Goal: Task Accomplishment & Management: Use online tool/utility

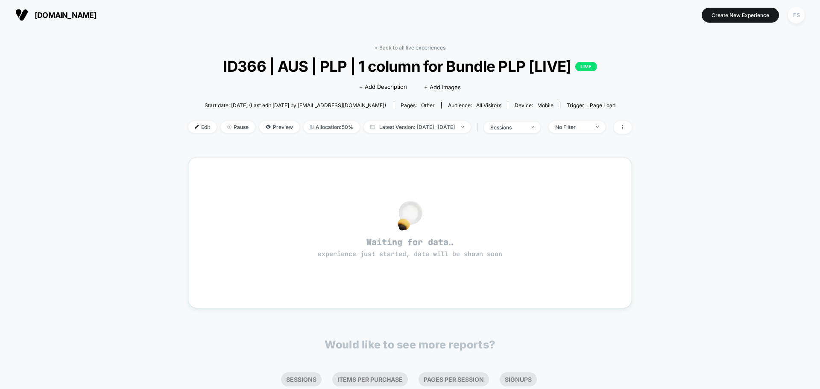
click at [796, 15] on div "FS" at bounding box center [796, 15] width 17 height 17
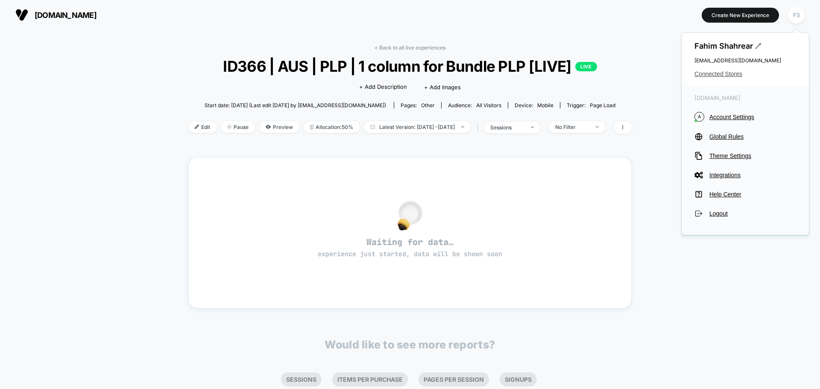
click at [732, 75] on span "Connected Stores" at bounding box center [745, 73] width 102 height 7
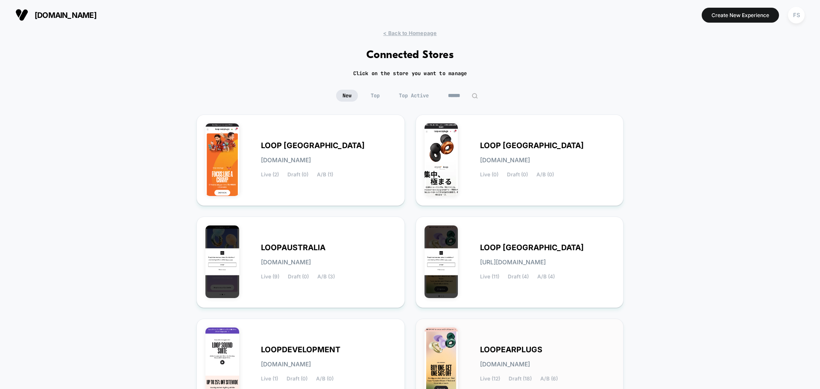
click at [507, 357] on div "LOOPEARPLUGS [DOMAIN_NAME] Live (12) Draft (18) A/B (6)" at bounding box center [547, 364] width 135 height 35
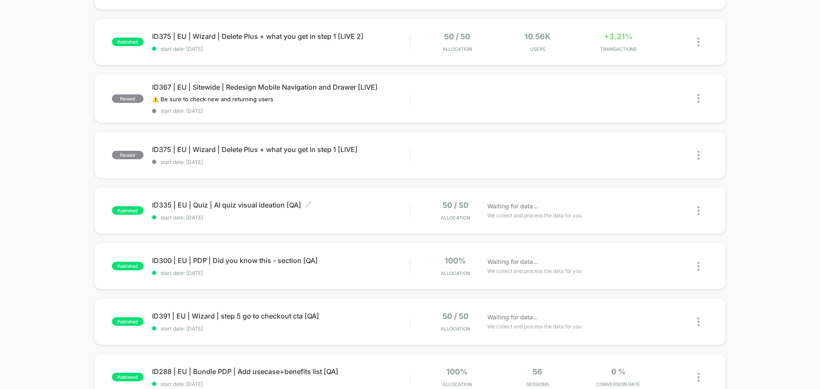
scroll to position [384, 0]
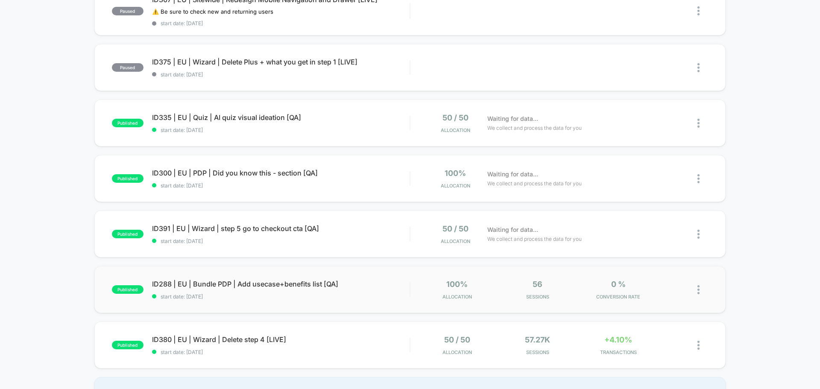
click at [236, 279] on div "published ID288 | [GEOGRAPHIC_DATA] | Bundle PDP | Add usecase+benefits list [Q…" at bounding box center [409, 289] width 631 height 47
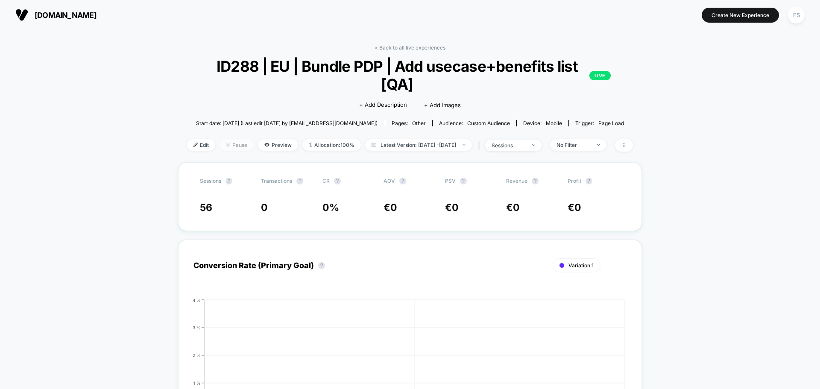
click at [220, 139] on span "Pause" at bounding box center [237, 145] width 34 height 12
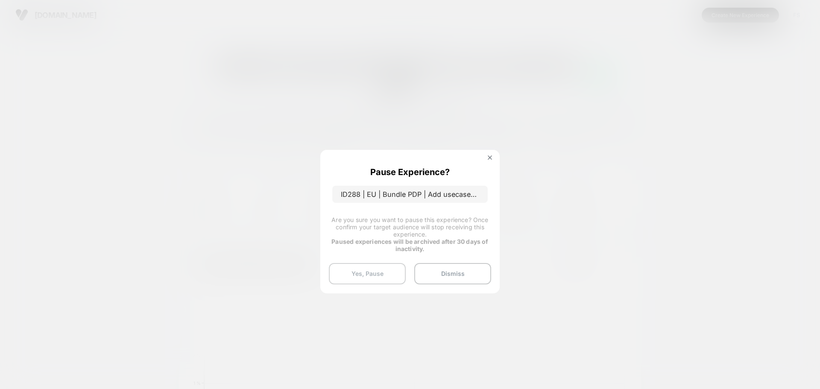
click at [344, 275] on button "Yes, Pause" at bounding box center [367, 273] width 77 height 21
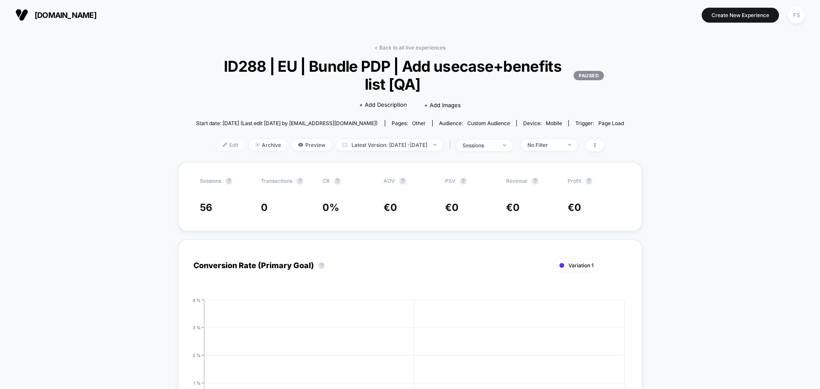
click at [221, 148] on span "Edit" at bounding box center [231, 145] width 28 height 12
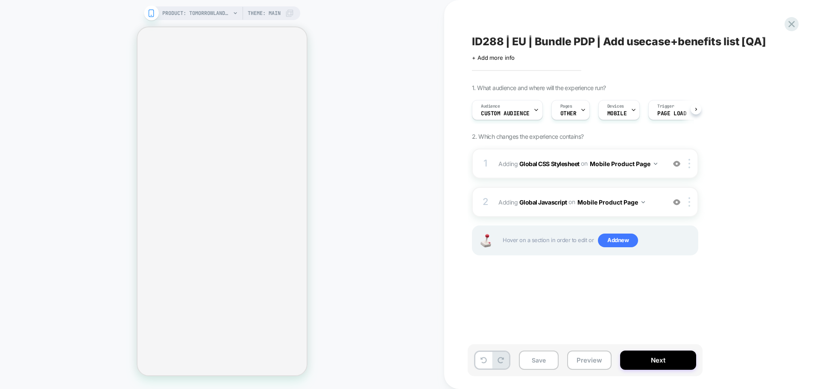
scroll to position [0, 0]
click at [523, 106] on div "Audience Custom Audience" at bounding box center [505, 109] width 66 height 19
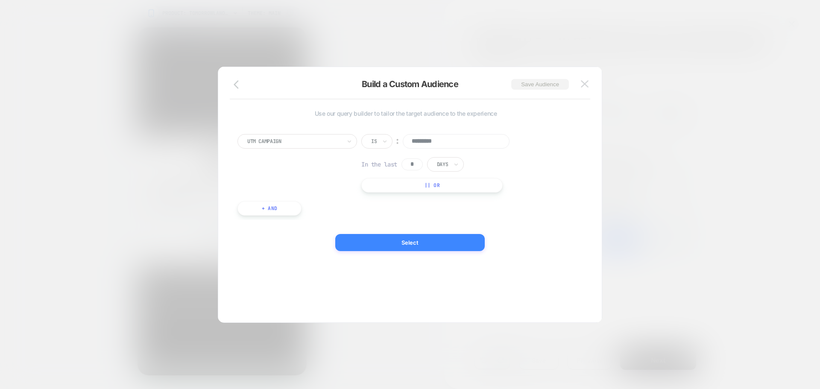
scroll to position [0, 0]
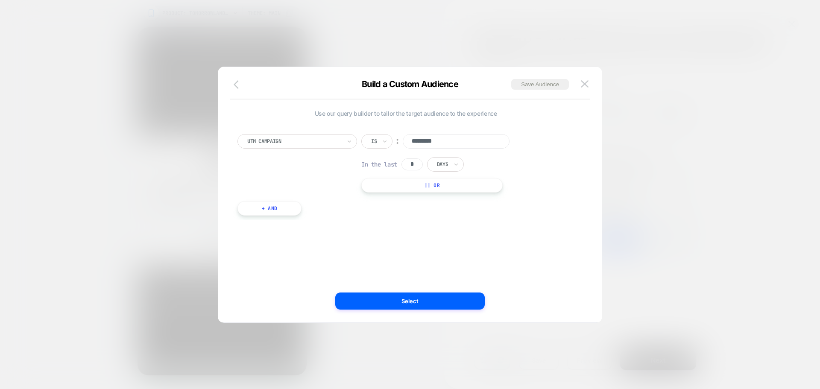
click at [246, 81] on button "button" at bounding box center [238, 85] width 15 height 12
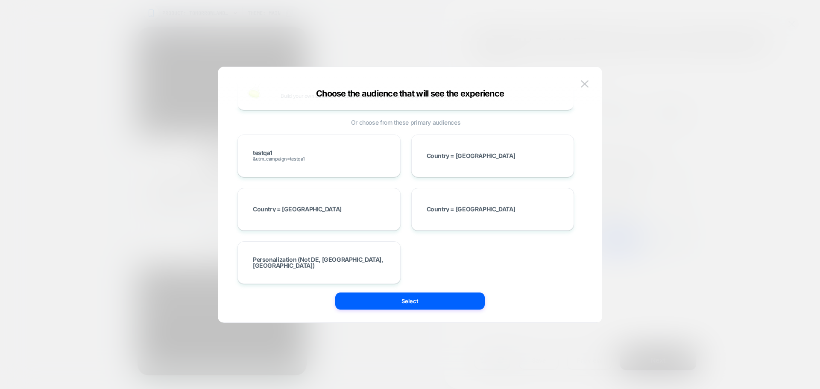
scroll to position [128, 0]
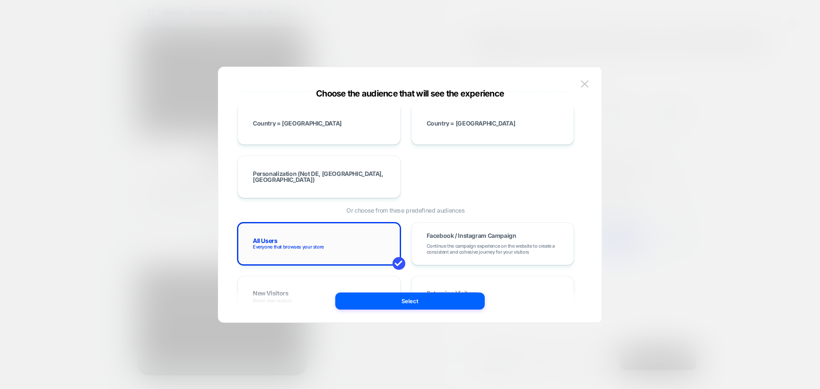
click at [313, 240] on div "All Users Everyone that browses your store" at bounding box center [318, 243] width 145 height 25
click at [369, 298] on button "Select" at bounding box center [409, 301] width 149 height 17
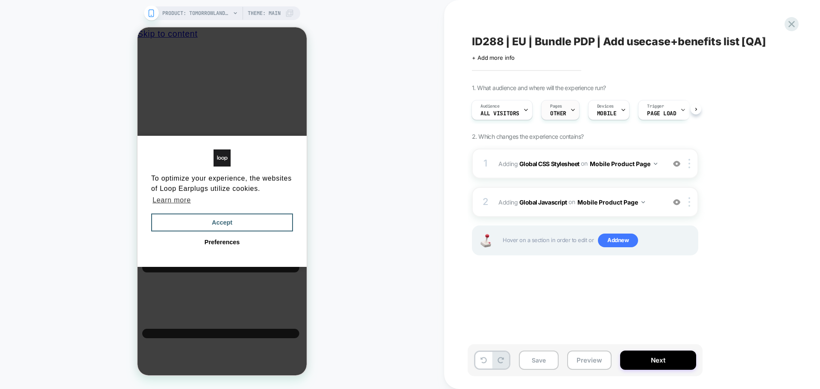
click at [571, 108] on icon at bounding box center [573, 110] width 6 height 6
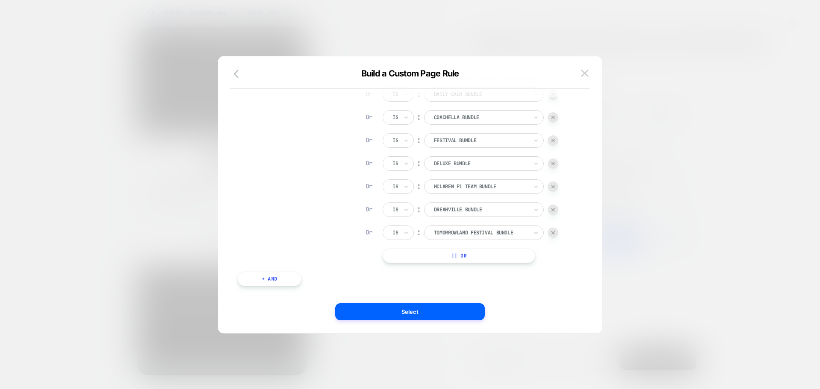
scroll to position [164, 0]
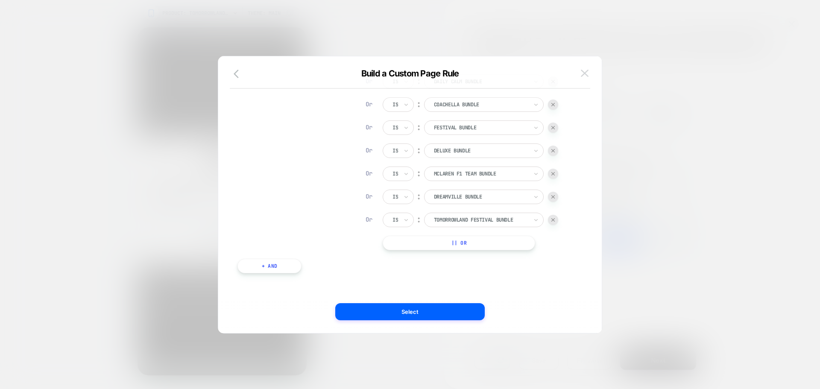
click at [584, 68] on button at bounding box center [584, 73] width 13 height 13
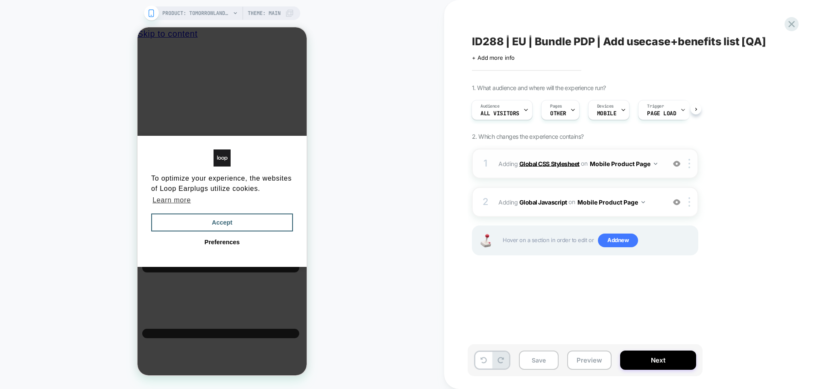
click at [563, 161] on b "Global CSS Stylesheet" at bounding box center [549, 163] width 60 height 7
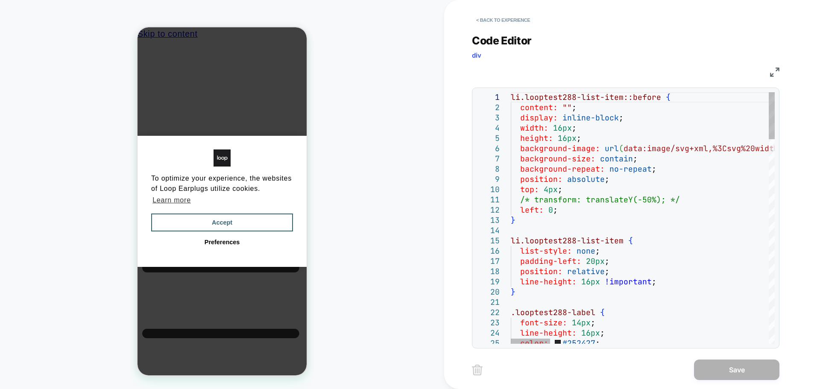
scroll to position [0, 110]
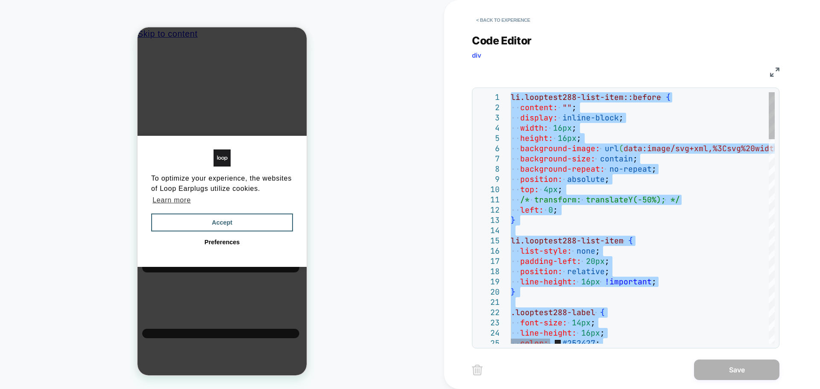
type textarea "**********"
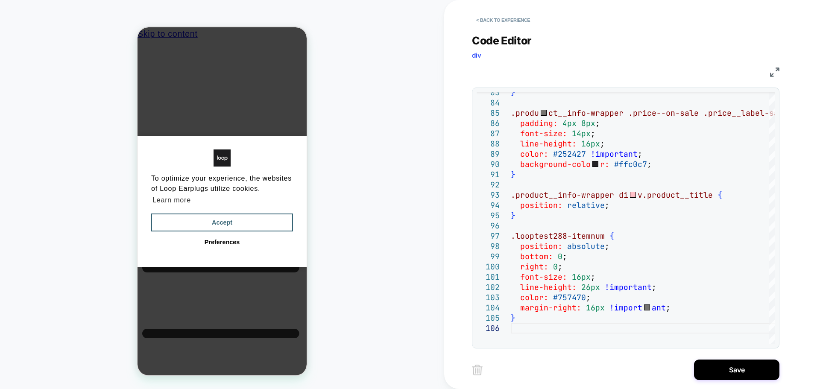
click at [726, 384] on div "**********" at bounding box center [632, 194] width 320 height 389
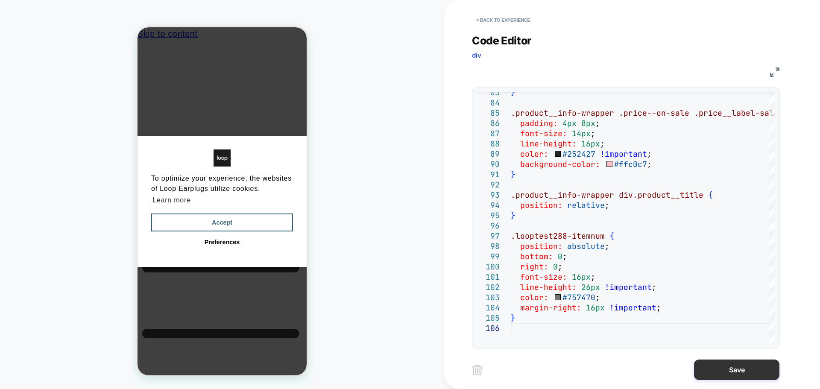
click at [738, 371] on button "Save" at bounding box center [736, 370] width 85 height 20
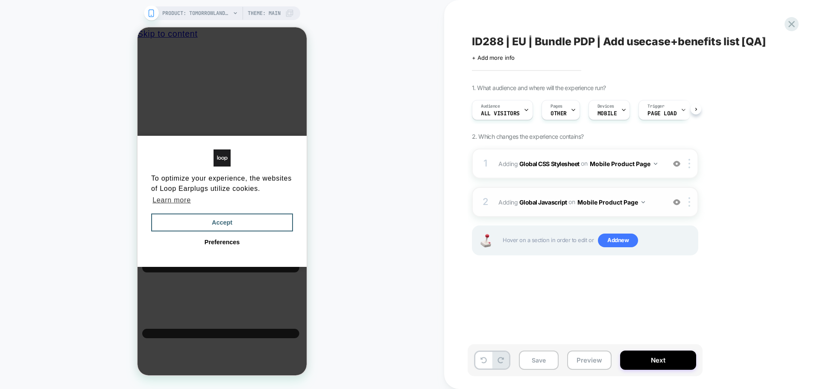
scroll to position [0, 0]
click at [556, 202] on b "Global Javascript" at bounding box center [543, 201] width 48 height 7
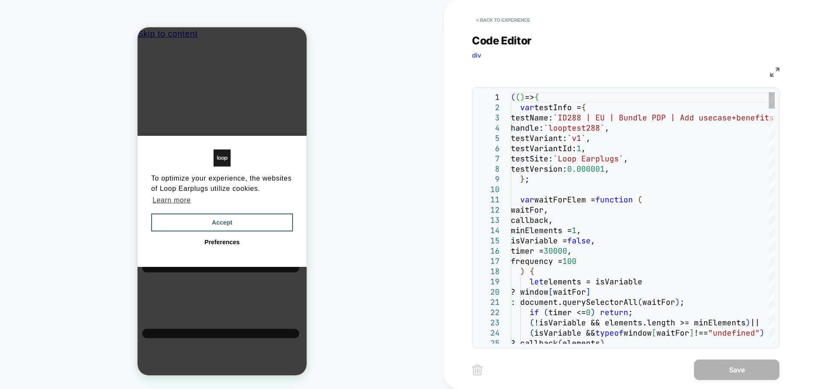
scroll to position [0, 0]
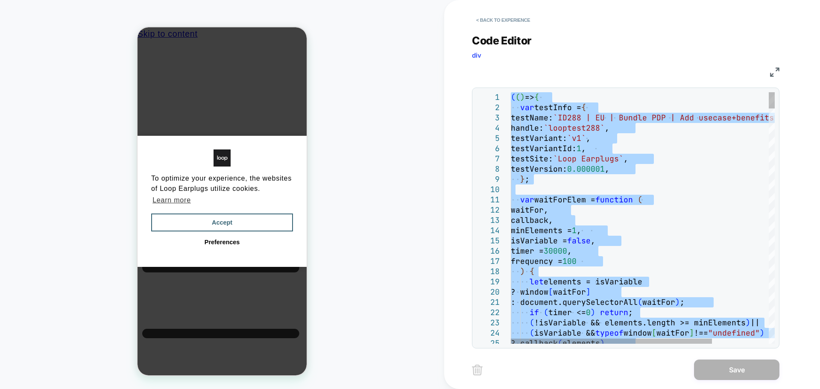
type textarea "**********"
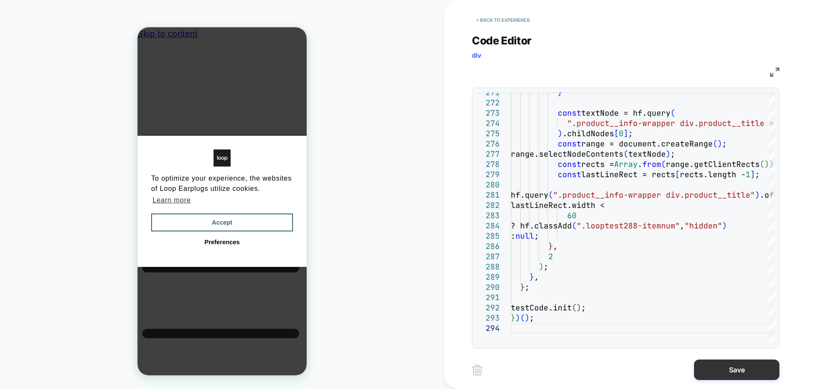
click at [720, 369] on button "Save" at bounding box center [736, 370] width 85 height 20
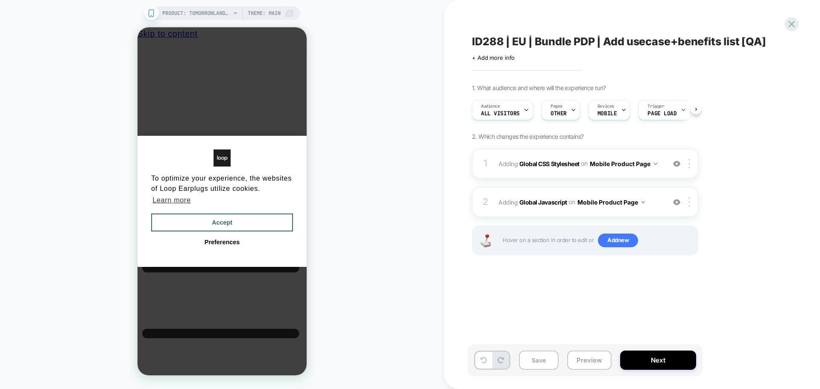
scroll to position [0, 0]
click at [530, 361] on button "Save" at bounding box center [539, 360] width 40 height 19
click at [674, 369] on button "Next" at bounding box center [658, 360] width 76 height 19
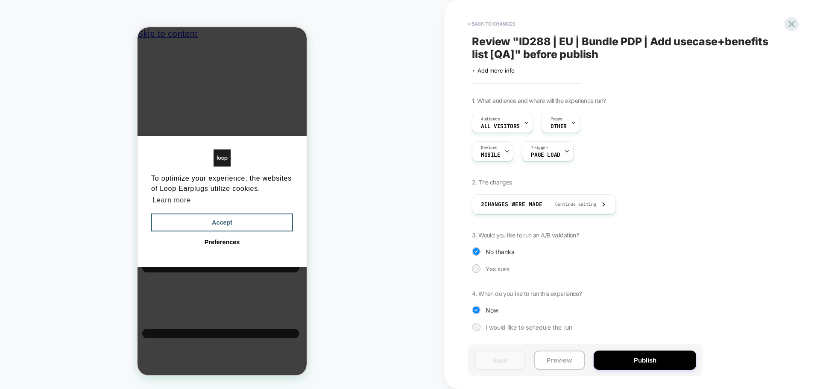
click at [495, 276] on div "1. What audience and where will the experience run? Audience All Visitors Pages…" at bounding box center [628, 220] width 312 height 247
click at [495, 271] on span "Yes sure" at bounding box center [498, 268] width 24 height 7
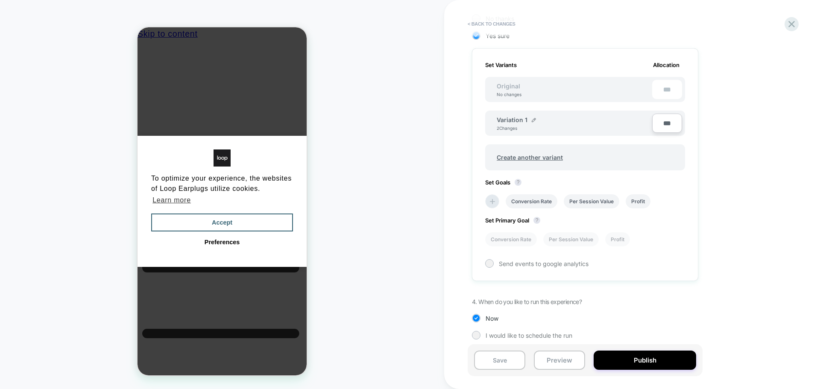
scroll to position [239, 0]
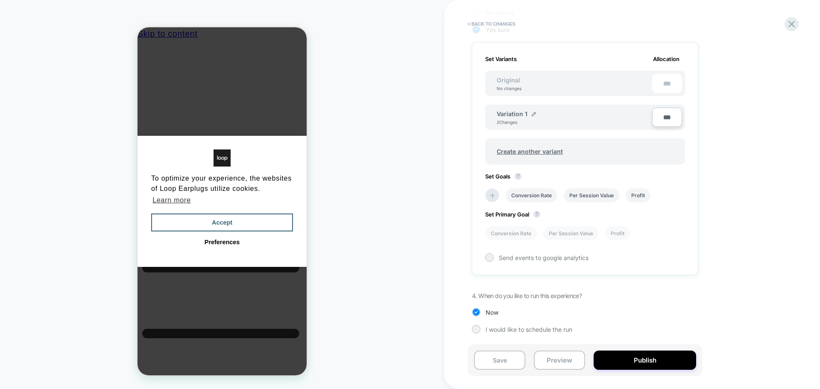
click at [481, 192] on div "Set Variants Allocation Original No changes *** Variation 1 2 Changes *** Creat…" at bounding box center [585, 158] width 226 height 233
click at [489, 194] on icon at bounding box center [492, 195] width 9 height 9
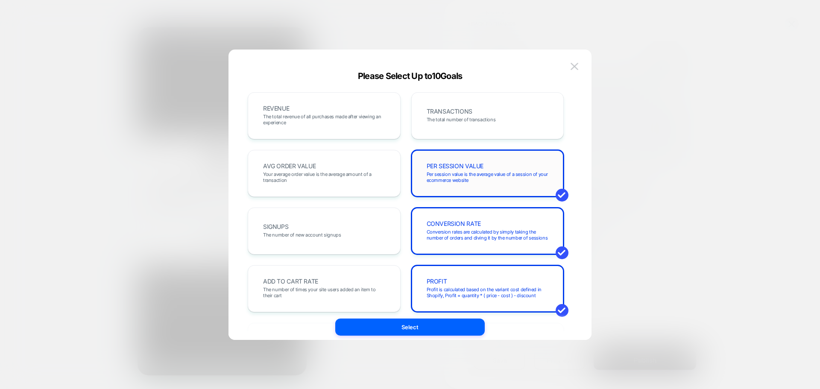
drag, startPoint x: 463, startPoint y: 177, endPoint x: 473, endPoint y: 188, distance: 15.1
click at [476, 188] on div "PER SESSION VALUE Per session value is the average value of a session of your e…" at bounding box center [487, 173] width 153 height 47
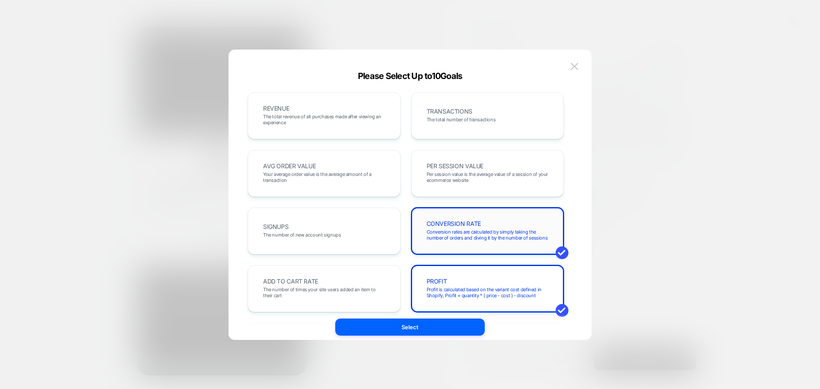
click at [461, 229] on span "Conversion rates are calculated by simply taking the number of orders and divin…" at bounding box center [488, 235] width 122 height 12
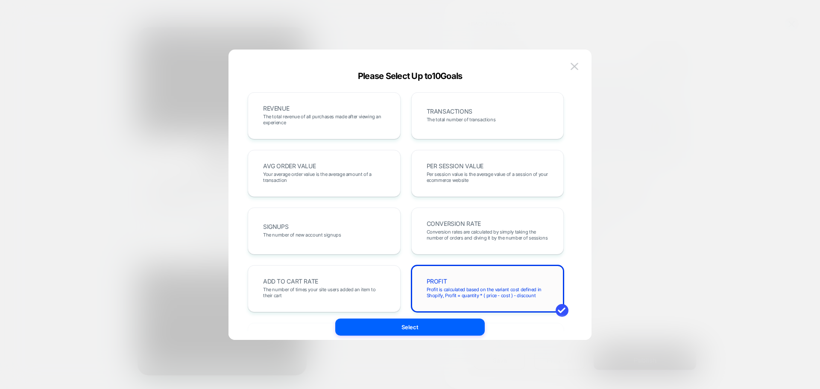
click at [461, 278] on div "PROFIT Profit is calculated based on the variant cost defined in Shopify, Profi…" at bounding box center [487, 288] width 135 height 29
click at [469, 126] on div "TRANSACTIONS The total number of transactions" at bounding box center [487, 115] width 135 height 29
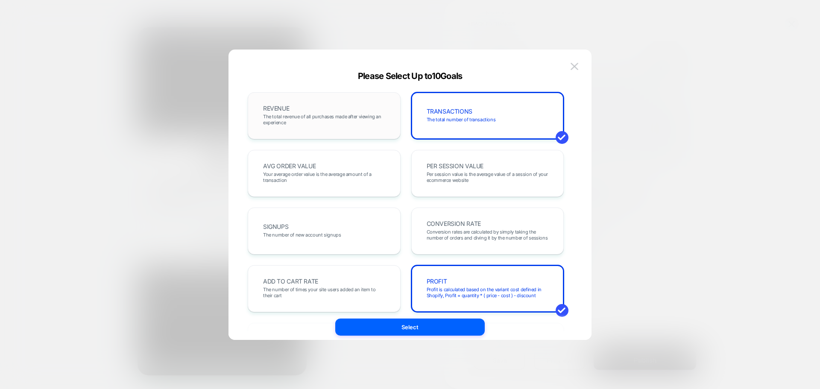
click at [333, 113] on div "REVENUE The total revenue of all purchases made after viewing an experience" at bounding box center [324, 115] width 135 height 29
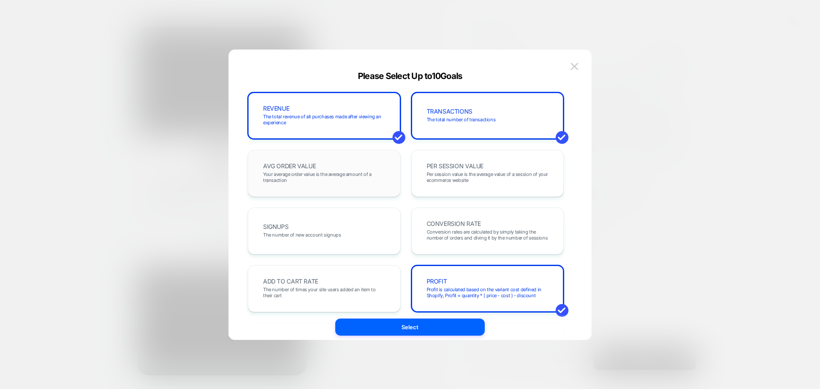
click at [325, 169] on div "AVG ORDER VALUE Your average order value is the average amount of a transaction" at bounding box center [324, 173] width 135 height 29
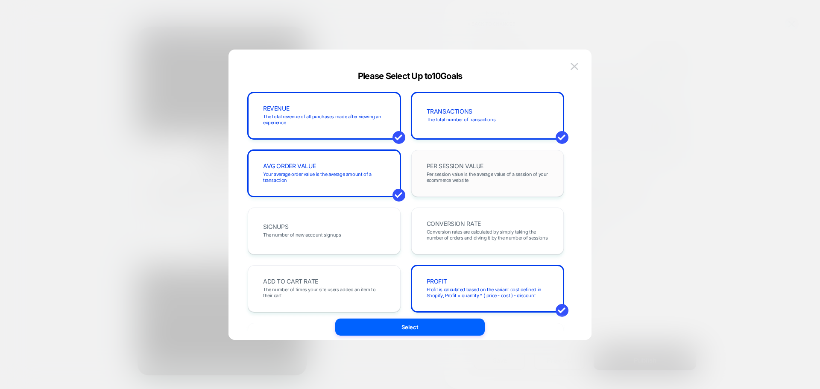
click at [485, 169] on div "PER SESSION VALUE Per session value is the average value of a session of your e…" at bounding box center [487, 173] width 135 height 29
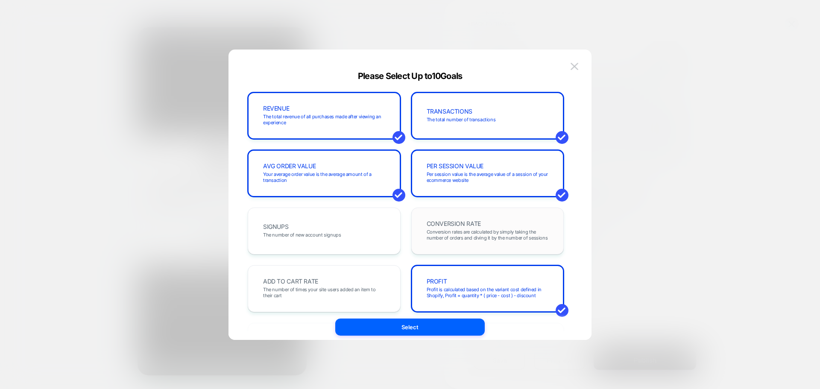
click at [457, 234] on span "Conversion rates are calculated by simply taking the number of orders and divin…" at bounding box center [488, 235] width 122 height 12
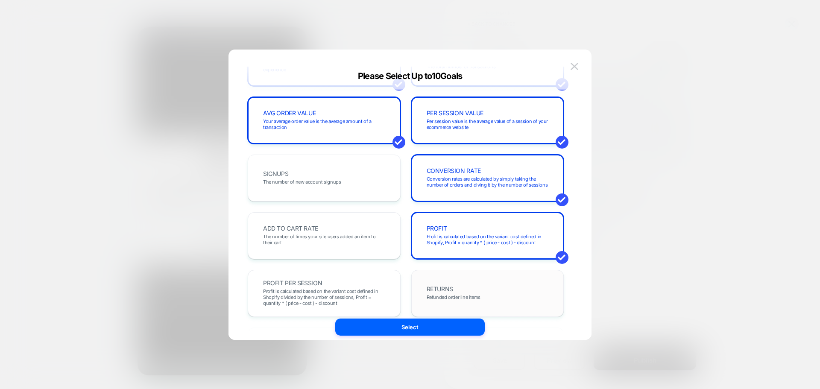
scroll to position [171, 0]
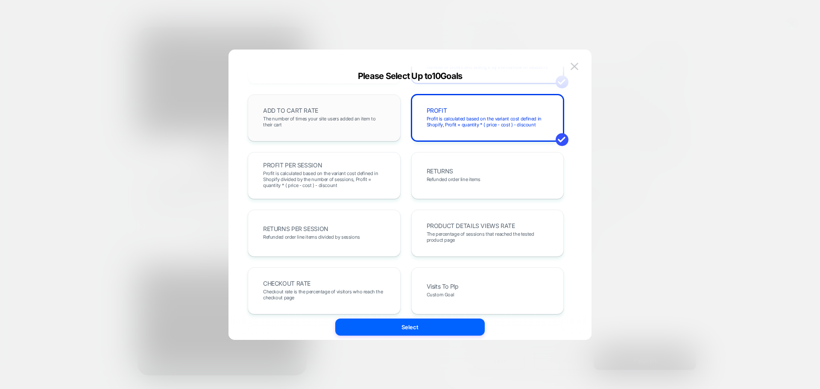
click at [357, 117] on span "The number of times your site users added an item to their cart" at bounding box center [324, 122] width 122 height 12
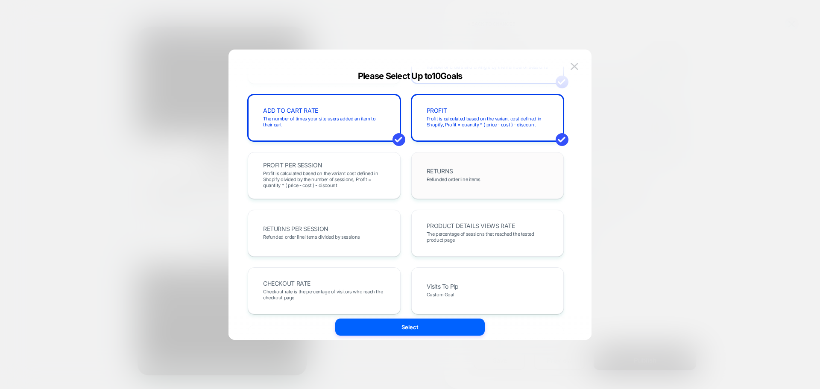
click at [514, 175] on div "RETURNS Refunded order line items" at bounding box center [487, 175] width 135 height 29
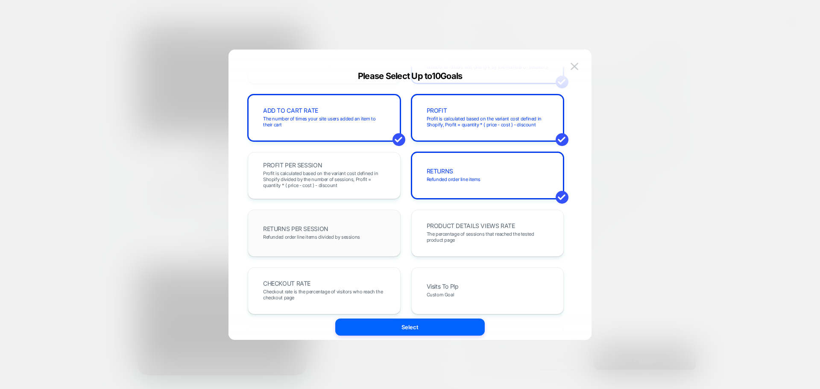
click at [352, 217] on div "RETURNS PER SESSION Refunded order line items divided by sessions" at bounding box center [324, 233] width 153 height 47
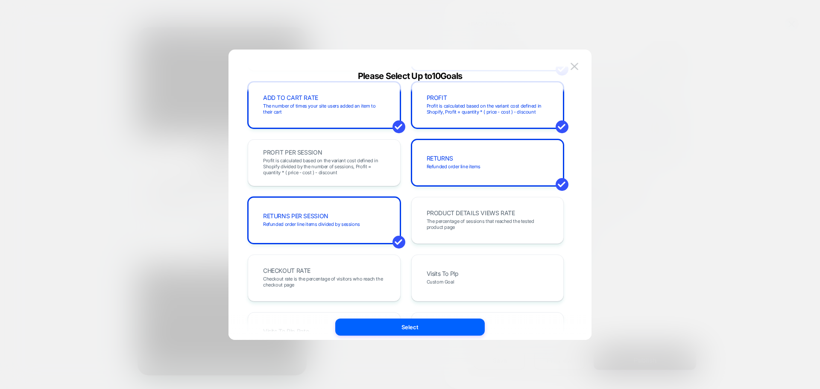
scroll to position [256, 0]
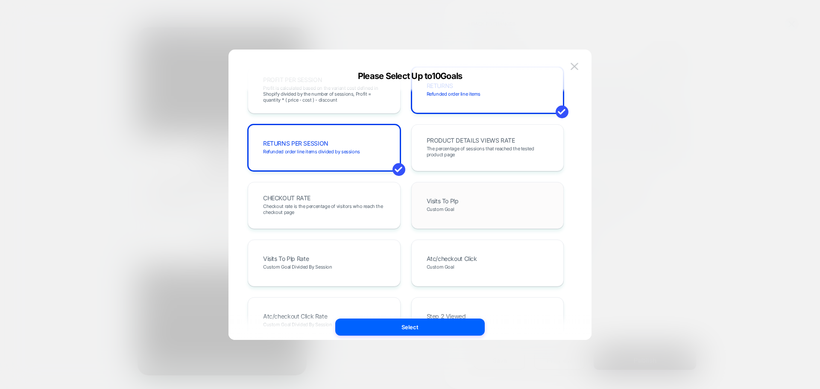
click at [462, 202] on div "Visits To Plp Custom Goal" at bounding box center [487, 205] width 135 height 29
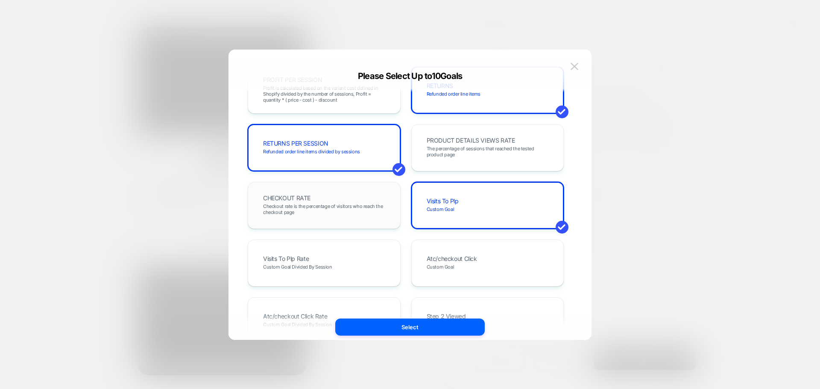
click at [357, 210] on span "Checkout rate is the percentage of visitors who reach the checkout page" at bounding box center [324, 209] width 122 height 12
click at [418, 140] on div "PRODUCT DETAILS VIEWS RATE The percentage of sessions that reached the tested p…" at bounding box center [487, 147] width 153 height 47
click at [363, 149] on div "RETURNS PER SESSION Refunded order line items divided by sessions" at bounding box center [324, 147] width 135 height 29
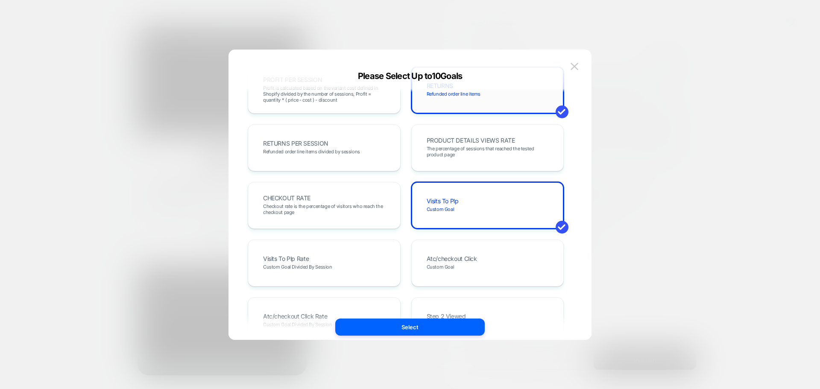
click at [444, 101] on div "RETURNS Refunded order line items" at bounding box center [487, 90] width 135 height 29
click at [347, 204] on span "Checkout rate is the percentage of visitors who reach the checkout page" at bounding box center [324, 209] width 122 height 12
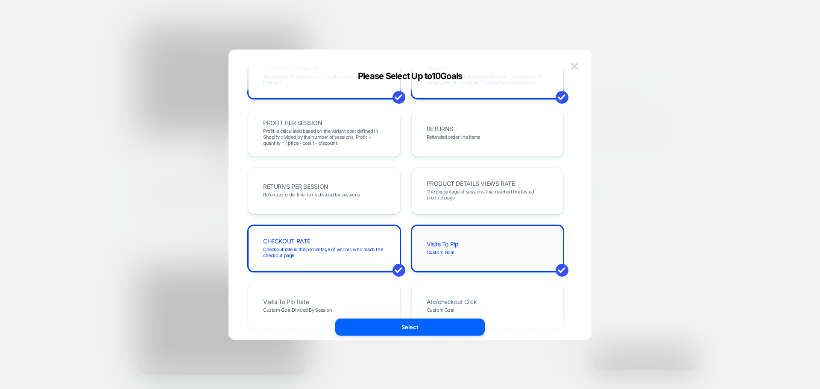
scroll to position [214, 0]
click at [493, 243] on div "Visits To Plp Custom Goal" at bounding box center [487, 248] width 135 height 29
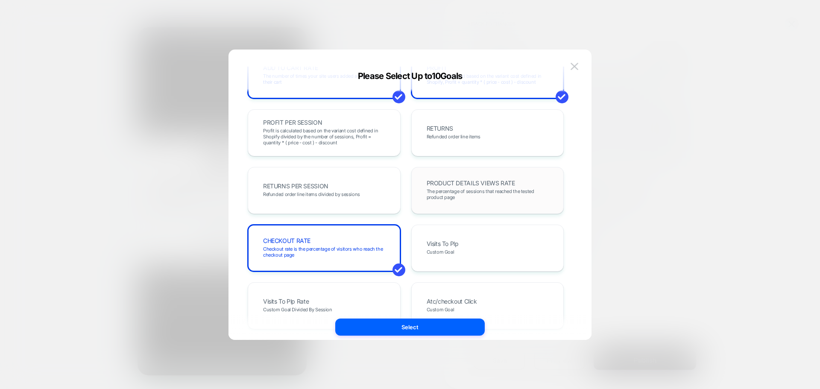
click at [463, 189] on span "The percentage of sessions that reached the tested product page" at bounding box center [488, 194] width 122 height 12
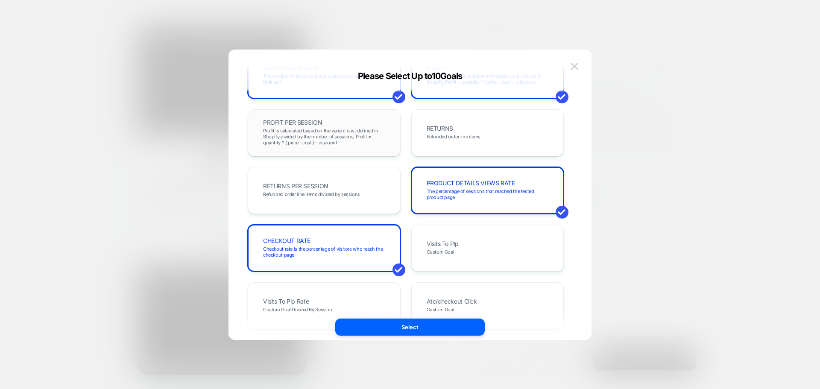
click at [349, 130] on span "Profit is calculated based on the variant cost defined in Shopify divided by th…" at bounding box center [324, 137] width 122 height 18
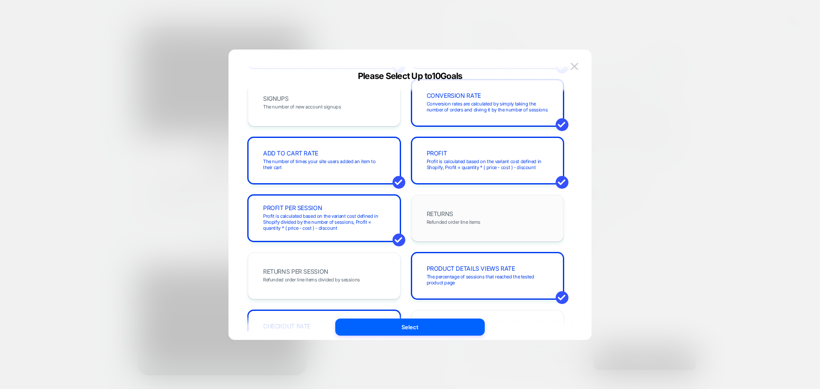
click at [478, 206] on div "RETURNS Refunded order line items" at bounding box center [487, 218] width 135 height 29
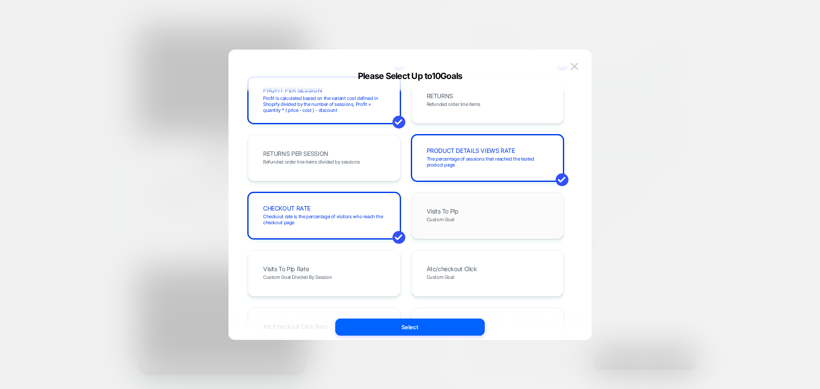
scroll to position [171, 0]
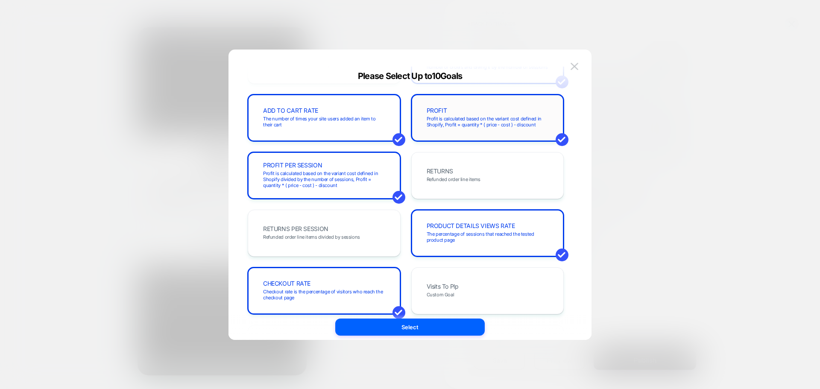
click at [462, 124] on span "Profit is calculated based on the variant cost defined in Shopify, Profit = qua…" at bounding box center [488, 122] width 122 height 12
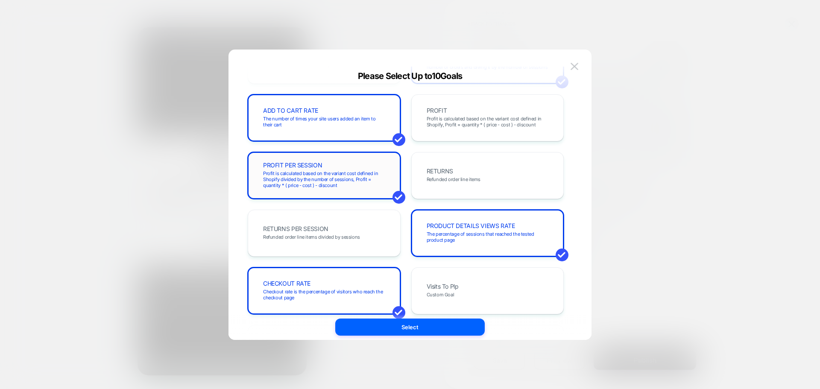
click at [356, 167] on div "PROFIT PER SESSION Profit is calculated based on the variant cost defined in Sh…" at bounding box center [324, 175] width 135 height 29
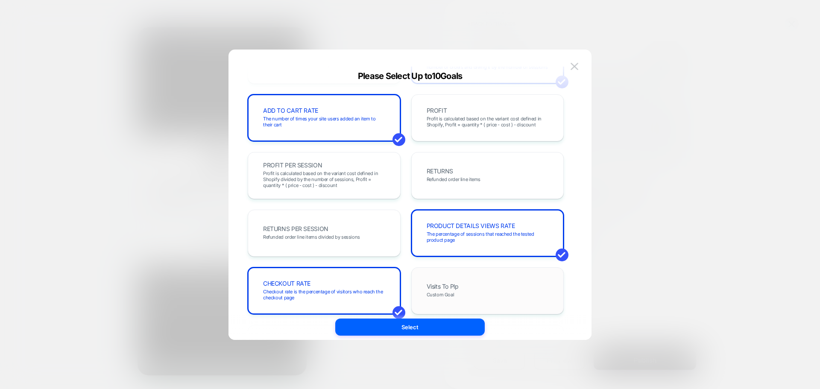
click at [498, 272] on div "Visits To Plp Custom Goal" at bounding box center [487, 290] width 153 height 47
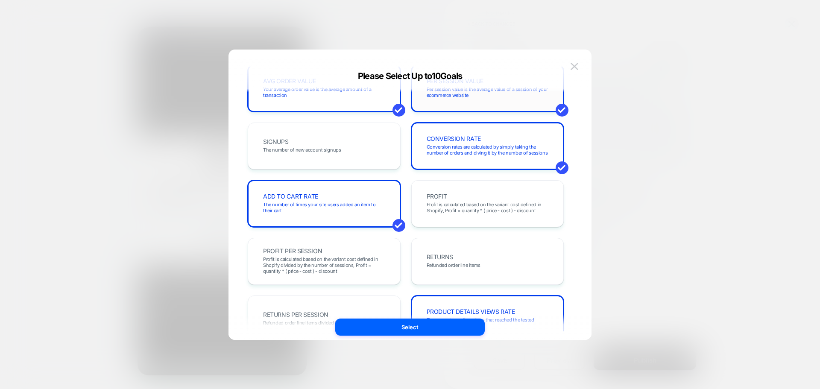
scroll to position [214, 0]
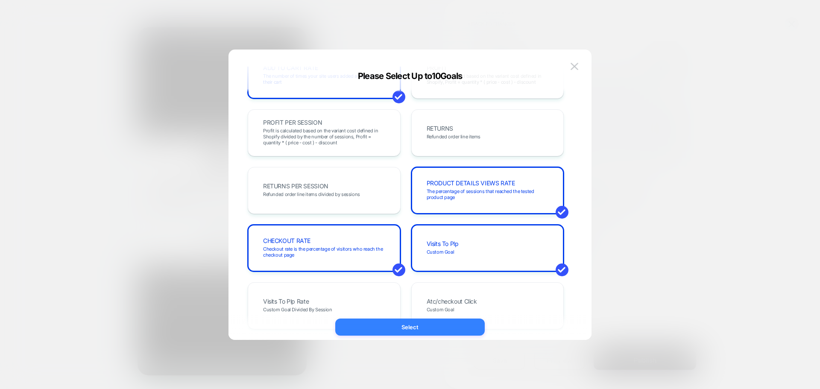
click at [421, 324] on button "Select" at bounding box center [409, 327] width 149 height 17
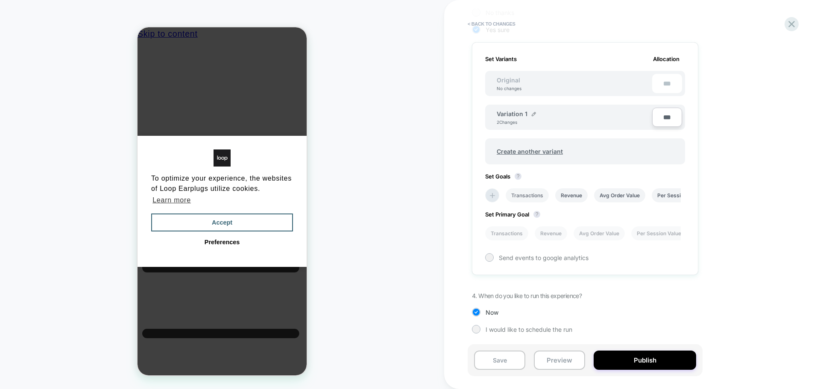
click at [524, 201] on li "Transactions" at bounding box center [527, 195] width 43 height 14
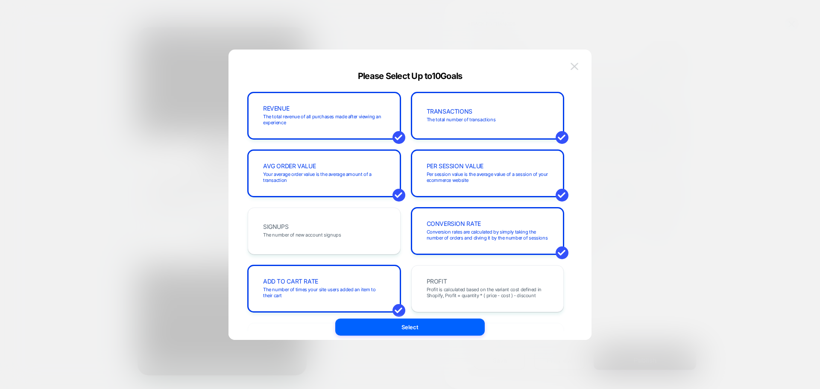
click at [574, 65] on img at bounding box center [575, 66] width 8 height 7
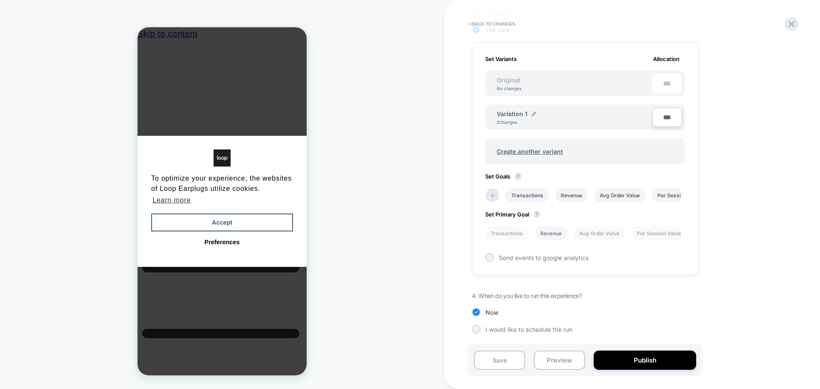
click at [548, 236] on li "Revenue" at bounding box center [551, 233] width 32 height 14
click at [502, 231] on li "Transactions" at bounding box center [506, 233] width 43 height 14
click at [619, 359] on button "Publish" at bounding box center [645, 360] width 102 height 19
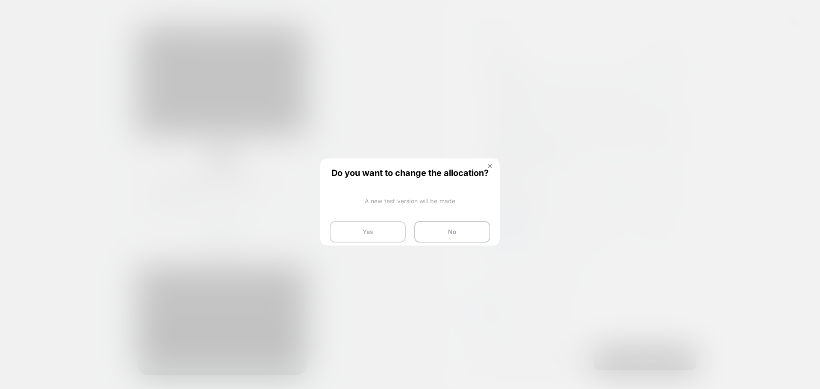
click at [382, 237] on button "Yes" at bounding box center [368, 231] width 76 height 21
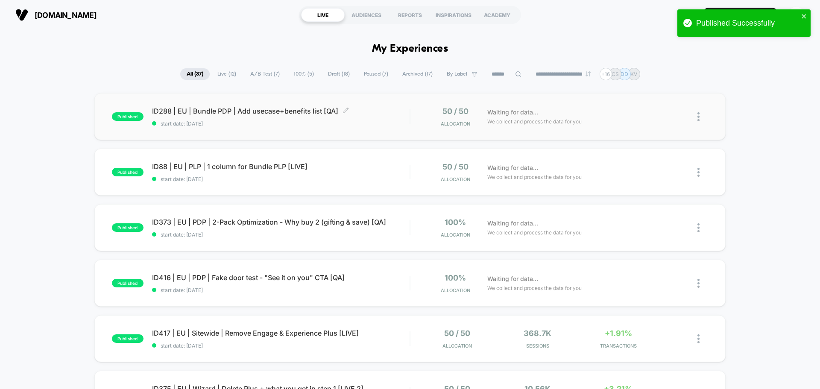
click at [287, 112] on span "ID288 | EU | Bundle PDP | Add usecase+benefits list [QA] Click to edit experien…" at bounding box center [281, 111] width 258 height 9
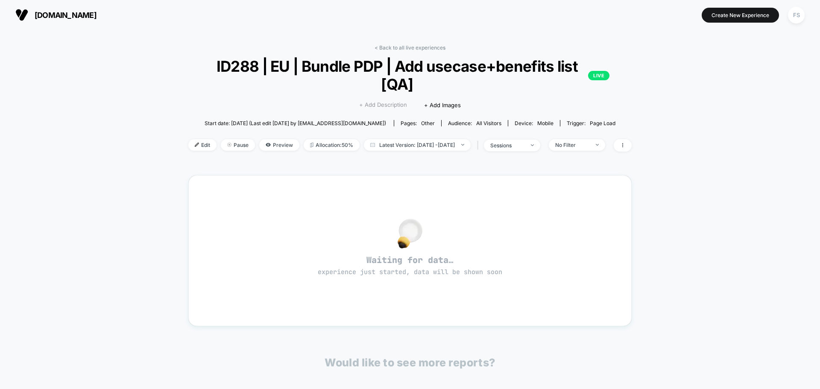
click at [385, 101] on span "+ Add Description" at bounding box center [383, 105] width 48 height 9
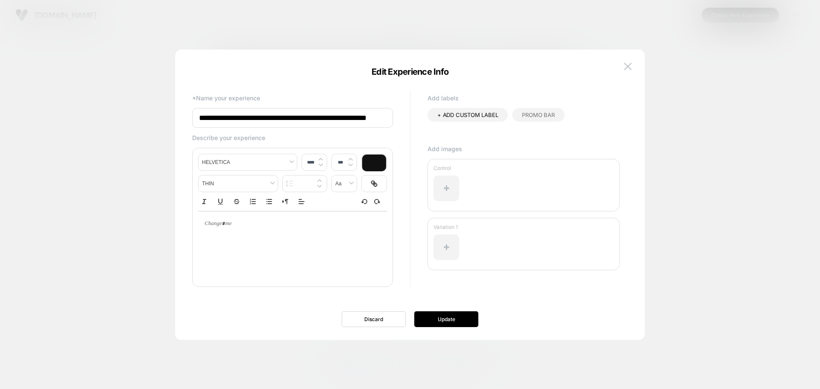
scroll to position [0, 18]
click at [377, 119] on input "**********" at bounding box center [292, 118] width 201 height 20
click at [378, 120] on input "**********" at bounding box center [292, 118] width 201 height 20
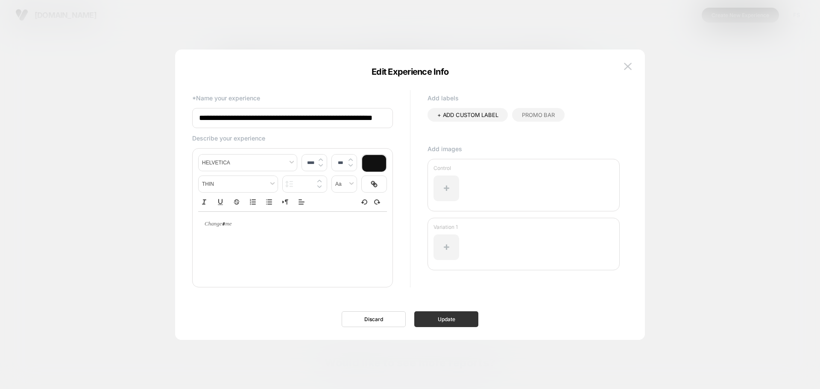
type input "**********"
click at [436, 315] on button "Update" at bounding box center [446, 319] width 64 height 16
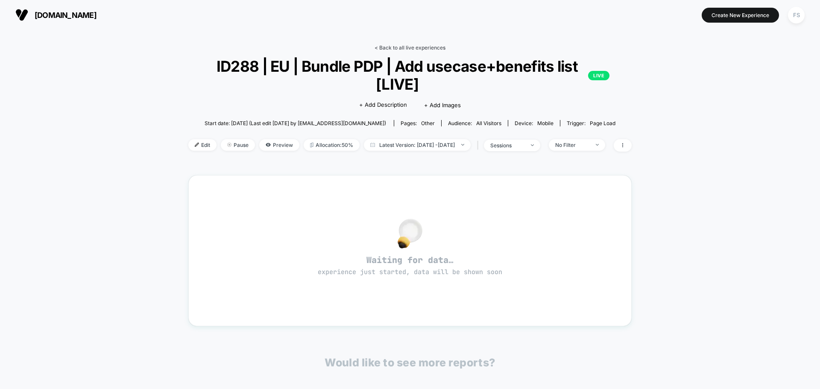
click at [393, 48] on link "< Back to all live experiences" at bounding box center [410, 47] width 71 height 6
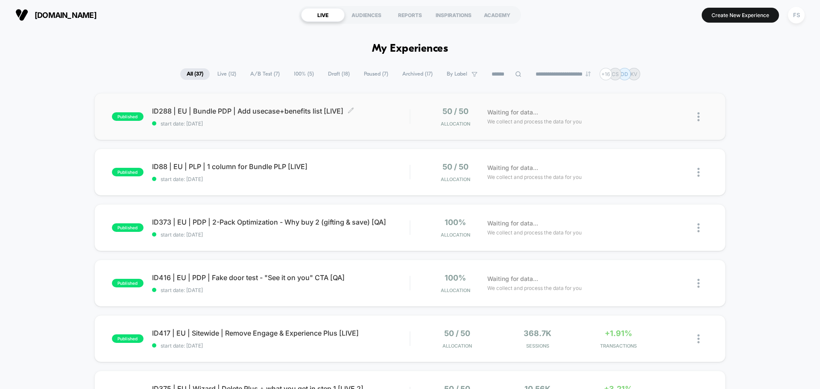
click at [241, 107] on span "ID288 | EU | Bundle PDP | Add usecase+benefits list [LIVE] Click to edit experi…" at bounding box center [281, 111] width 258 height 9
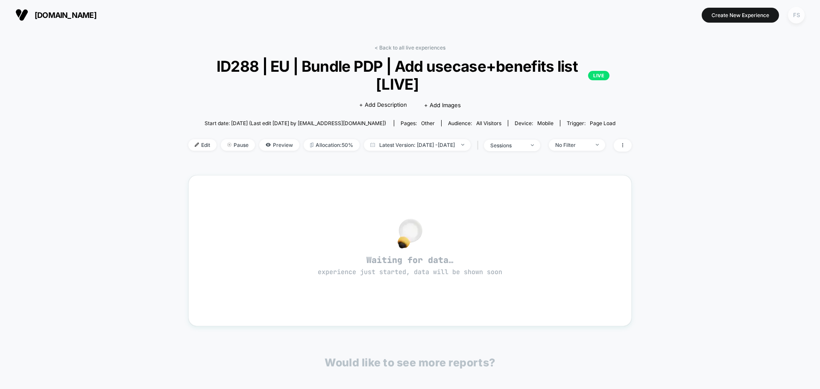
click at [802, 16] on div "FS" at bounding box center [796, 15] width 17 height 17
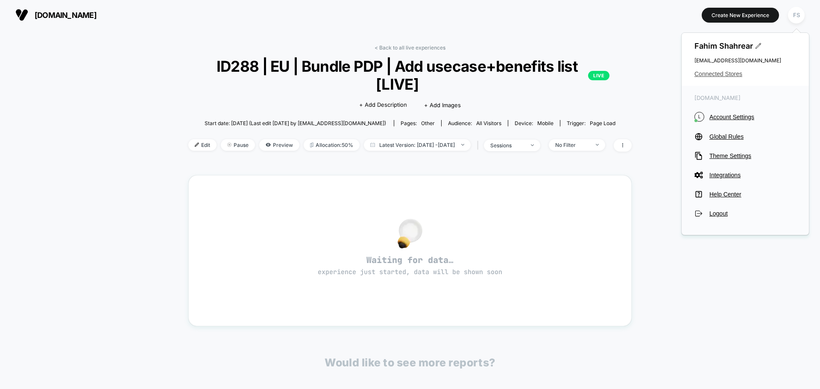
drag, startPoint x: 735, startPoint y: 68, endPoint x: 738, endPoint y: 73, distance: 6.8
click at [738, 73] on div "Fahim Shahrear [EMAIL_ADDRESS][DOMAIN_NAME] Connected Stores" at bounding box center [745, 59] width 127 height 53
click at [738, 73] on span "Connected Stores" at bounding box center [745, 73] width 102 height 7
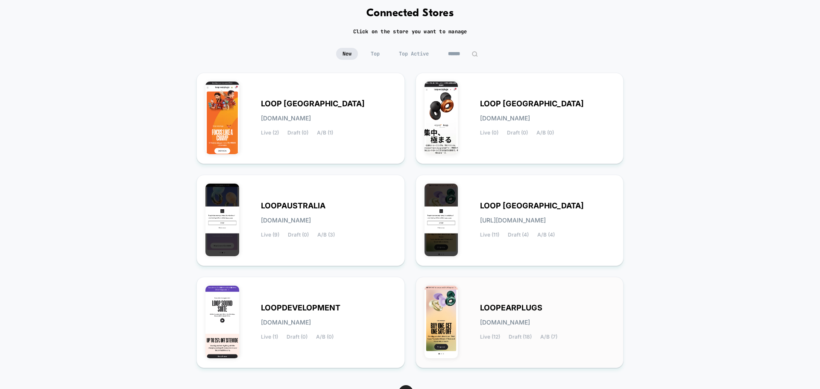
scroll to position [90, 0]
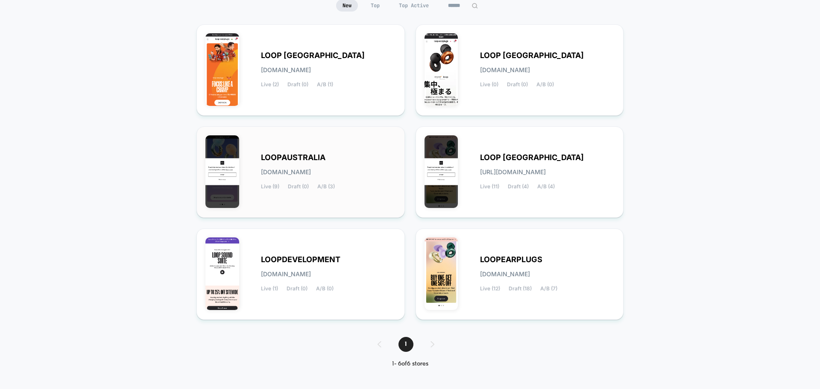
click at [378, 178] on div "LOOPAUSTRALIA [DOMAIN_NAME] Live (9) Draft (0) A/B (3)" at bounding box center [328, 172] width 135 height 35
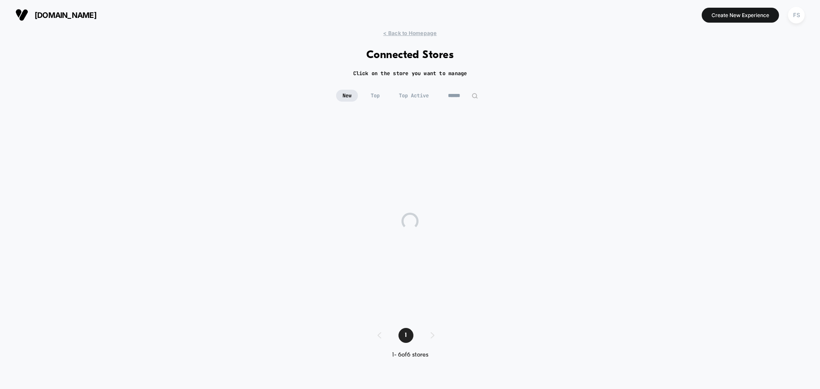
scroll to position [0, 0]
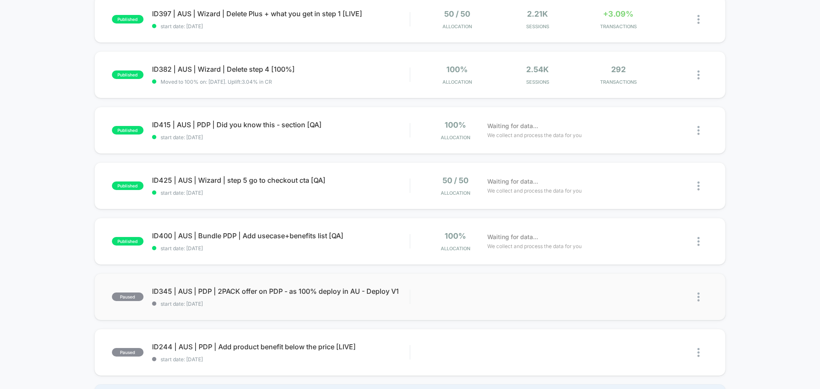
scroll to position [384, 0]
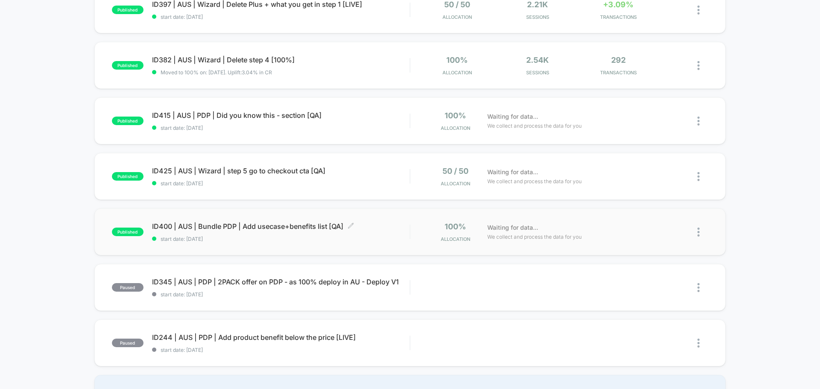
click at [208, 228] on span "ID400 | AUS | Bundle PDP | Add usecase+benefits list [QA] Click to edit experie…" at bounding box center [281, 226] width 258 height 9
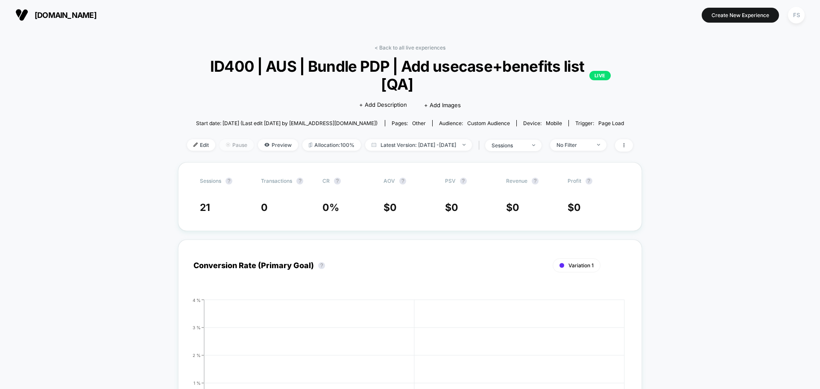
click at [224, 144] on span "Pause" at bounding box center [237, 145] width 34 height 12
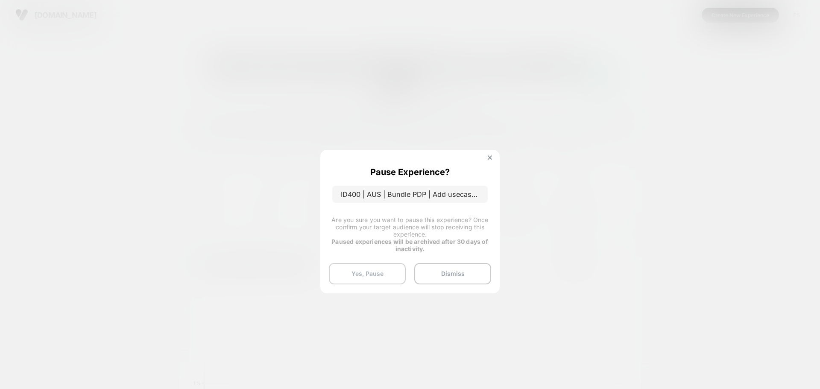
click at [350, 269] on button "Yes, Pause" at bounding box center [367, 273] width 77 height 21
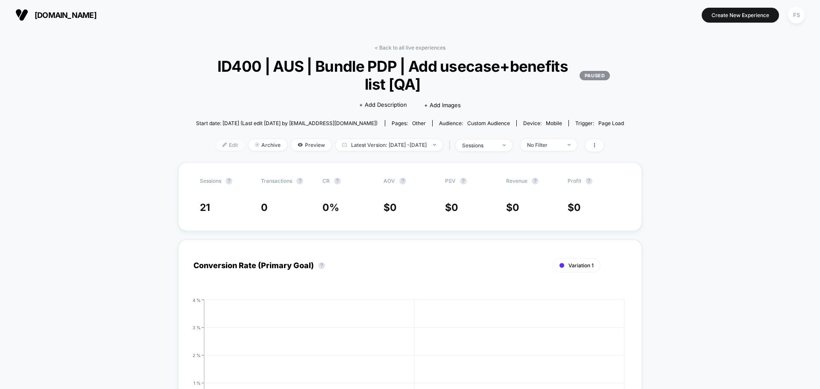
click at [225, 142] on span "Edit" at bounding box center [230, 145] width 28 height 12
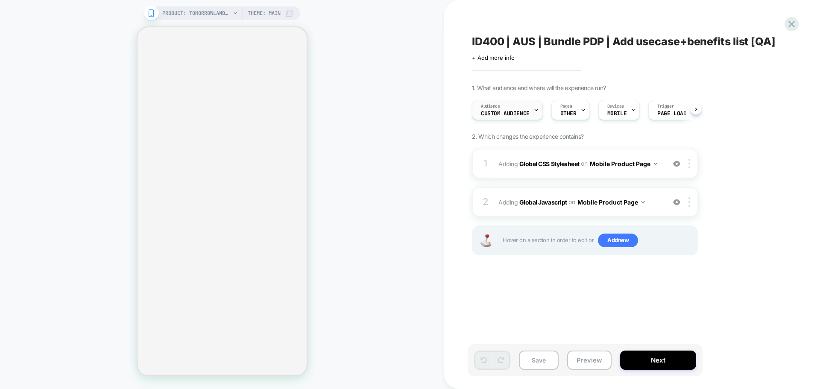
click at [526, 112] on span "Custom Audience" at bounding box center [505, 114] width 49 height 6
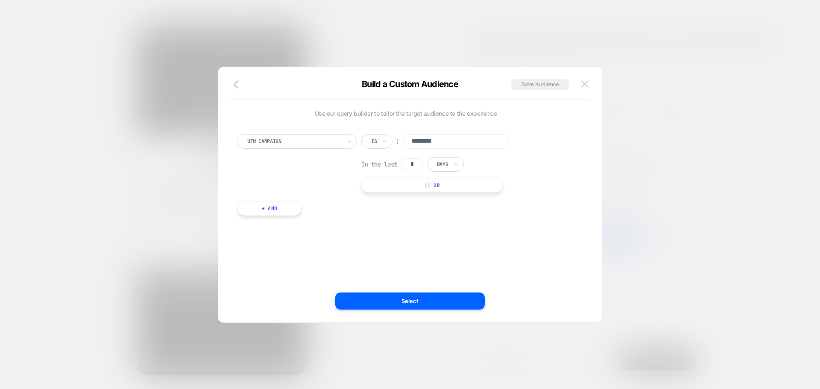
click at [582, 84] on img at bounding box center [585, 83] width 8 height 7
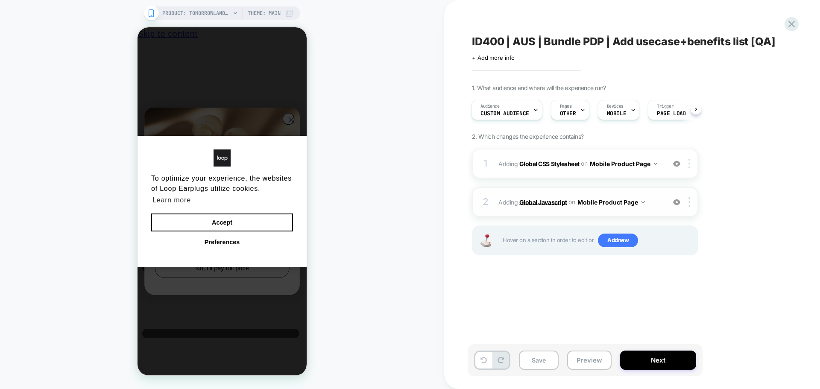
click at [545, 202] on b "Global Javascript" at bounding box center [543, 201] width 48 height 7
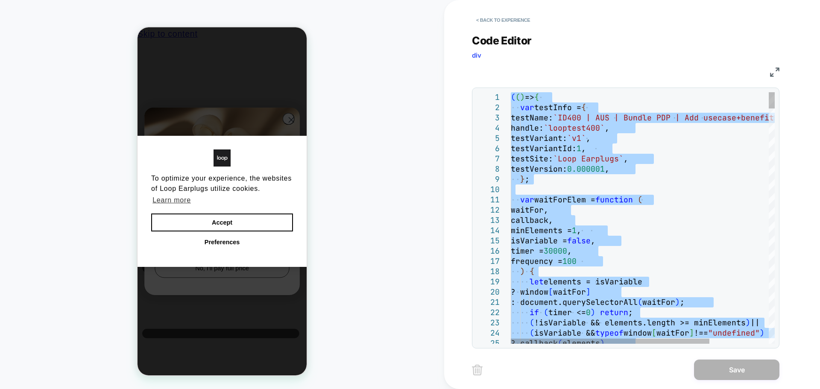
type textarea "**********"
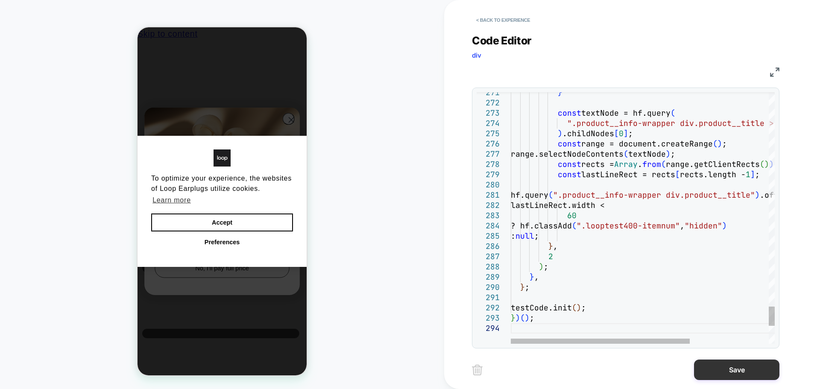
click at [723, 369] on button "Save" at bounding box center [736, 370] width 85 height 20
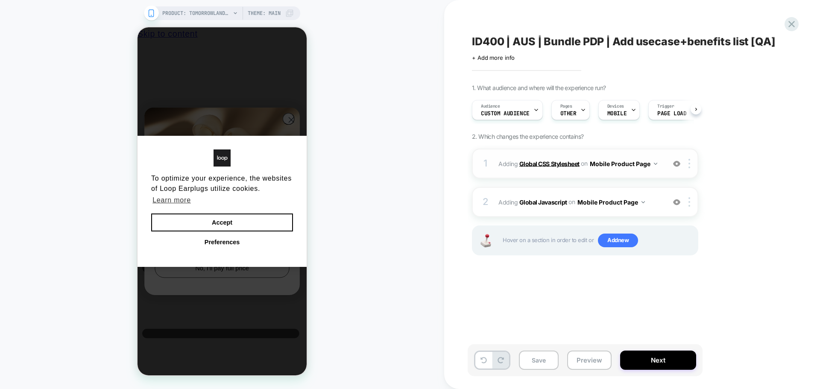
scroll to position [0, 0]
click at [525, 161] on b "Global CSS Stylesheet" at bounding box center [549, 163] width 60 height 7
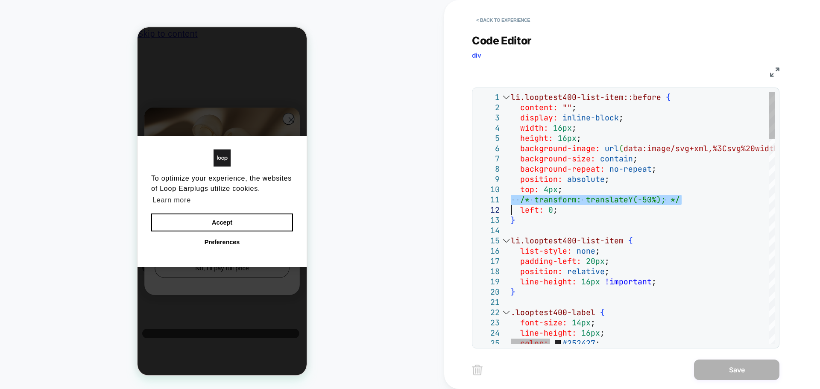
type textarea "**********"
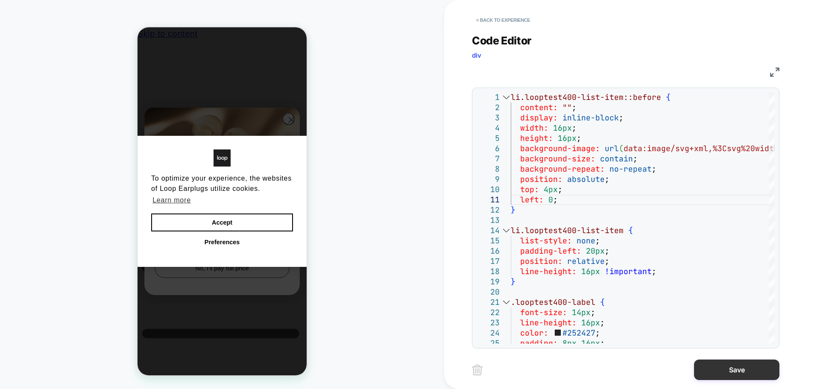
click at [731, 363] on button "Save" at bounding box center [736, 370] width 85 height 20
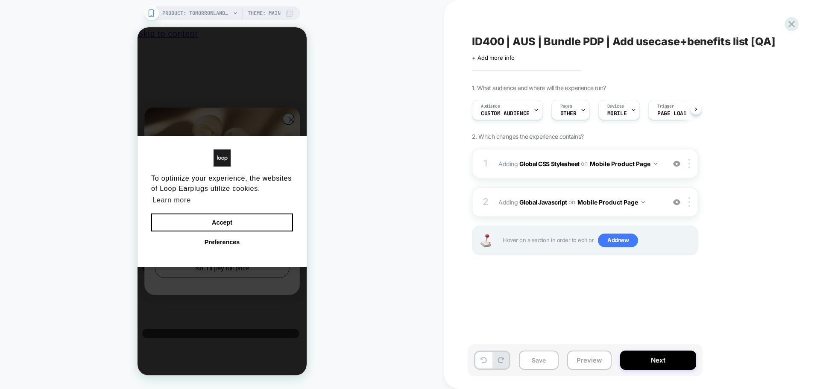
scroll to position [0, 0]
click at [493, 55] on span "+ Add more info" at bounding box center [493, 57] width 43 height 7
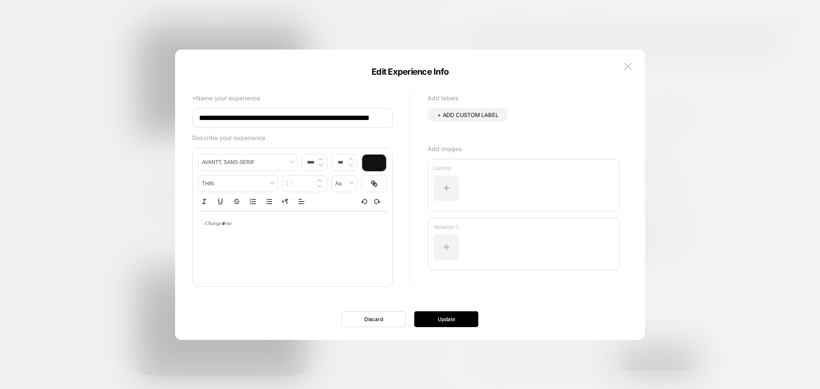
scroll to position [0, 23]
click at [348, 120] on input "**********" at bounding box center [292, 118] width 201 height 20
click at [375, 115] on input "**********" at bounding box center [292, 118] width 201 height 20
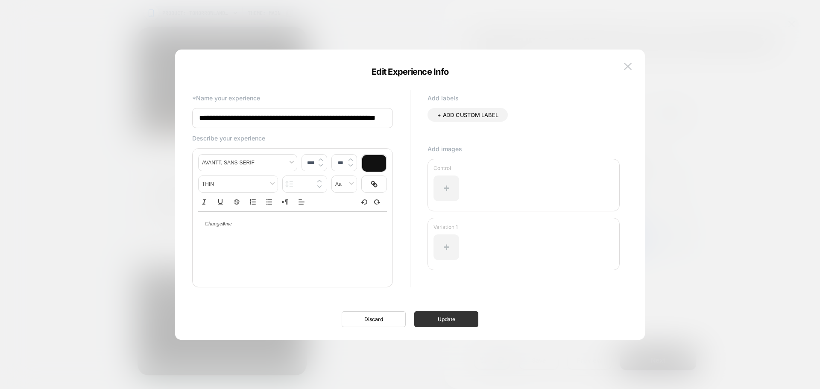
type input "**********"
click at [459, 311] on button "Update" at bounding box center [446, 319] width 64 height 16
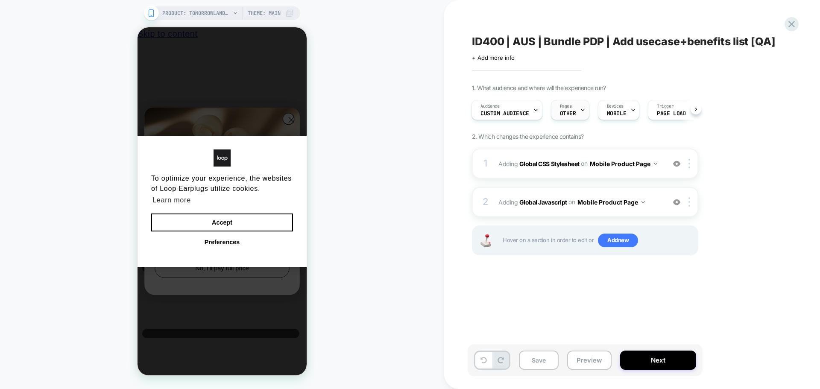
click at [569, 113] on span "OTHER" at bounding box center [568, 114] width 16 height 6
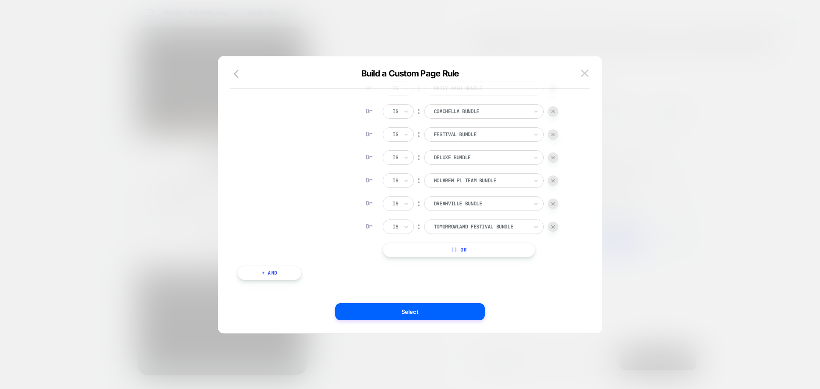
scroll to position [164, 0]
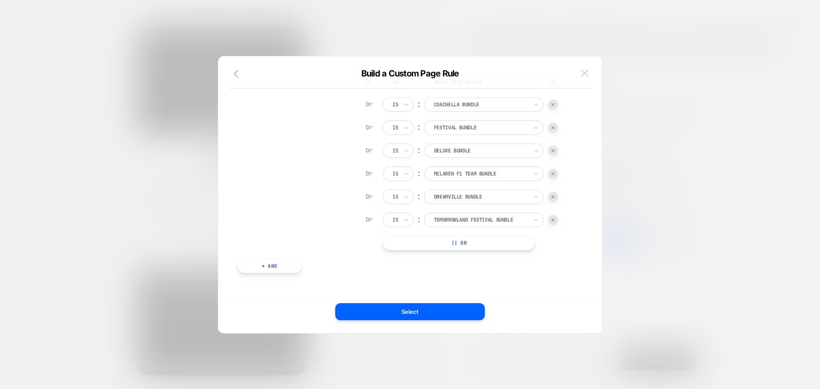
click at [584, 71] on img at bounding box center [585, 73] width 8 height 7
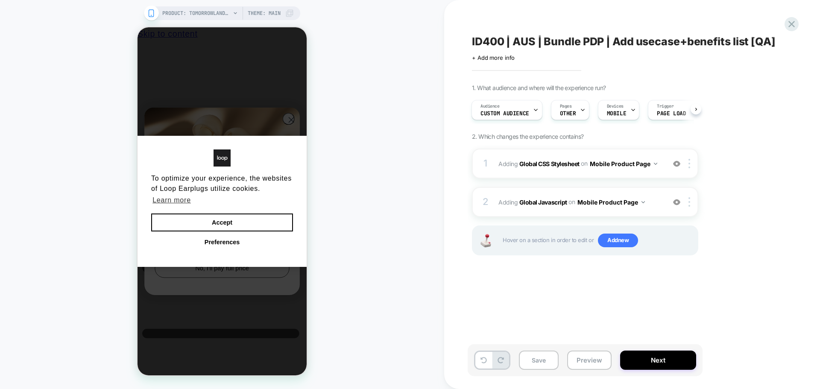
click at [625, 348] on div "Save Preview Next" at bounding box center [585, 360] width 235 height 32
click at [629, 355] on button "Next" at bounding box center [658, 360] width 76 height 19
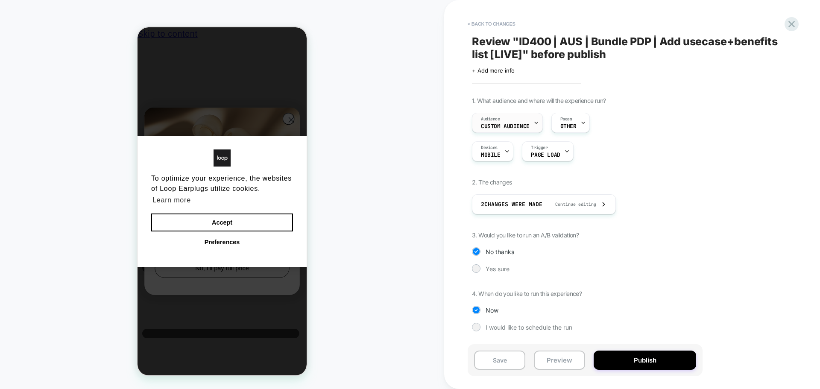
click at [521, 128] on span "Custom Audience" at bounding box center [505, 126] width 49 height 6
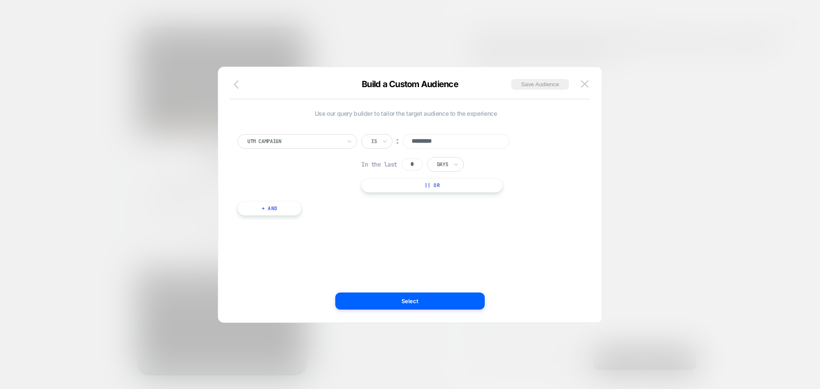
click at [234, 84] on icon "button" at bounding box center [239, 84] width 10 height 10
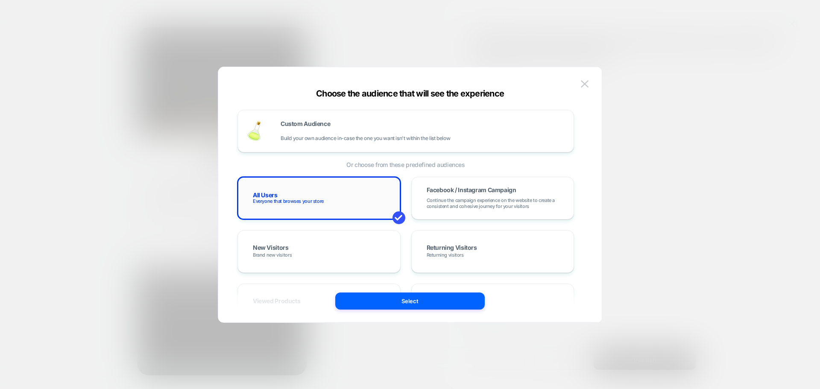
click at [315, 201] on span "Everyone that browses your store" at bounding box center [288, 201] width 71 height 6
click at [405, 297] on button "Select" at bounding box center [409, 301] width 149 height 17
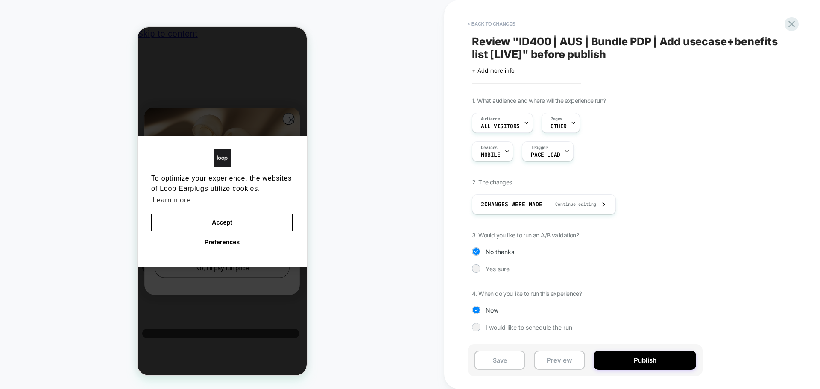
click at [483, 263] on div "1. What audience and where will the experience run? Audience All Visitors Pages…" at bounding box center [628, 220] width 312 height 247
click at [465, 269] on div "< Back to changes Review " ID400 | AUS | Bundle PDP | Add usecase+benefits list…" at bounding box center [632, 194] width 376 height 389
click at [473, 269] on div at bounding box center [476, 268] width 6 height 6
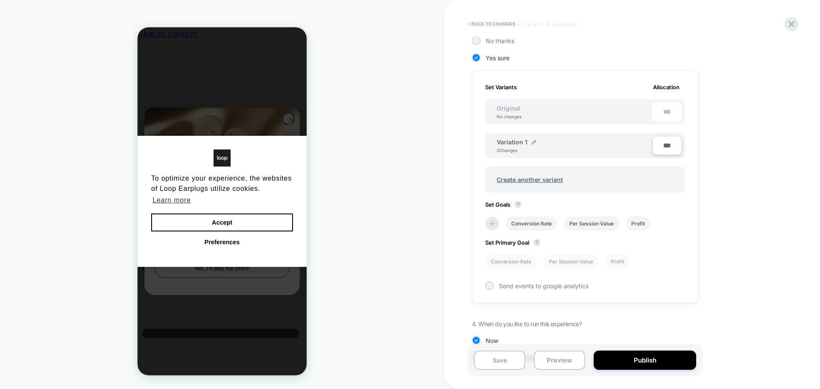
scroll to position [239, 0]
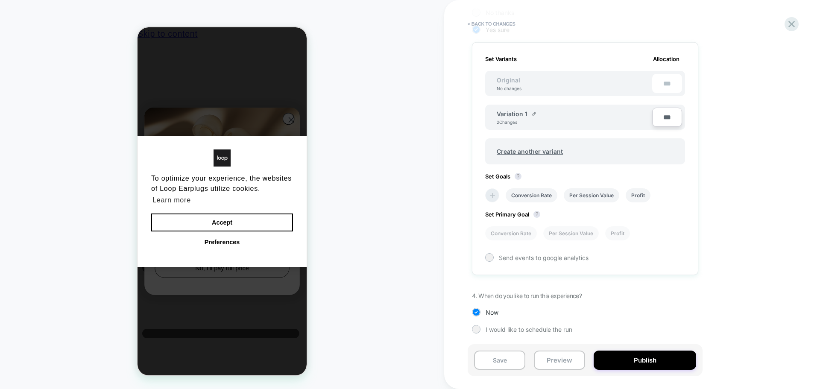
click at [490, 199] on icon at bounding box center [492, 195] width 9 height 9
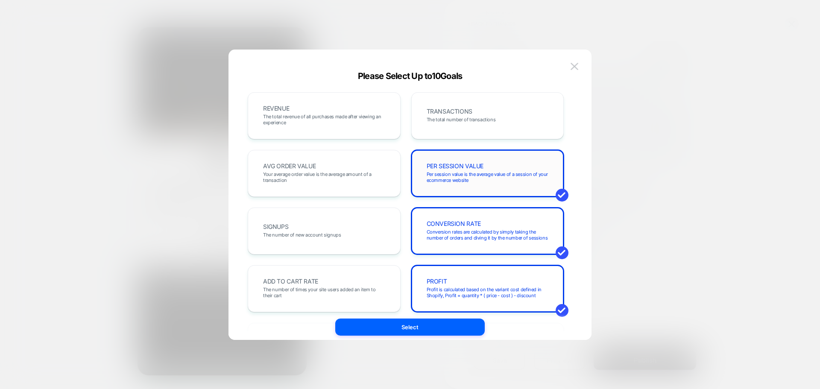
click at [480, 177] on span "Per session value is the average value of a session of your ecommerce website" at bounding box center [488, 177] width 122 height 12
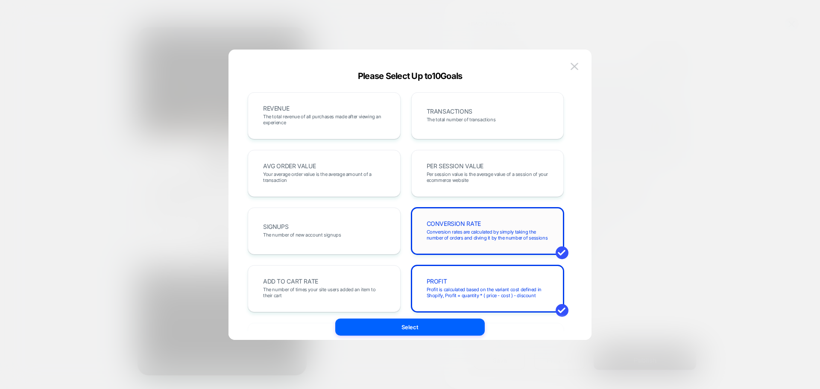
click at [473, 217] on div "CONVERSION RATE Conversion rates are calculated by simply taking the number of …" at bounding box center [487, 231] width 135 height 29
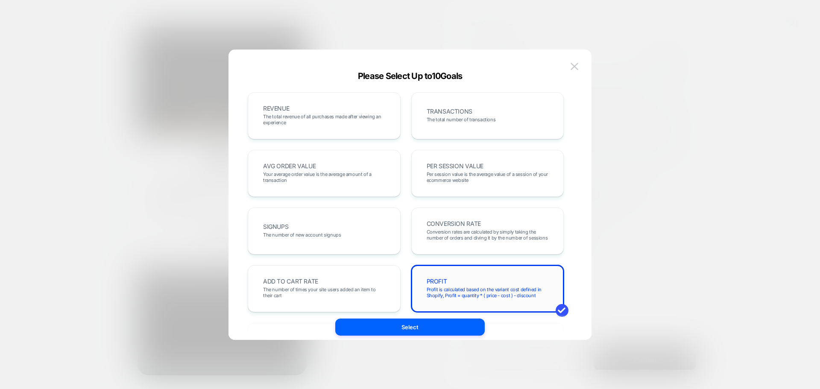
click at [473, 273] on div "PROFIT Profit is calculated based on the variant cost defined in Shopify, Profi…" at bounding box center [487, 288] width 153 height 47
click at [447, 110] on span "TRANSACTIONS" at bounding box center [450, 111] width 46 height 6
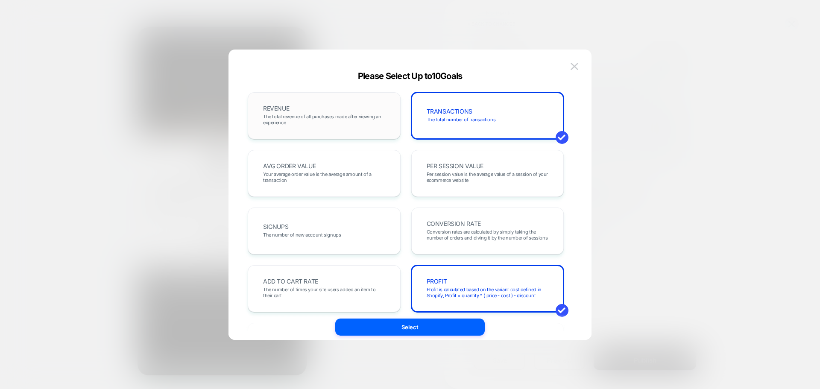
click at [357, 118] on span "The total revenue of all purchases made after viewing an experience" at bounding box center [324, 120] width 122 height 12
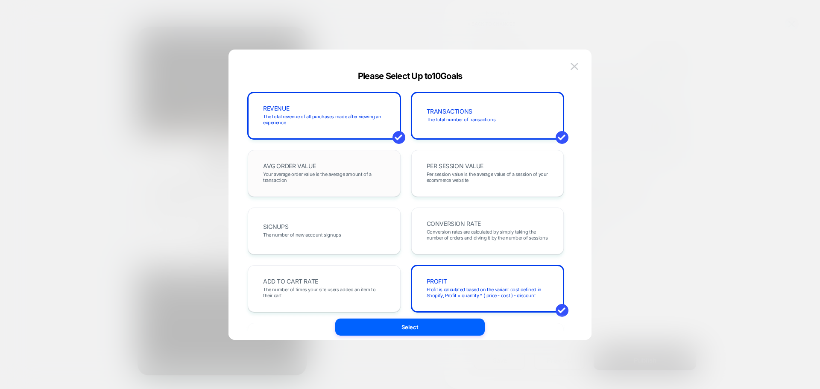
drag, startPoint x: 363, startPoint y: 162, endPoint x: 495, endPoint y: 163, distance: 132.8
click at [363, 162] on div "AVG ORDER VALUE Your average order value is the average amount of a transaction" at bounding box center [324, 173] width 135 height 29
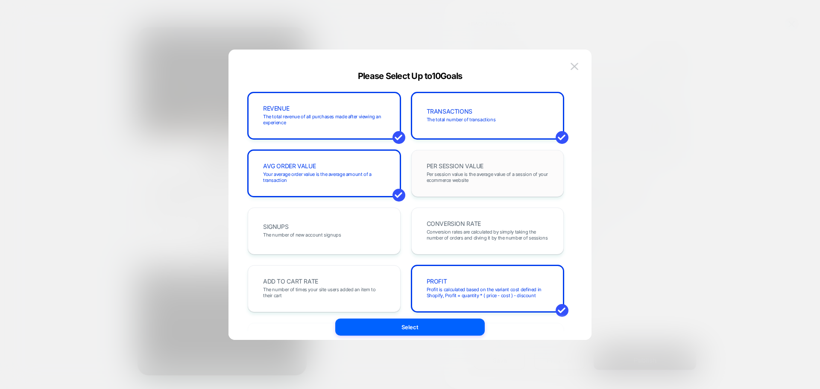
click at [495, 163] on div "PER SESSION VALUE Per session value is the average value of a session of your e…" at bounding box center [487, 173] width 135 height 29
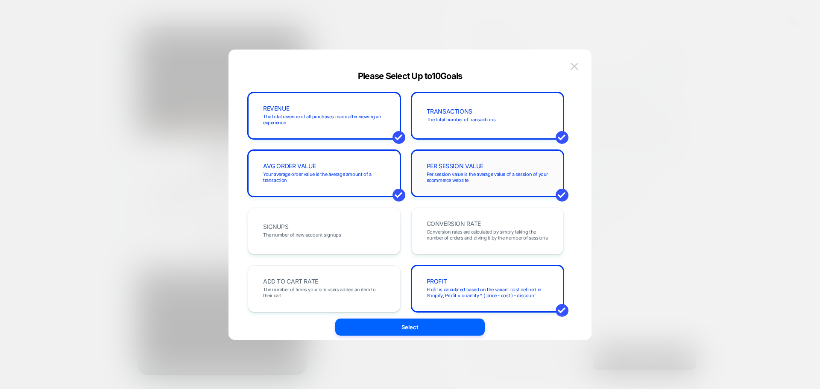
scroll to position [43, 0]
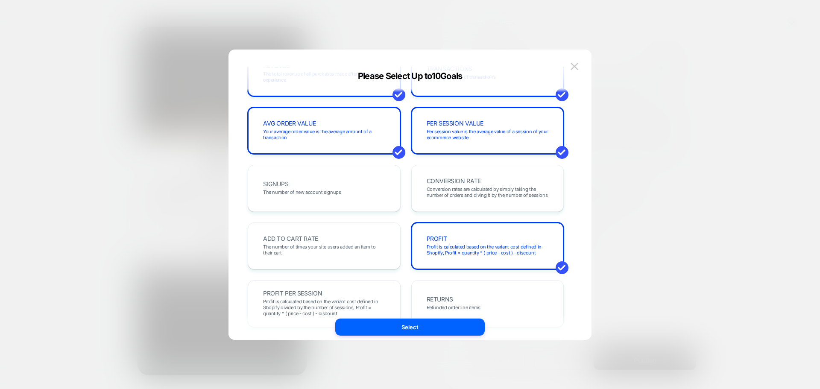
click at [480, 164] on div "REVENUE The total revenue of all purchases made after viewing an experience TRA…" at bounding box center [406, 390] width 316 height 681
click at [478, 190] on span "Conversion rates are calculated by simply taking the number of orders and divin…" at bounding box center [488, 192] width 122 height 12
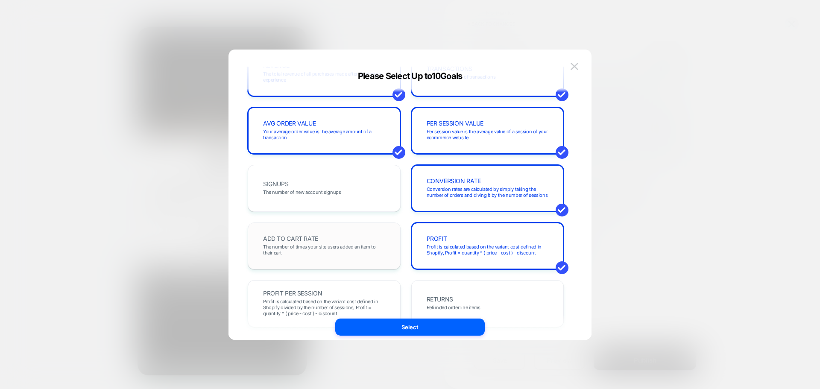
click at [319, 251] on span "The number of times your site users added an item to their cart" at bounding box center [324, 250] width 122 height 12
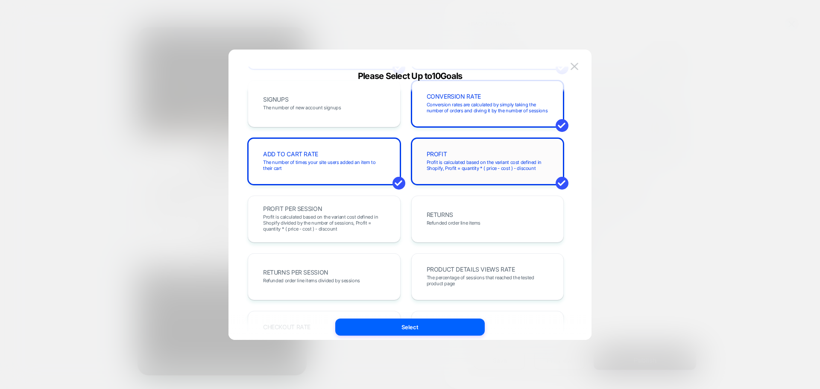
scroll to position [128, 0]
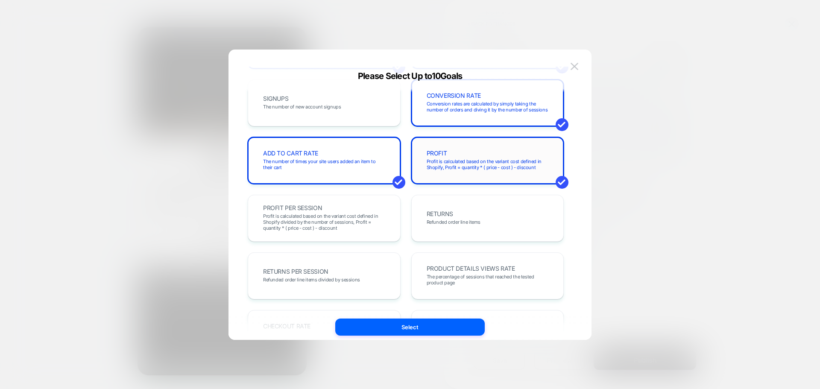
click at [489, 161] on span "Profit is calculated based on the variant cost defined in Shopify, Profit = qua…" at bounding box center [488, 164] width 122 height 12
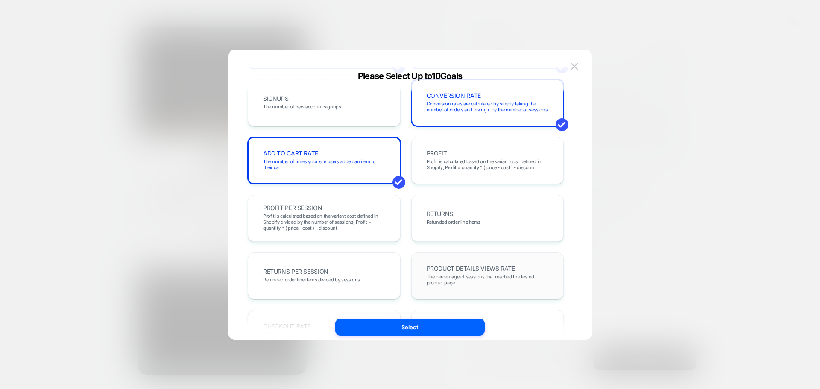
click at [460, 262] on div "PRODUCT DETAILS VIEWS RATE The percentage of sessions that reached the tested p…" at bounding box center [487, 275] width 135 height 29
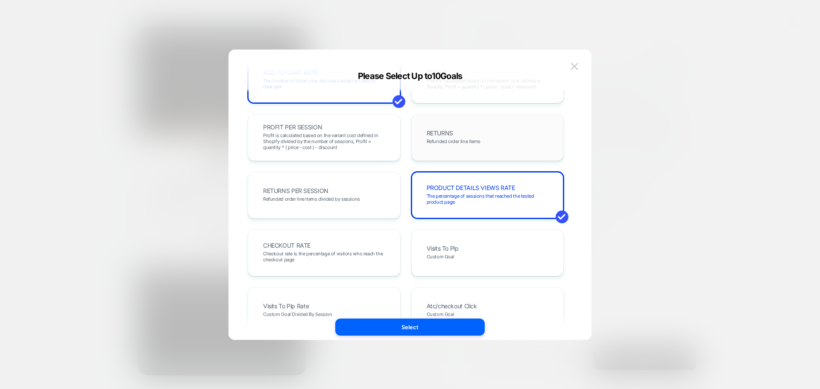
scroll to position [214, 0]
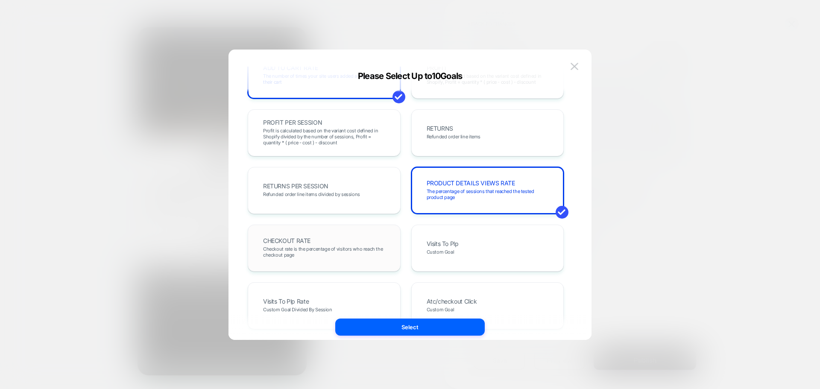
click at [301, 240] on span "CHECKOUT RATE" at bounding box center [286, 241] width 47 height 6
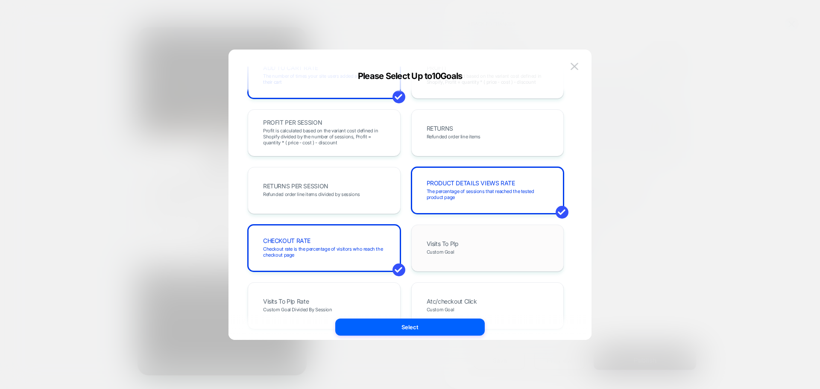
click at [468, 242] on div "Visits To Plp Custom Goal" at bounding box center [487, 248] width 135 height 29
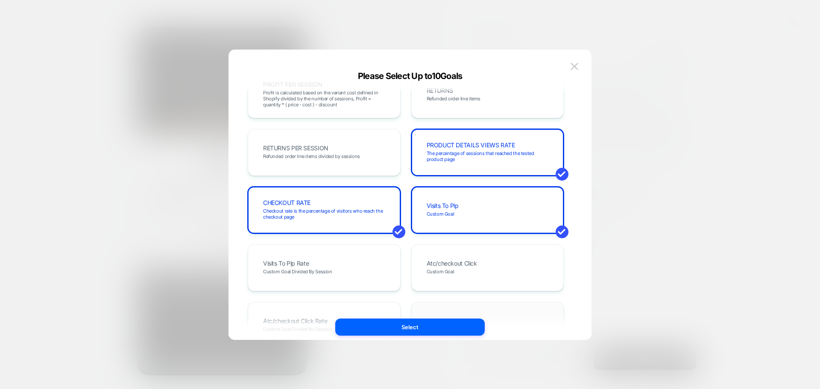
scroll to position [299, 0]
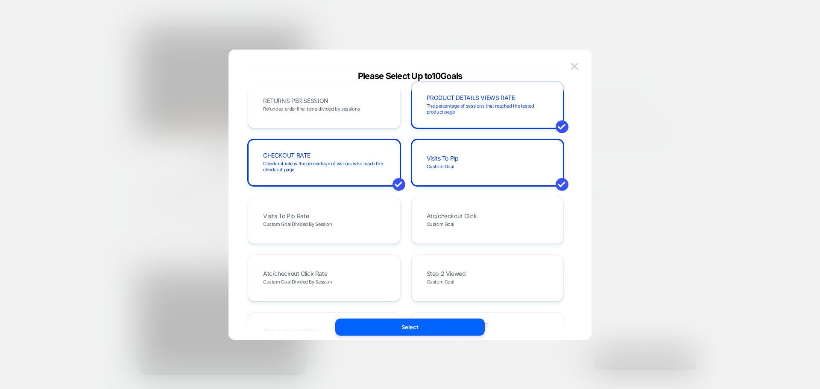
click at [425, 328] on button "Select" at bounding box center [409, 327] width 149 height 17
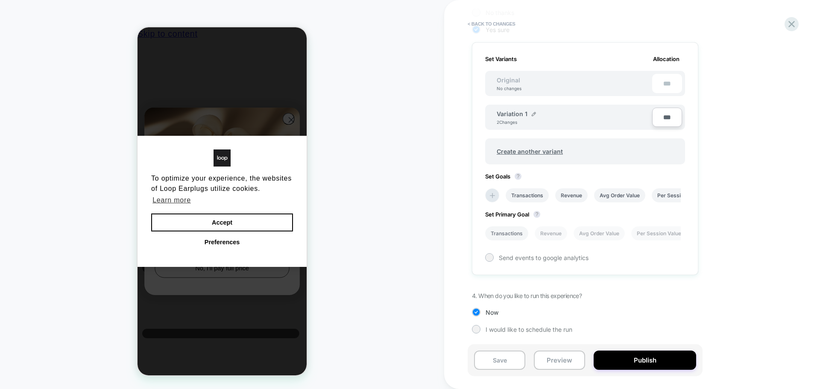
click at [499, 233] on li "Transactions" at bounding box center [506, 233] width 43 height 14
click at [638, 358] on button "Publish" at bounding box center [645, 360] width 102 height 19
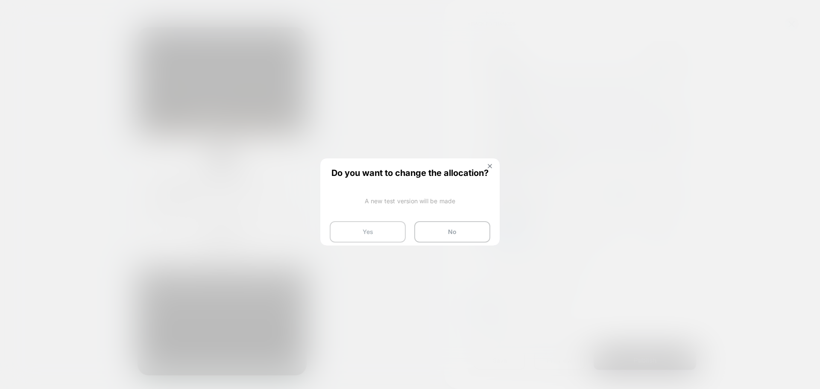
click at [350, 239] on button "Yes" at bounding box center [368, 231] width 76 height 21
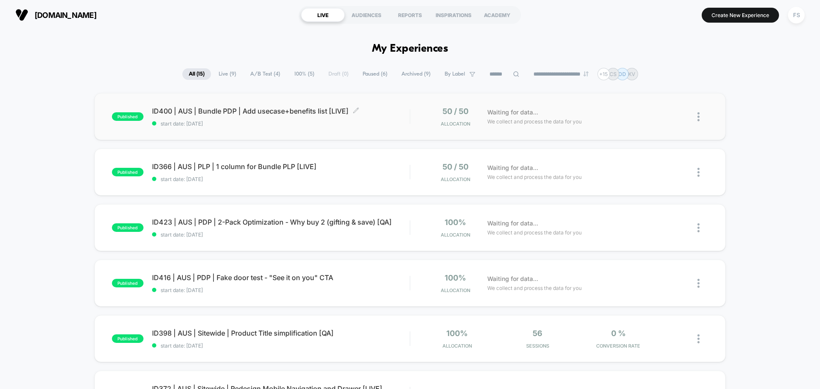
click at [221, 117] on div "ID400 | AUS | Bundle PDP | Add usecase+benefits list [LIVE] Click to edit exper…" at bounding box center [281, 117] width 258 height 20
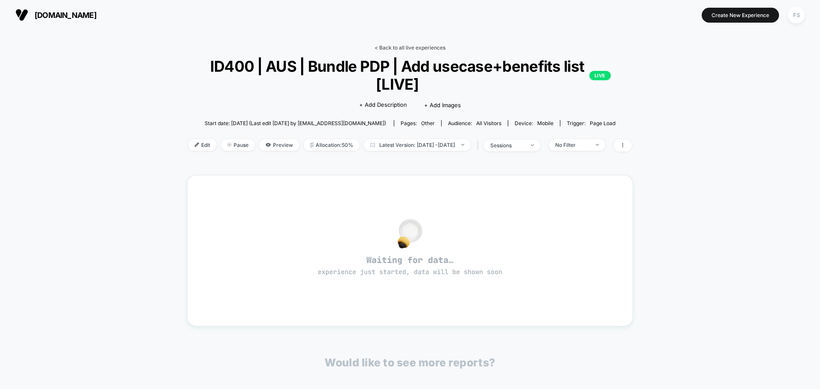
click at [395, 46] on link "< Back to all live experiences" at bounding box center [410, 47] width 71 height 6
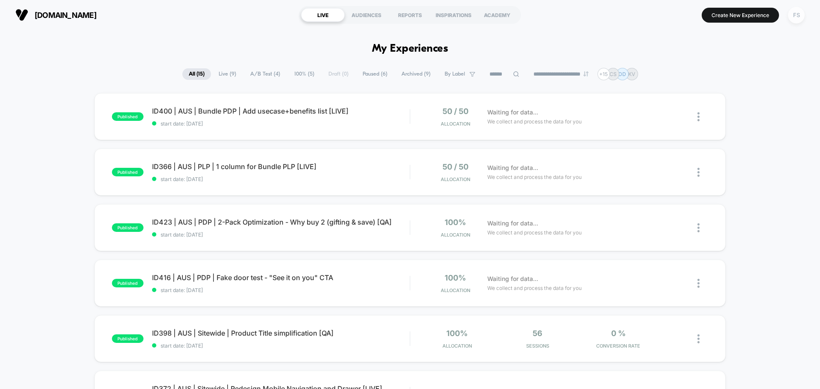
click at [797, 19] on div "FS" at bounding box center [796, 15] width 17 height 17
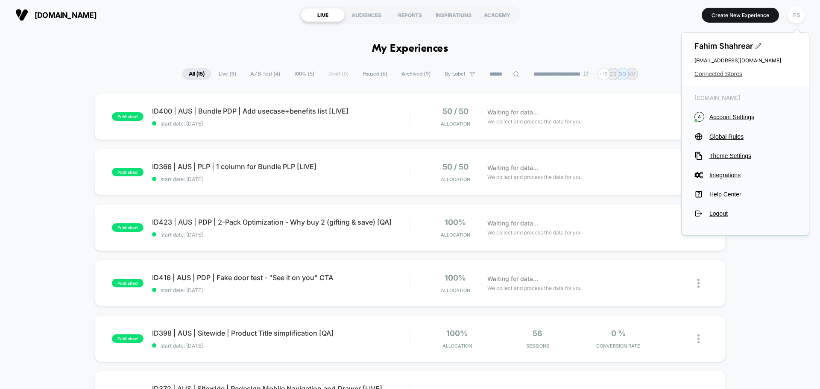
click at [708, 73] on span "Connected Stores" at bounding box center [745, 73] width 102 height 7
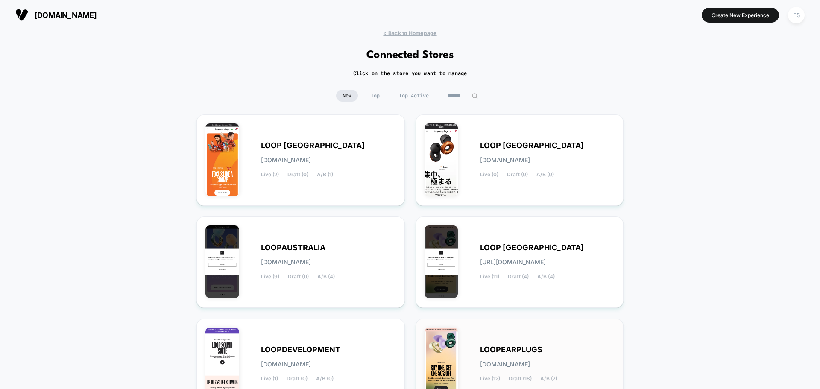
scroll to position [90, 0]
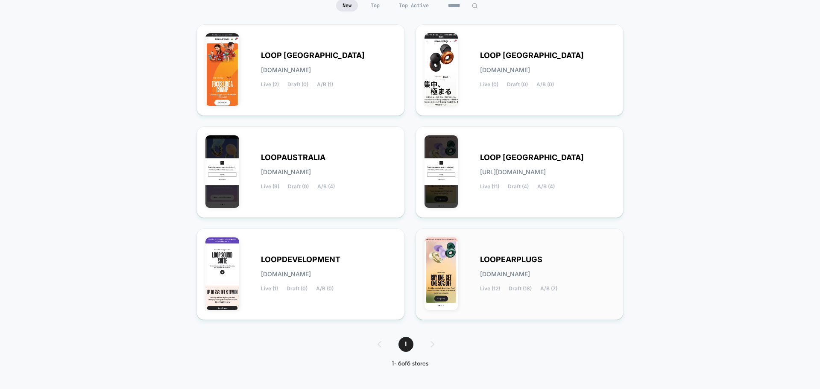
click at [516, 262] on span "LOOPEARPLUGS" at bounding box center [511, 260] width 62 height 6
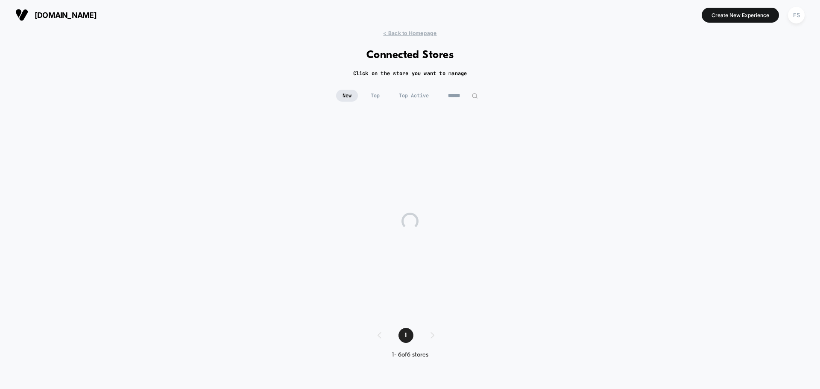
scroll to position [0, 0]
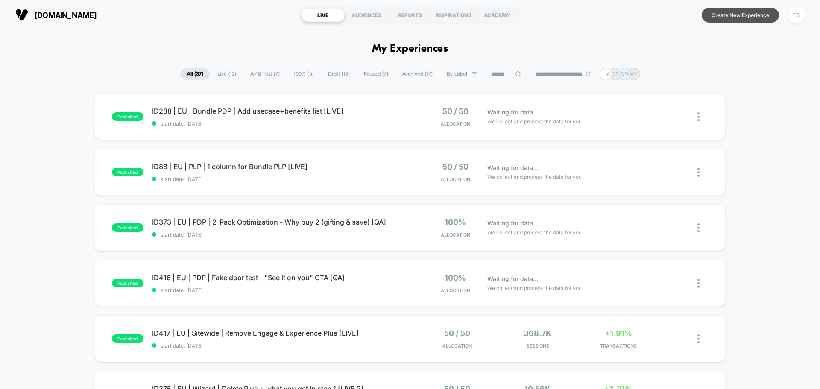
click at [746, 19] on button "Create New Experience" at bounding box center [740, 15] width 77 height 15
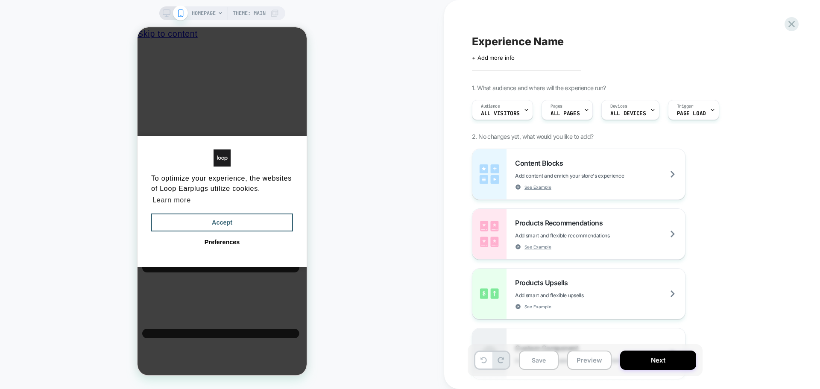
click at [495, 64] on div "Experience Name Click to edit experience details + Add more info 1. What audien…" at bounding box center [628, 195] width 320 height 372
click at [495, 57] on span "+ Add more info" at bounding box center [493, 57] width 43 height 7
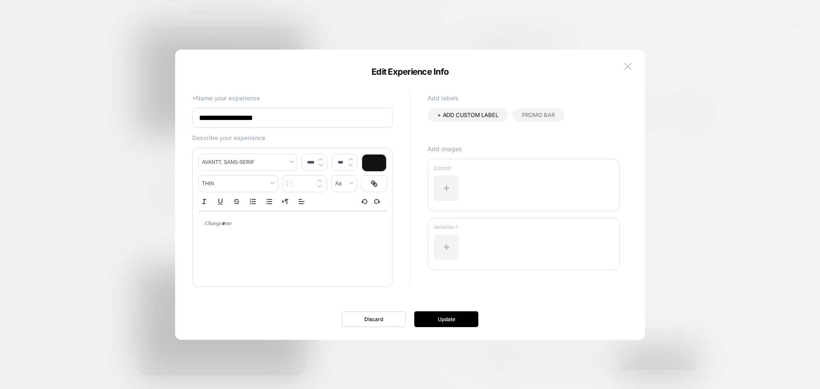
drag, startPoint x: 295, startPoint y: 131, endPoint x: 291, endPoint y: 121, distance: 10.7
click at [291, 121] on div "**********" at bounding box center [292, 190] width 201 height 193
drag, startPoint x: 291, startPoint y: 121, endPoint x: 173, endPoint y: 119, distance: 118.3
click at [173, 119] on body "HOMEPAGE Theme: MAIN Experience Name Click to edit experience details + Add mor…" at bounding box center [410, 194] width 820 height 389
paste input
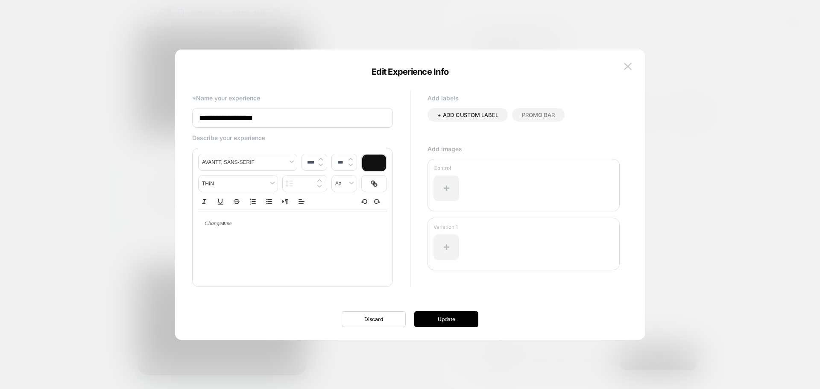
paste input "**********"
type input "**********"
click at [477, 316] on button "Update" at bounding box center [446, 319] width 64 height 16
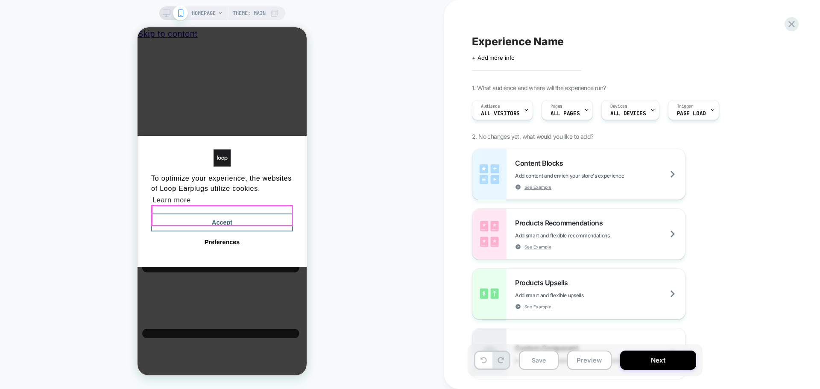
click at [265, 215] on button "Accept" at bounding box center [222, 223] width 142 height 18
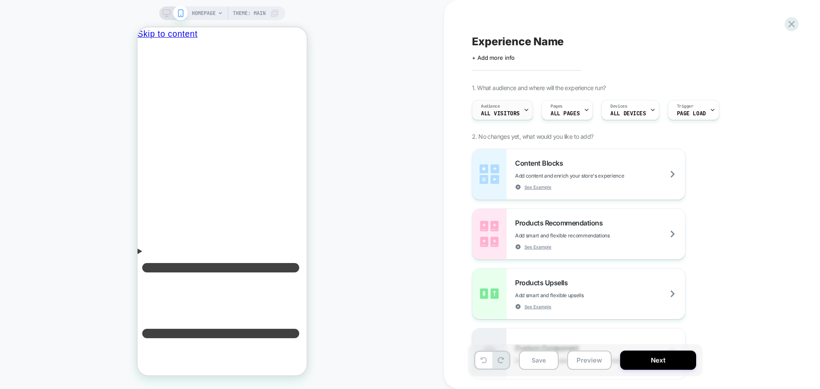
click at [497, 115] on span "All Visitors" at bounding box center [500, 114] width 39 height 6
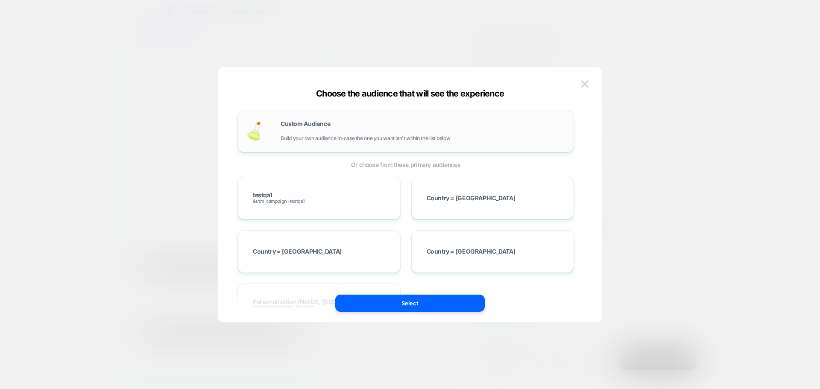
click at [278, 126] on div "Custom Audience Build your own audience in-case the one you want isn't within t…" at bounding box center [405, 131] width 319 height 25
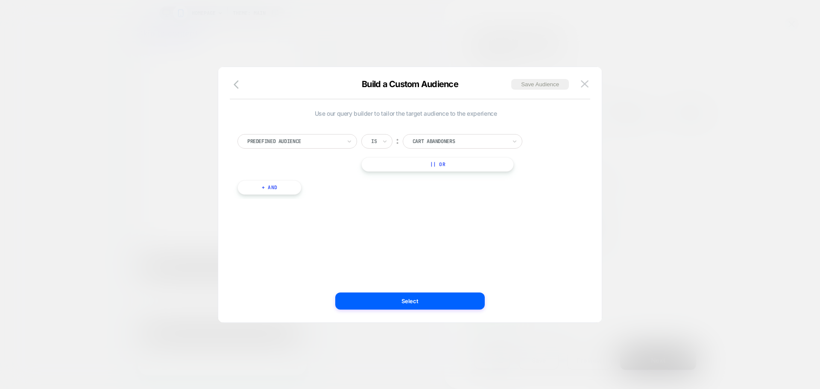
click at [318, 146] on div "Predefined Audience" at bounding box center [294, 141] width 96 height 9
type input "***"
click at [274, 205] on div "UTM Campaign" at bounding box center [301, 204] width 111 height 14
click at [457, 138] on input at bounding box center [456, 141] width 107 height 15
click at [462, 141] on input "******" at bounding box center [456, 141] width 107 height 15
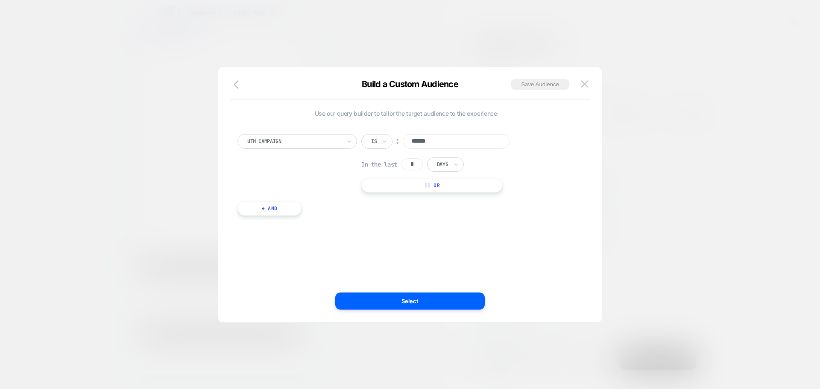
click at [477, 143] on input "******" at bounding box center [456, 141] width 107 height 15
type input "*********"
click at [433, 301] on button "Select" at bounding box center [409, 301] width 149 height 17
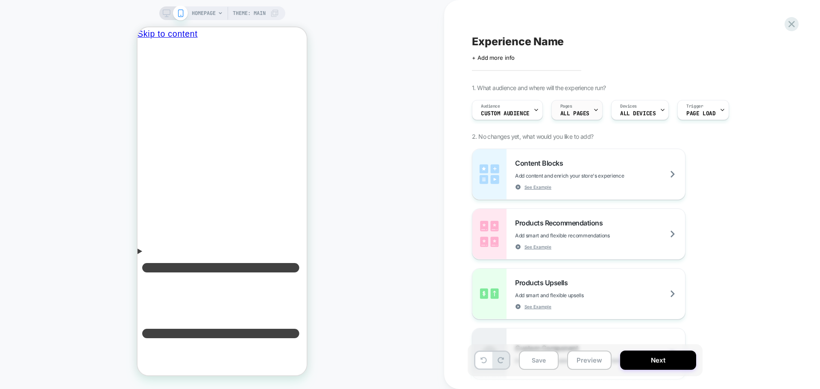
click at [576, 109] on div "Pages ALL PAGES" at bounding box center [575, 109] width 46 height 19
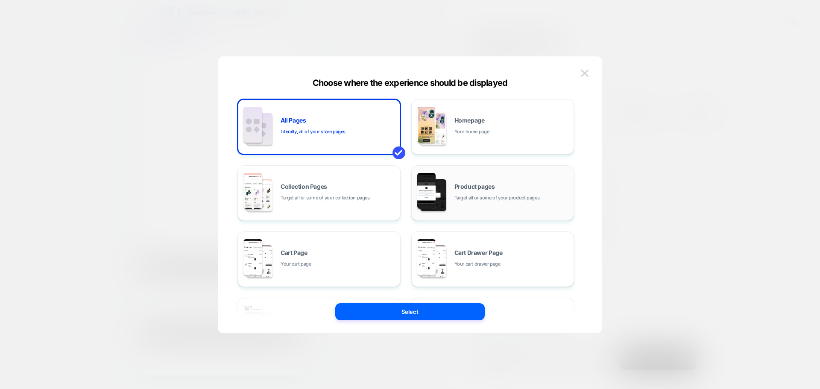
click at [506, 187] on div "Product pages Target all or some of your product pages" at bounding box center [511, 193] width 115 height 18
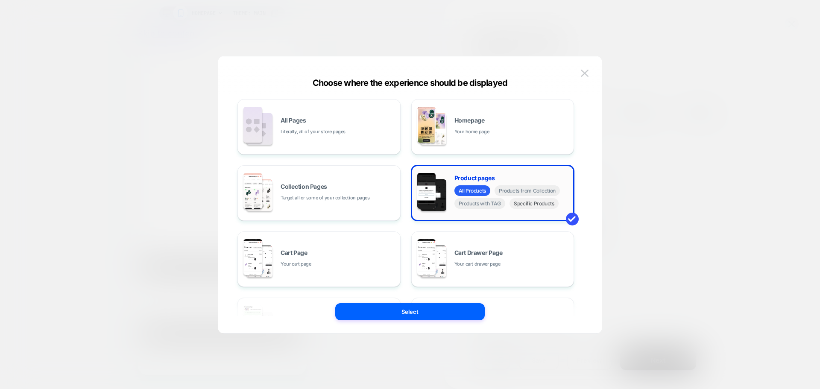
click at [536, 208] on span "Specific Products" at bounding box center [533, 203] width 49 height 11
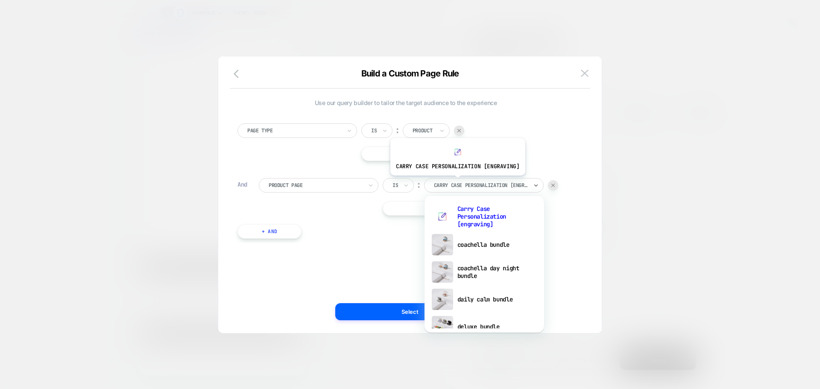
click at [456, 182] on div at bounding box center [481, 185] width 94 height 8
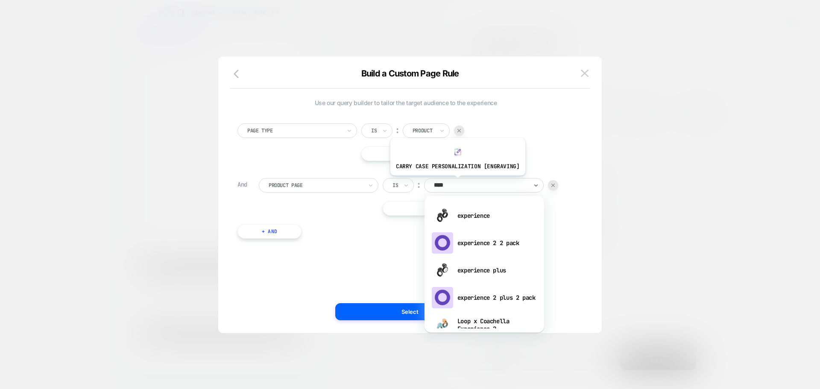
type input "*****"
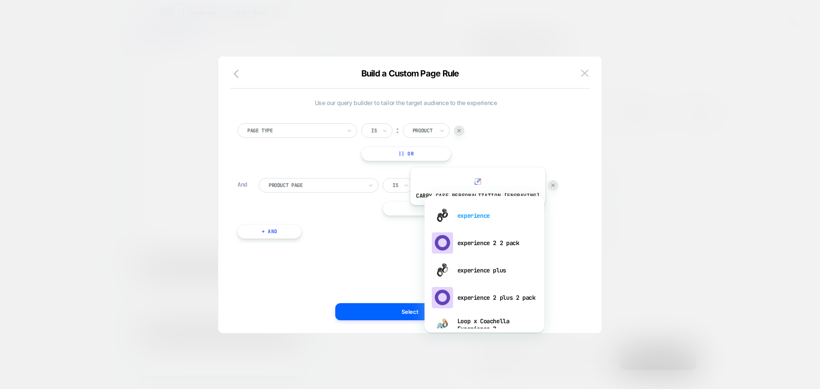
click at [476, 211] on div "experience" at bounding box center [484, 215] width 111 height 27
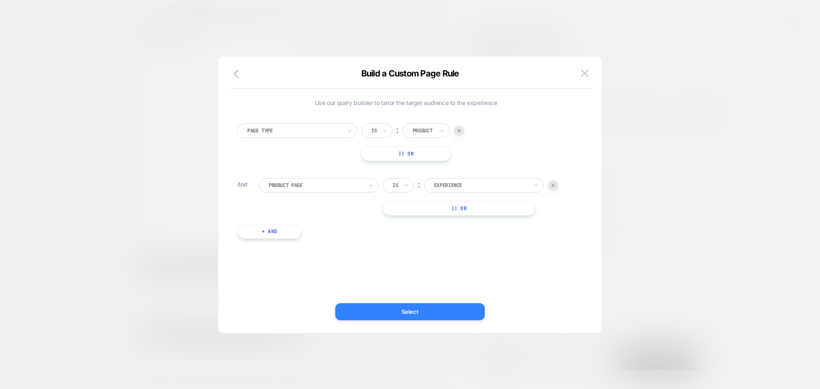
click at [429, 308] on button "Select" at bounding box center [409, 311] width 149 height 17
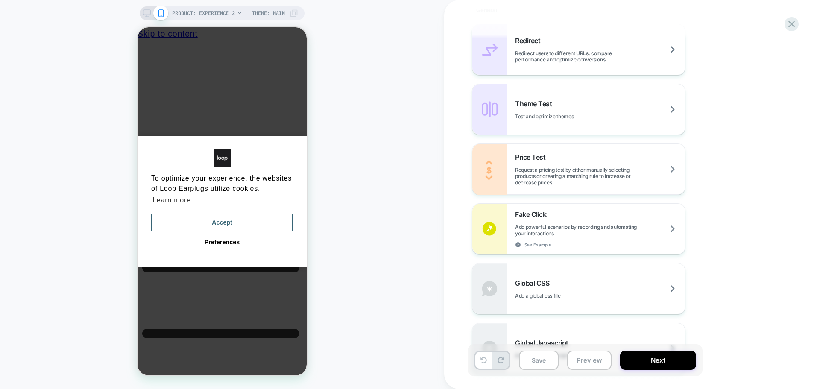
scroll to position [470, 0]
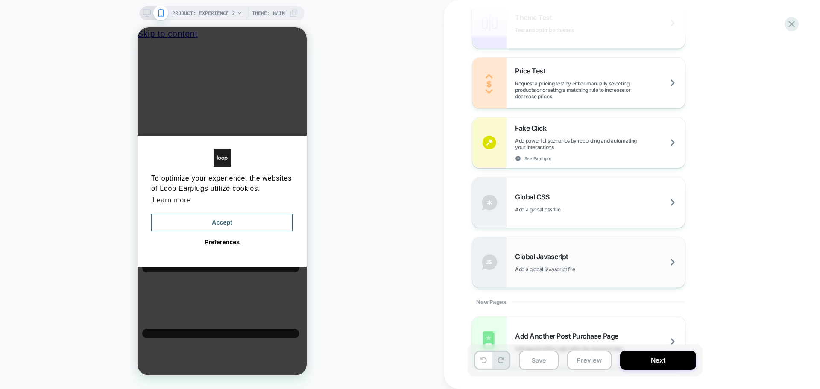
click at [553, 256] on span "Global Javascript" at bounding box center [544, 256] width 58 height 9
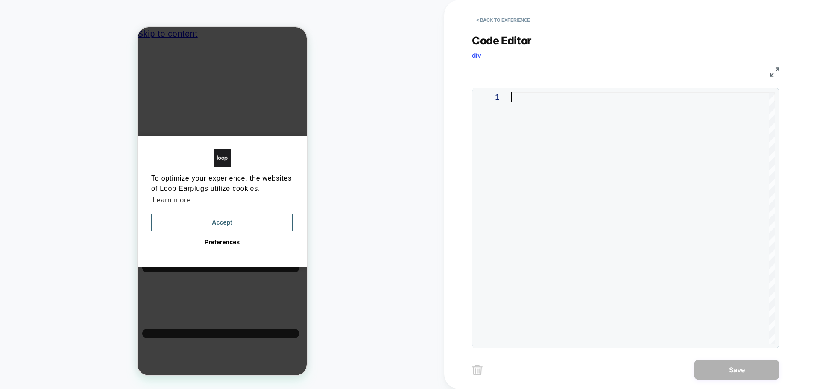
click at [561, 174] on div at bounding box center [643, 218] width 264 height 252
click at [596, 155] on div at bounding box center [643, 218] width 264 height 252
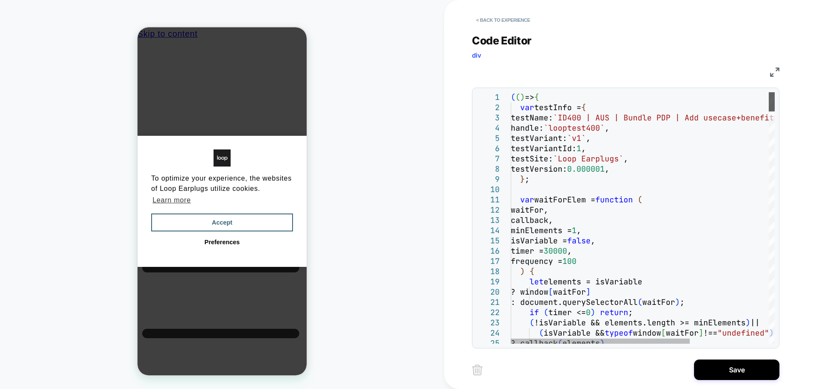
click at [769, 92] on div at bounding box center [772, 101] width 6 height 19
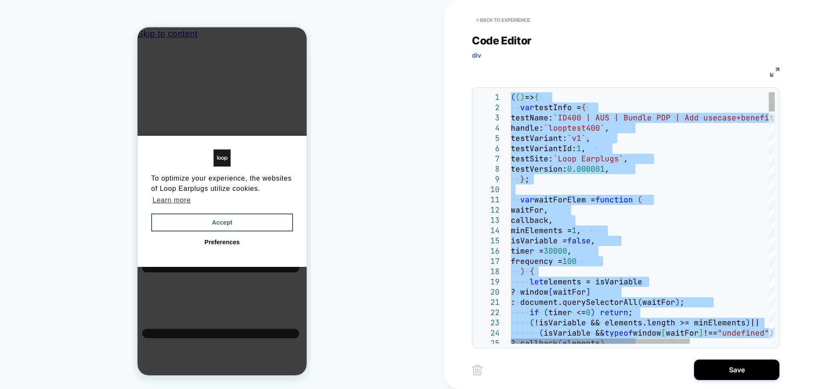
type textarea "*****"
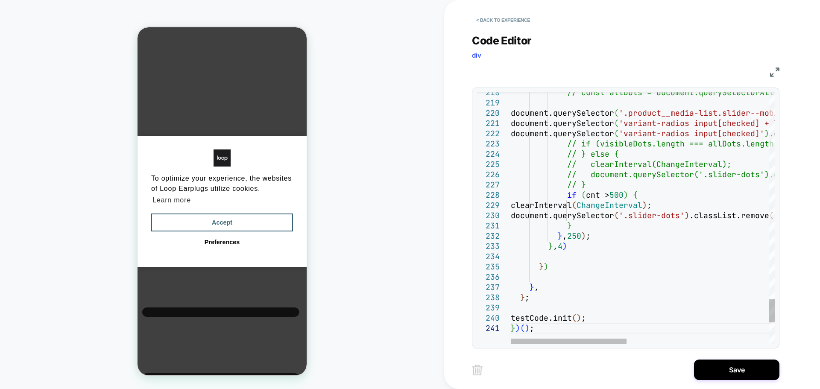
scroll to position [41, 0]
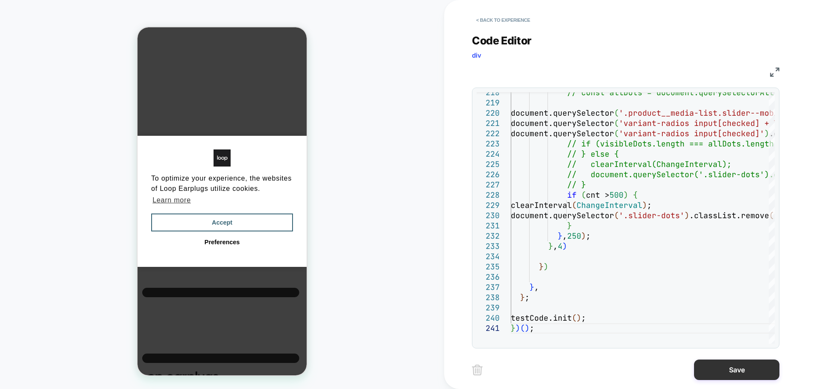
click at [735, 375] on button "Save" at bounding box center [736, 370] width 85 height 20
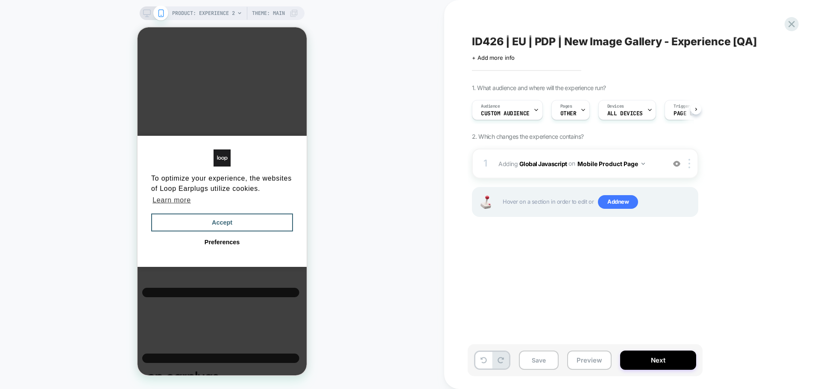
scroll to position [0, 0]
drag, startPoint x: 603, startPoint y: 193, endPoint x: 614, endPoint y: 201, distance: 14.1
click at [606, 195] on div "Hover on a section in order to edit or Add new" at bounding box center [585, 202] width 226 height 30
click at [622, 200] on span "Add new" at bounding box center [618, 202] width 40 height 14
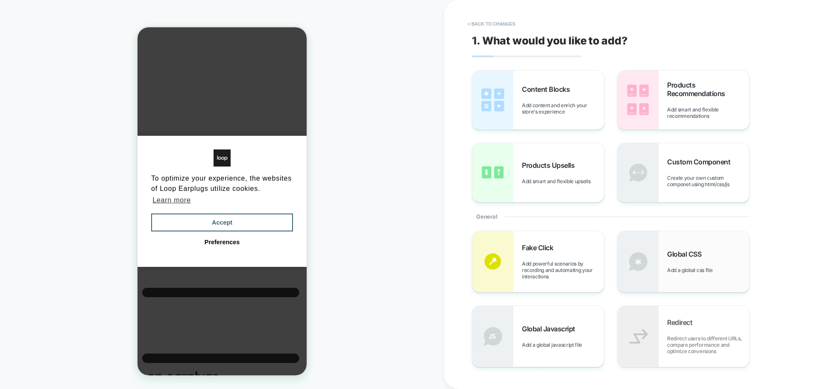
click at [677, 260] on div "Global CSS Add a global css file" at bounding box center [708, 261] width 82 height 23
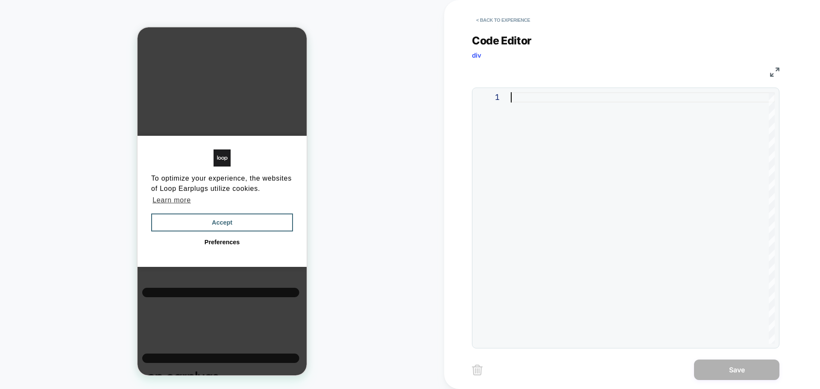
click at [591, 169] on div at bounding box center [643, 218] width 264 height 252
type textarea "**********"
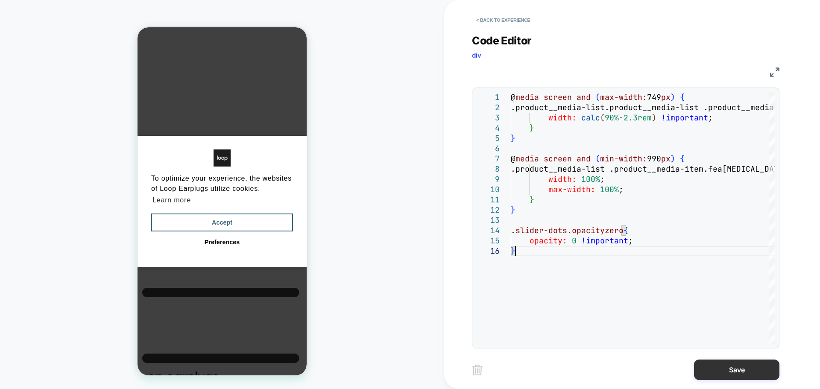
click at [715, 375] on button "Save" at bounding box center [736, 370] width 85 height 20
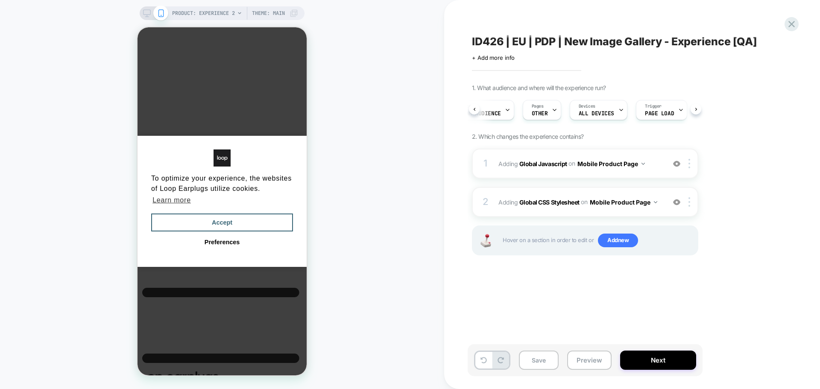
scroll to position [0, 32]
click at [664, 352] on button "Next" at bounding box center [658, 360] width 76 height 19
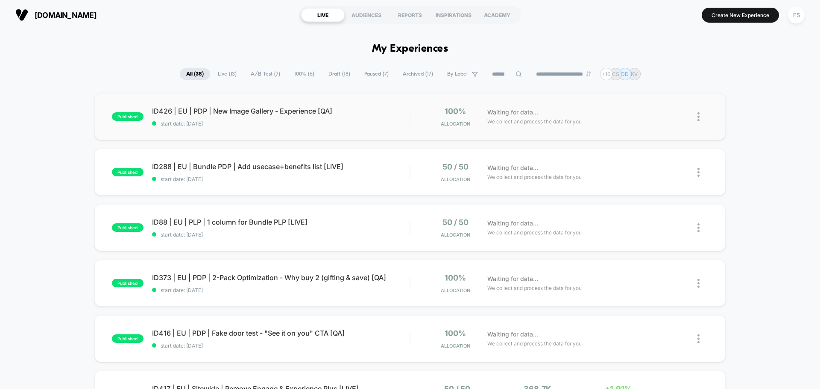
click at [231, 133] on div "published ID426 | EU | PDP | New Image Gallery - Experience [QA] start date: 8/…" at bounding box center [409, 116] width 631 height 47
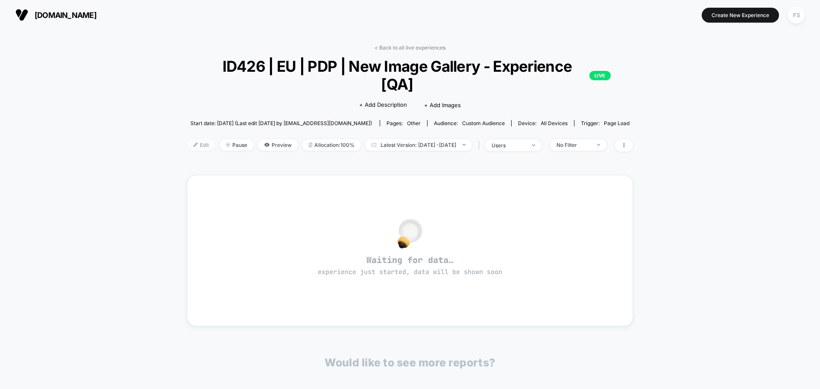
click at [190, 139] on span "Edit" at bounding box center [201, 145] width 28 height 12
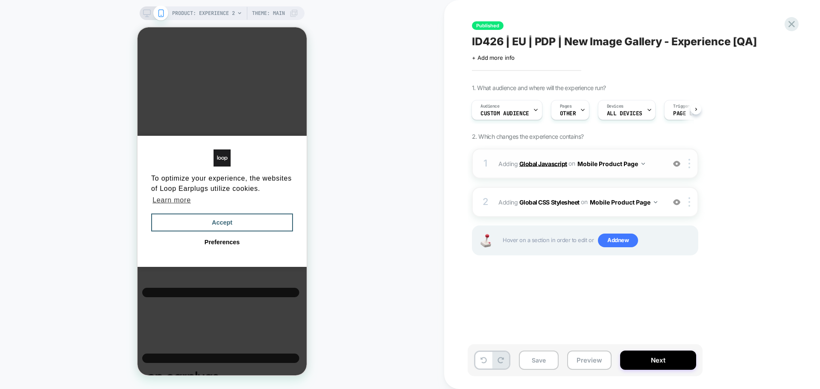
click at [543, 160] on b "Global Javascript" at bounding box center [543, 163] width 48 height 7
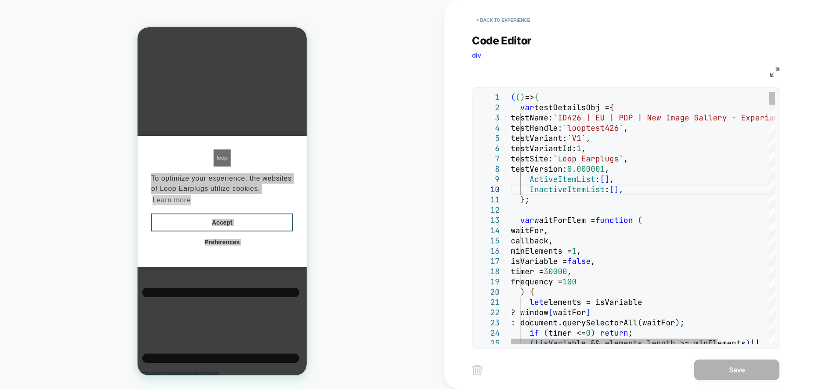
scroll to position [0, 111]
type textarea "**********"
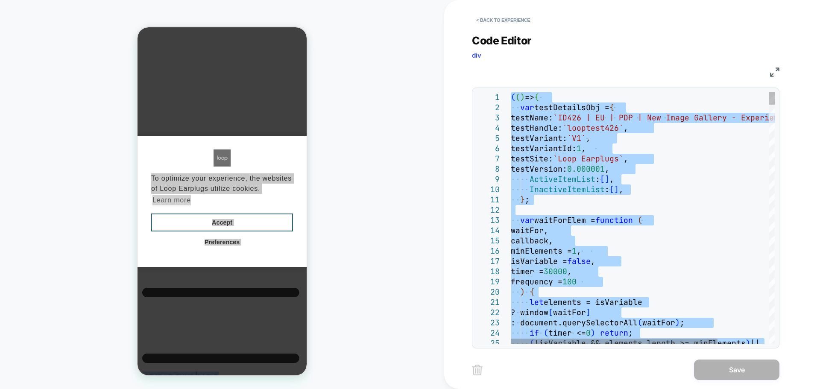
scroll to position [0, 0]
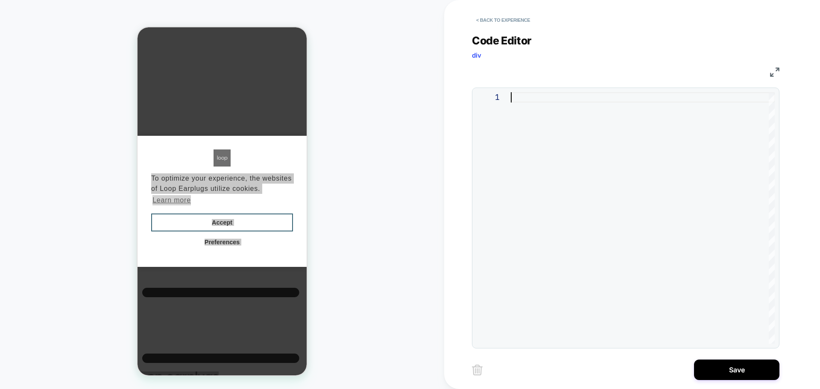
click at [610, 192] on div at bounding box center [643, 218] width 264 height 252
type textarea "**********"
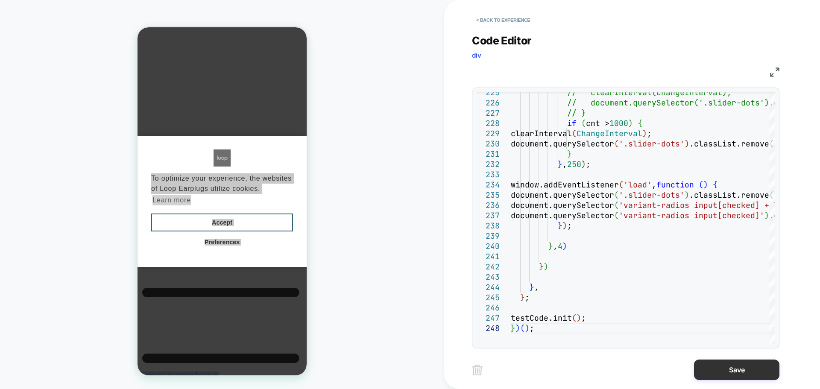
click at [728, 363] on button "Save" at bounding box center [736, 370] width 85 height 20
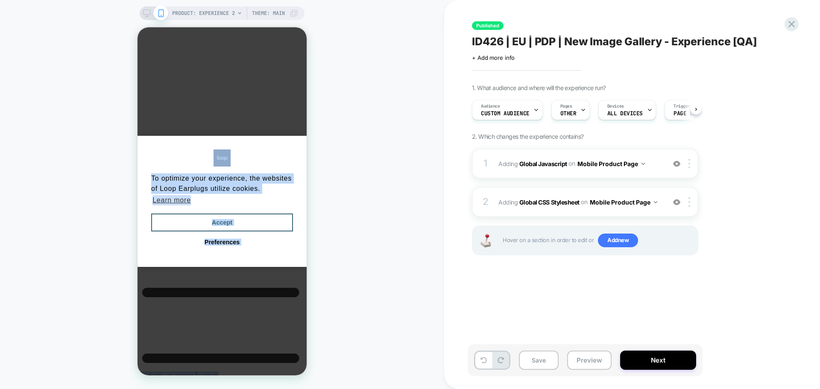
scroll to position [0, 0]
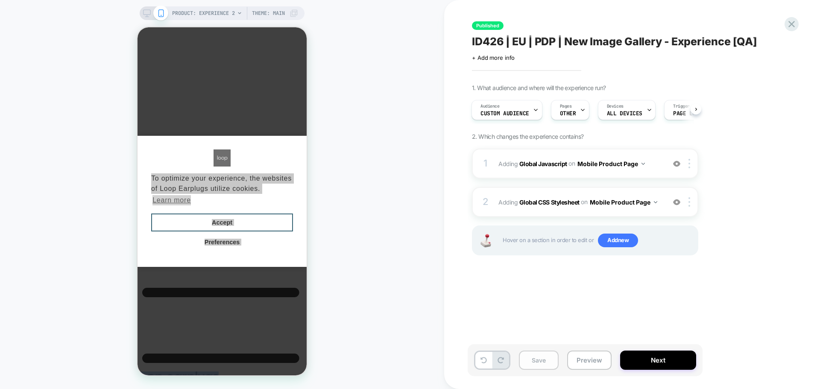
click at [540, 358] on button "Save" at bounding box center [539, 360] width 40 height 19
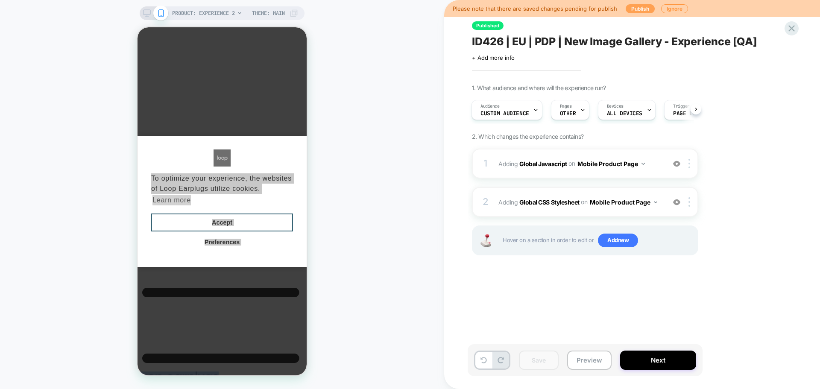
click at [626, 12] on button "Publish" at bounding box center [640, 8] width 29 height 9
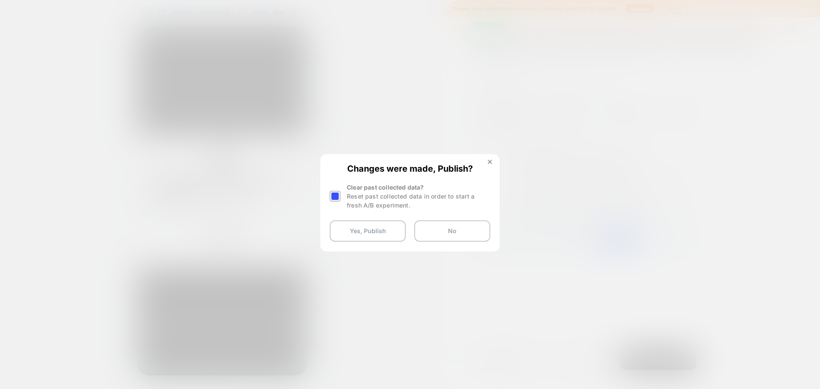
click at [336, 196] on div at bounding box center [335, 196] width 11 height 11
click at [349, 237] on button "Yes, Publish" at bounding box center [368, 230] width 76 height 21
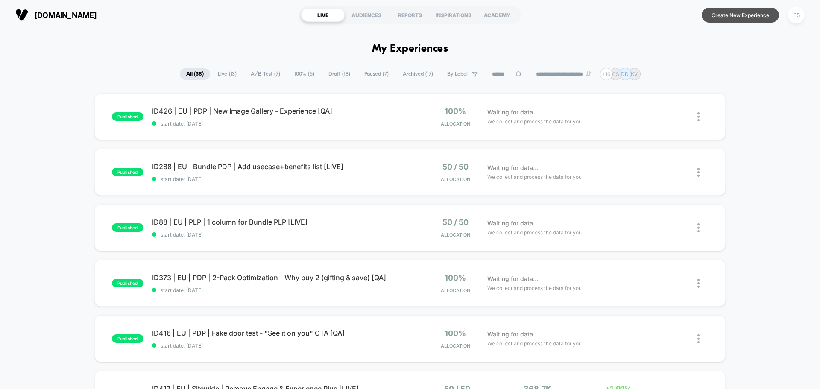
click at [728, 19] on button "Create New Experience" at bounding box center [740, 15] width 77 height 15
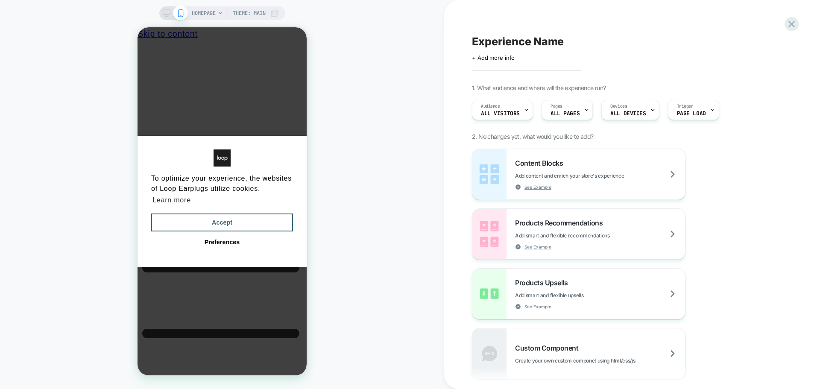
click at [499, 61] on div "Experience Name Click to edit experience details + Add more info 1. What audien…" at bounding box center [628, 195] width 320 height 372
click at [499, 57] on span "+ Add more info" at bounding box center [493, 57] width 43 height 7
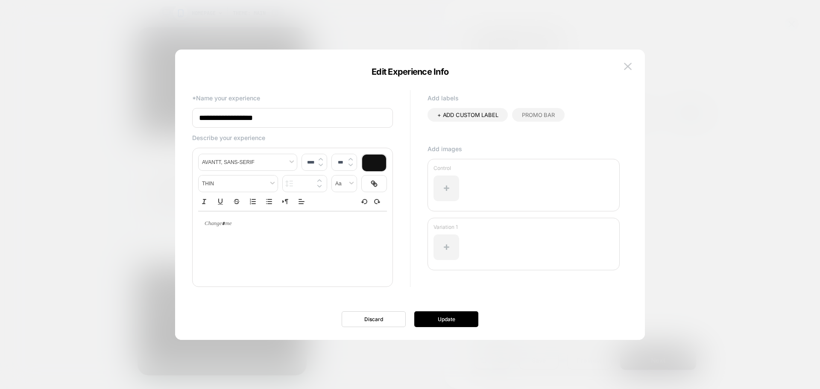
drag, startPoint x: 294, startPoint y: 115, endPoint x: 188, endPoint y: 116, distance: 105.5
click at [188, 116] on div "**********" at bounding box center [406, 194] width 436 height 212
paste input "**********"
type input "**********"
click at [468, 319] on button "Update" at bounding box center [446, 319] width 64 height 16
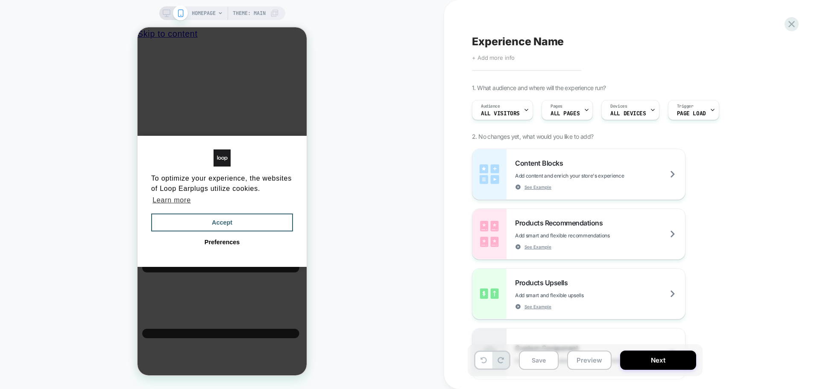
click at [504, 56] on span "+ Add more info" at bounding box center [493, 57] width 43 height 7
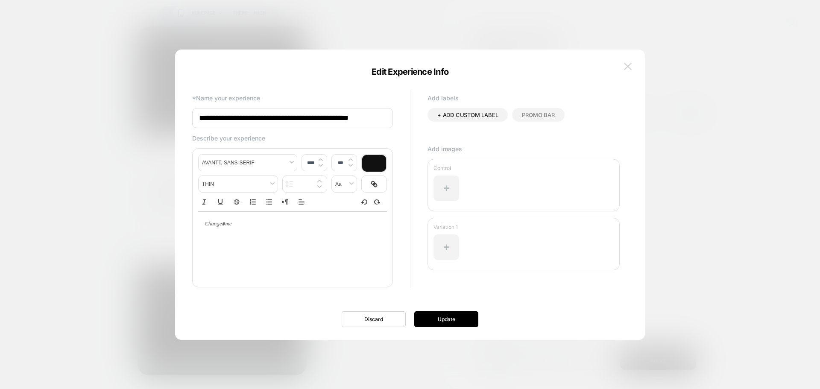
click at [632, 66] on button at bounding box center [627, 66] width 13 height 13
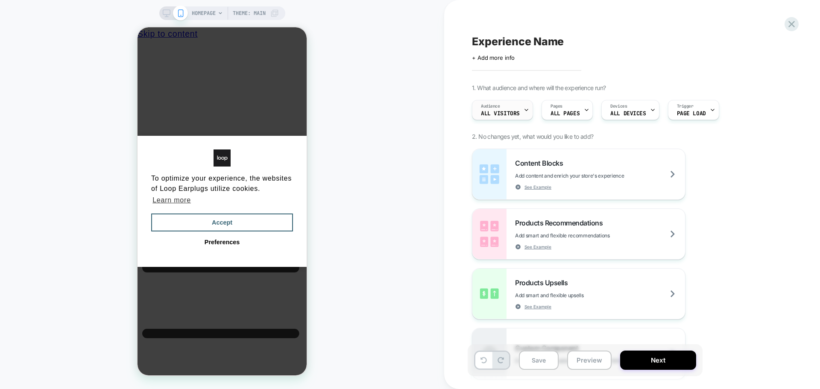
click at [489, 114] on span "All Visitors" at bounding box center [500, 114] width 39 height 6
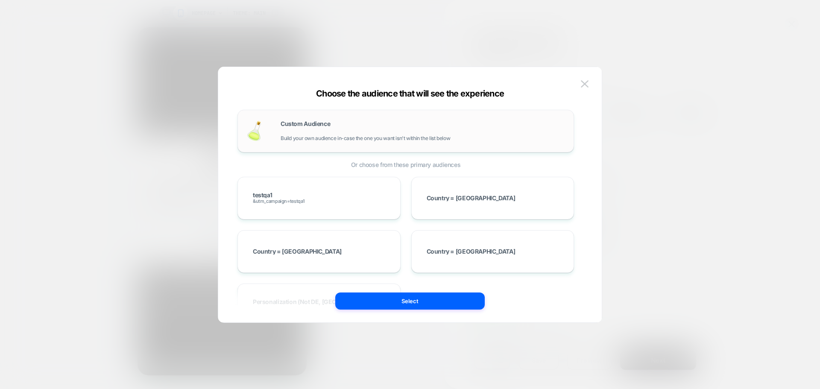
click at [339, 126] on div "Custom Audience Build your own audience in-case the one you want isn't within t…" at bounding box center [423, 131] width 284 height 20
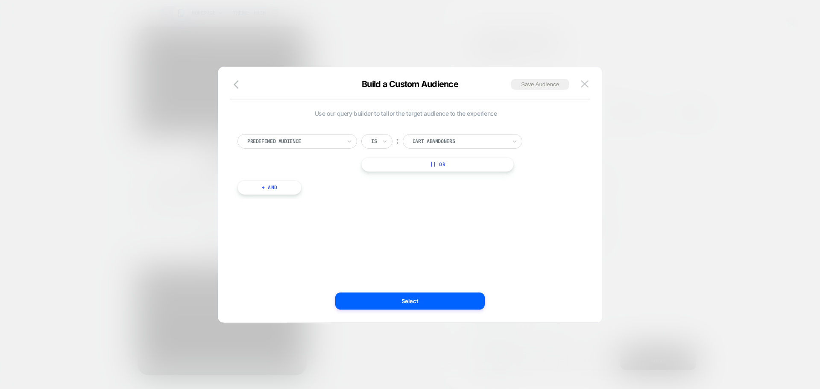
click at [323, 142] on div at bounding box center [294, 142] width 94 height 8
type input "***"
click at [326, 200] on div "UTM Campaign" at bounding box center [301, 204] width 111 height 14
click at [452, 147] on input at bounding box center [456, 141] width 107 height 15
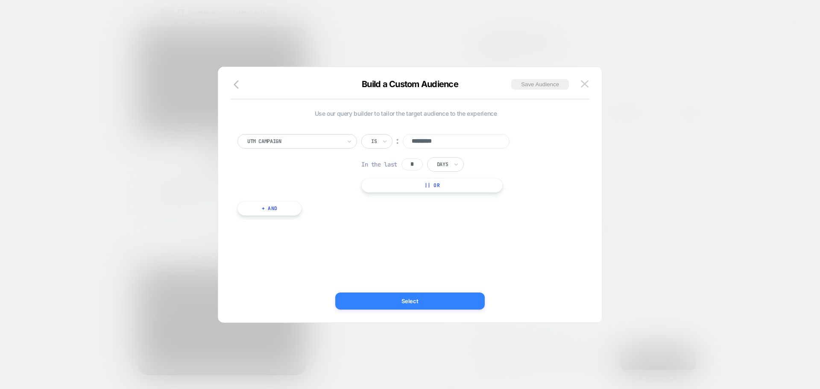
type input "*********"
click at [455, 296] on button "Select" at bounding box center [409, 301] width 149 height 17
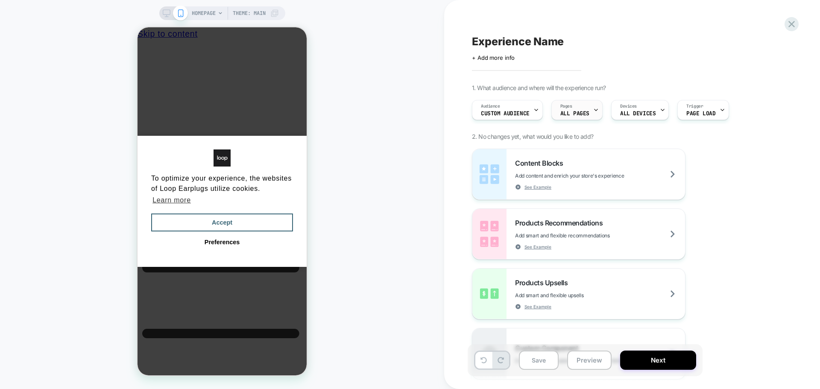
click at [568, 106] on span "Pages" at bounding box center [566, 106] width 12 height 6
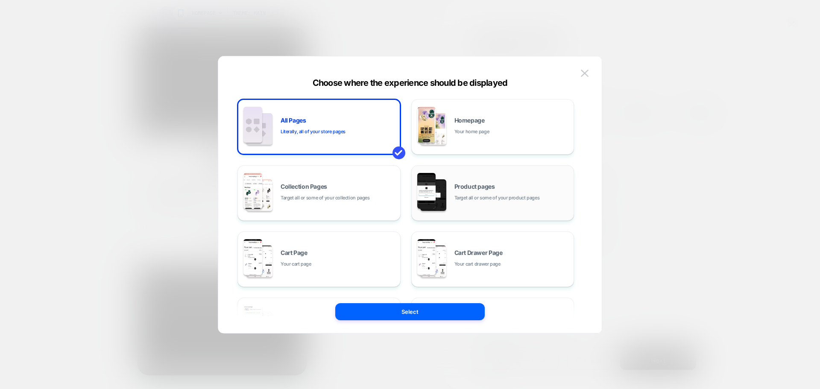
click at [515, 182] on div "Product pages Target all or some of your product pages" at bounding box center [493, 193] width 154 height 47
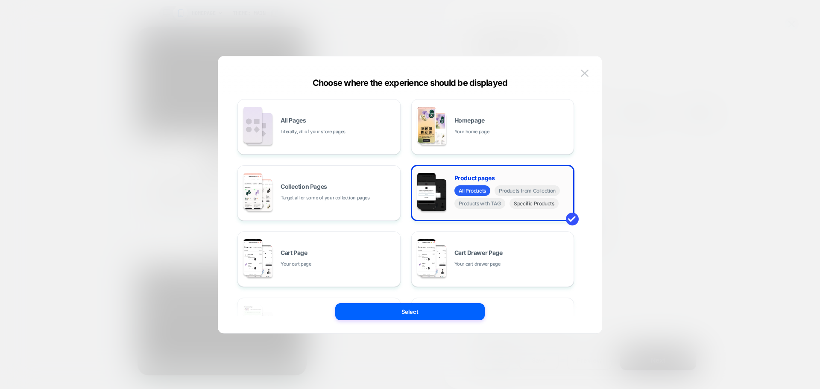
click at [528, 208] on span "Specific Products" at bounding box center [533, 203] width 49 height 11
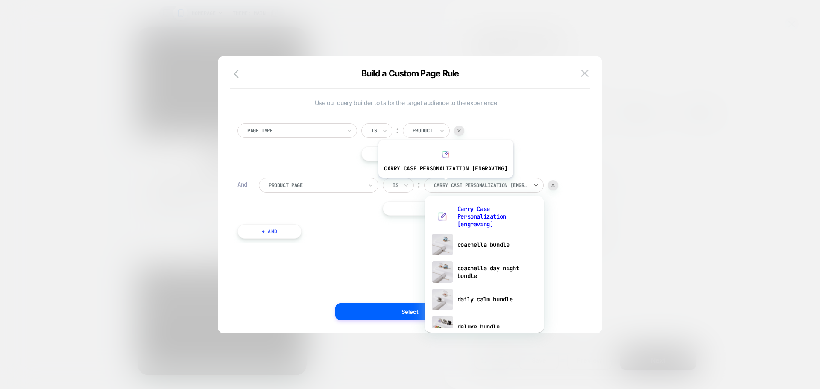
click at [444, 184] on div at bounding box center [481, 185] width 94 height 8
type input "***"
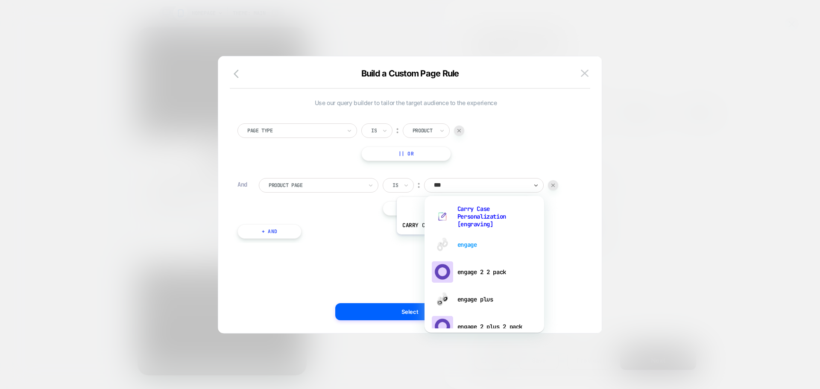
click at [462, 241] on div "engage" at bounding box center [484, 244] width 111 height 27
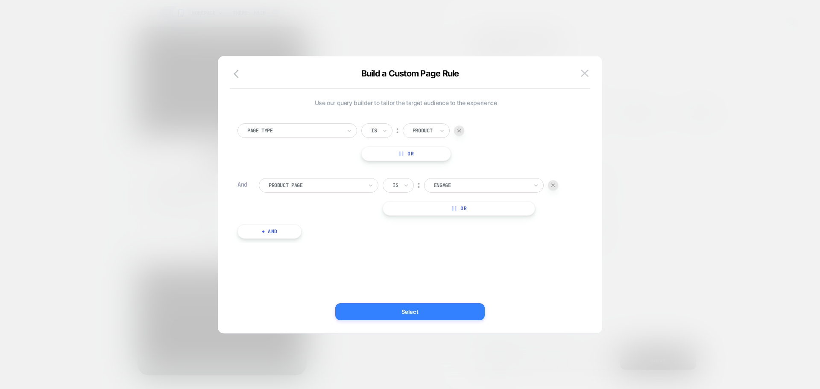
click at [417, 307] on button "Select" at bounding box center [409, 311] width 149 height 17
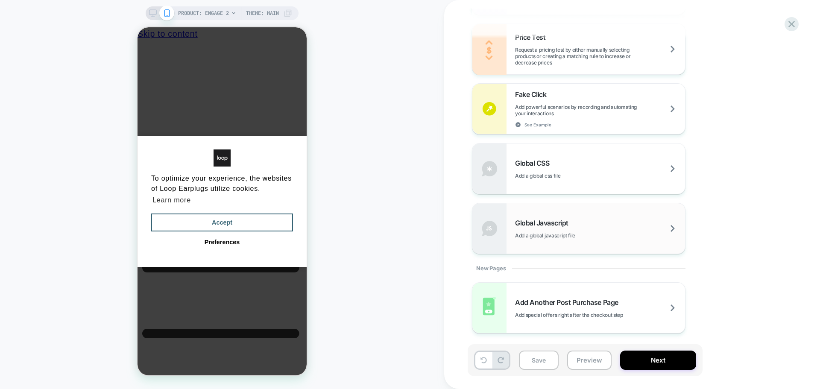
click at [555, 220] on span "Global Javascript" at bounding box center [544, 223] width 58 height 9
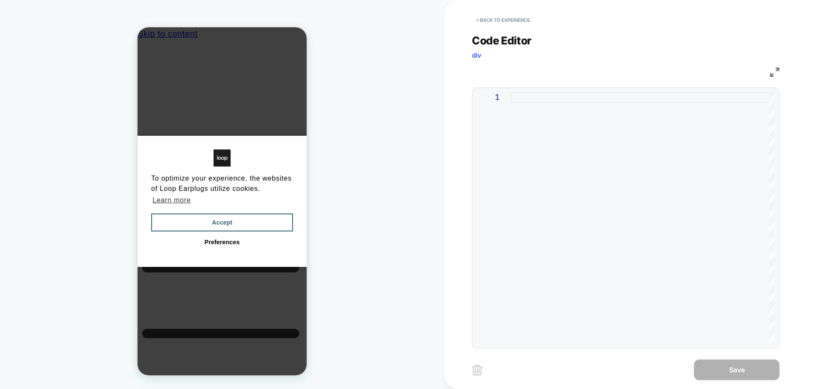
scroll to position [0, 6]
click at [604, 189] on div at bounding box center [643, 218] width 264 height 252
type textarea "**********"
click at [558, 176] on div at bounding box center [643, 218] width 264 height 252
type textarea "*****"
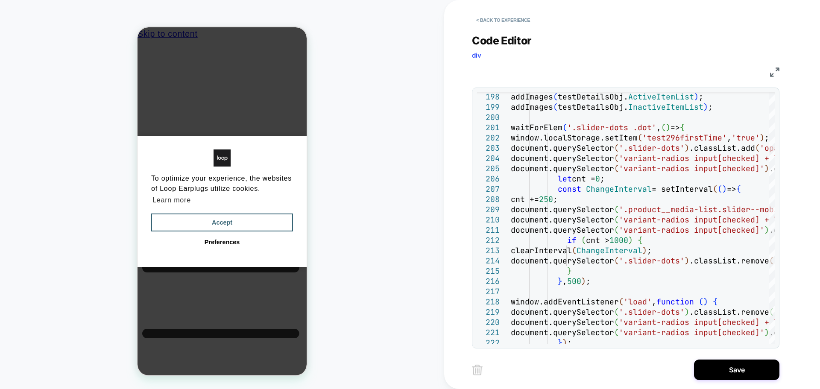
scroll to position [41, 0]
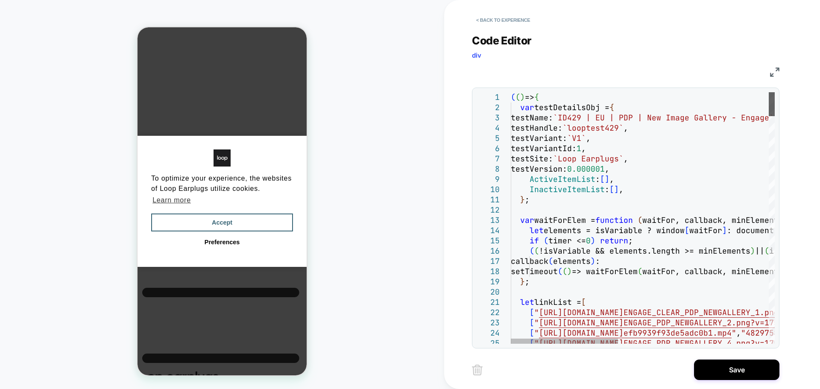
click at [775, 92] on div at bounding box center [772, 104] width 6 height 24
click at [723, 370] on button "Save" at bounding box center [736, 370] width 85 height 20
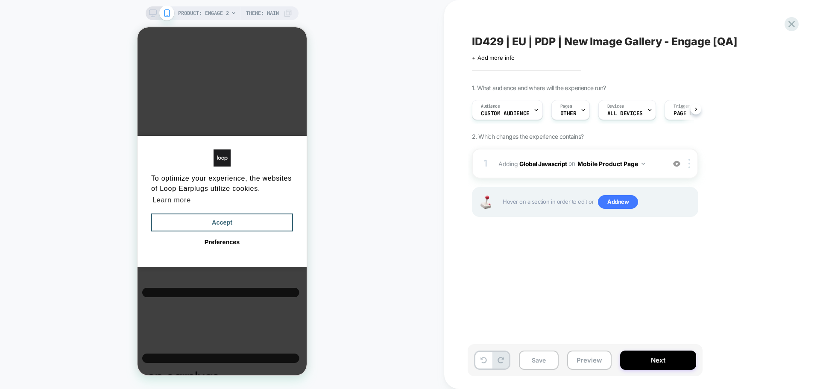
scroll to position [0, 0]
click at [618, 163] on button "Mobile Product Page" at bounding box center [610, 164] width 67 height 12
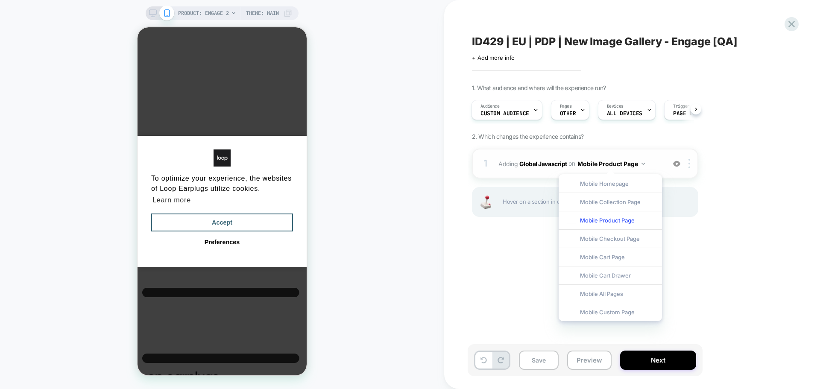
click at [618, 163] on button "Mobile Product Page" at bounding box center [610, 164] width 67 height 12
click at [682, 201] on span "Hover on a section in order to edit or Add new" at bounding box center [598, 202] width 190 height 14
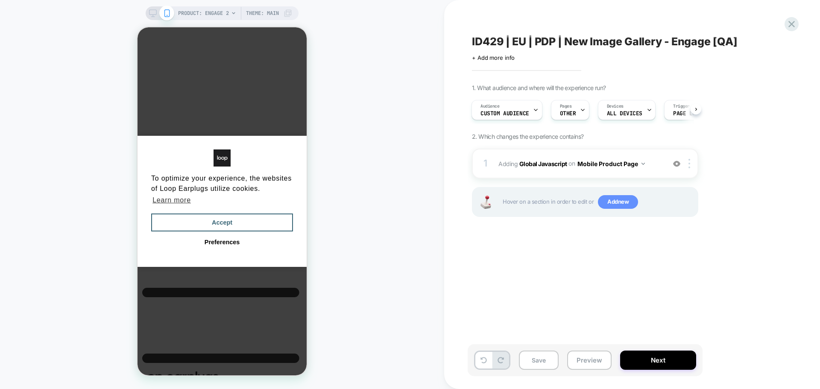
click at [626, 205] on span "Add new" at bounding box center [618, 202] width 40 height 14
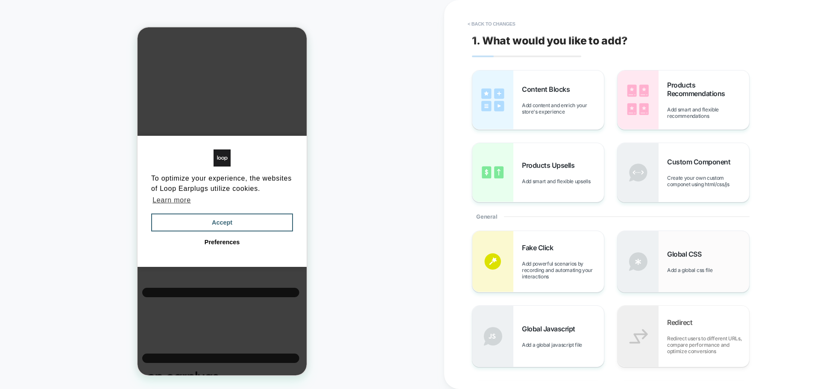
click at [668, 254] on span "Global CSS" at bounding box center [686, 254] width 38 height 9
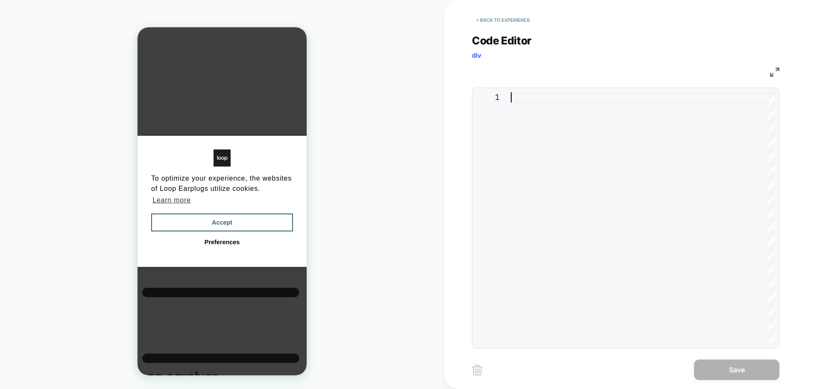
click at [565, 197] on div at bounding box center [643, 218] width 264 height 252
click at [550, 102] on div at bounding box center [643, 218] width 264 height 252
click at [542, 105] on div at bounding box center [643, 218] width 264 height 252
click at [507, 21] on button "< Back to experience" at bounding box center [503, 20] width 62 height 14
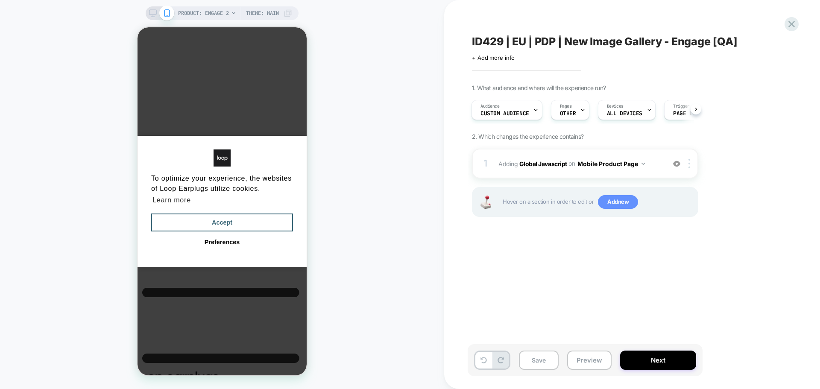
click at [607, 200] on span "Add new" at bounding box center [618, 202] width 40 height 14
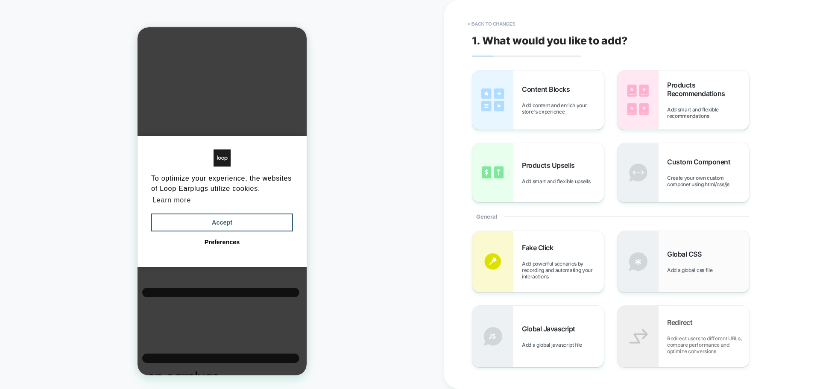
click at [674, 245] on div "Global CSS Add a global css file" at bounding box center [684, 261] width 132 height 61
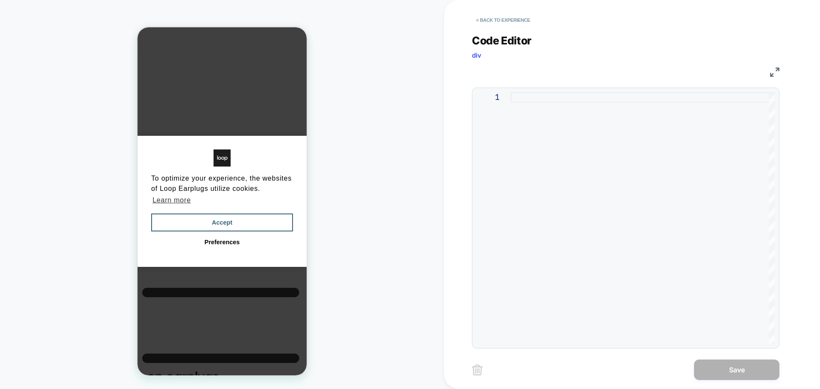
click at [538, 106] on div at bounding box center [643, 218] width 264 height 252
click at [538, 118] on div at bounding box center [643, 218] width 264 height 252
type textarea "*"
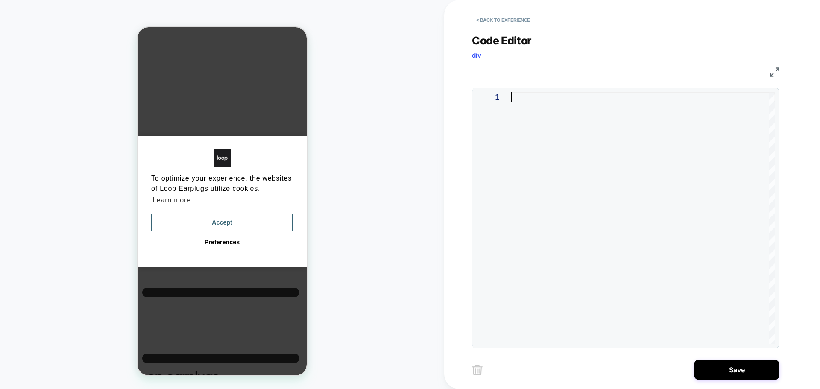
click at [568, 168] on div at bounding box center [643, 218] width 264 height 252
type textarea "**********"
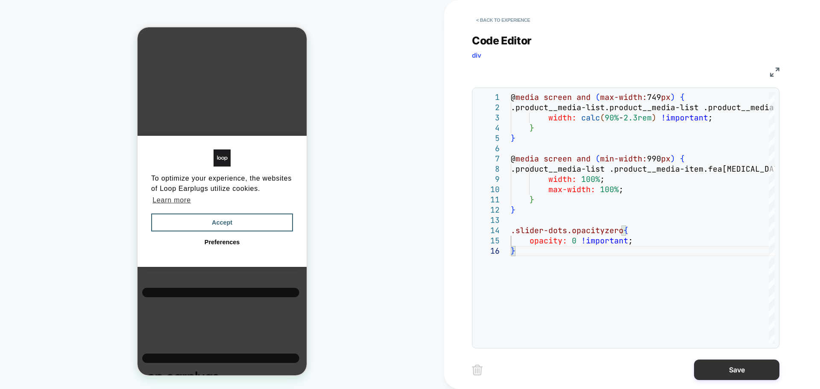
click at [740, 377] on button "Save" at bounding box center [736, 370] width 85 height 20
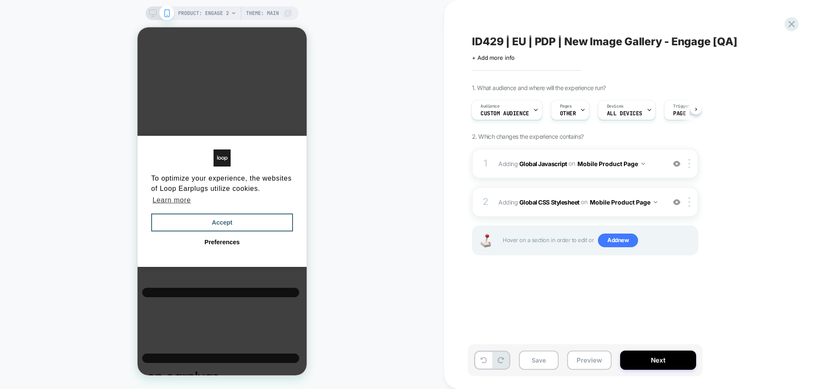
scroll to position [0, 28]
click at [673, 366] on button "Next" at bounding box center [658, 360] width 76 height 19
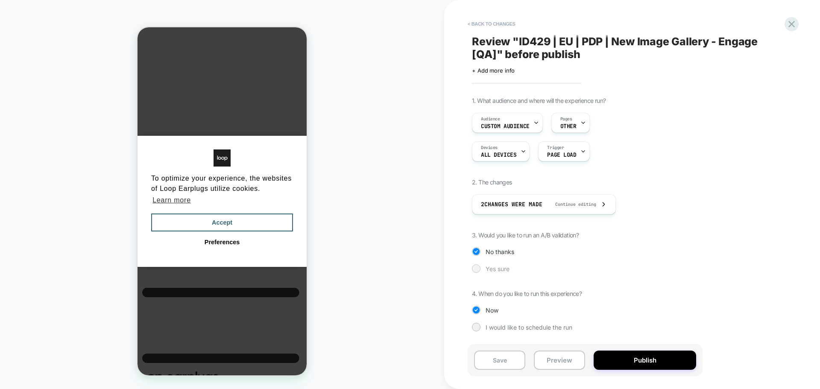
click at [480, 265] on div "Yes sure" at bounding box center [585, 268] width 226 height 9
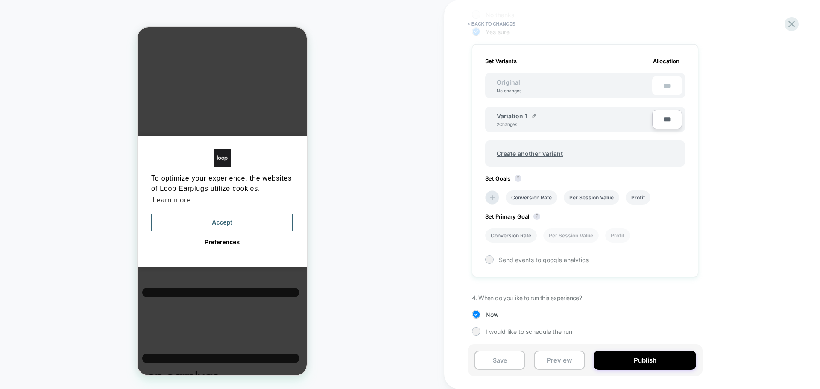
scroll to position [239, 0]
click at [496, 202] on div "Set Primary Goal ? Conversion Rate Per Session Value Profit" at bounding box center [585, 221] width 200 height 38
click at [495, 197] on icon at bounding box center [492, 195] width 9 height 9
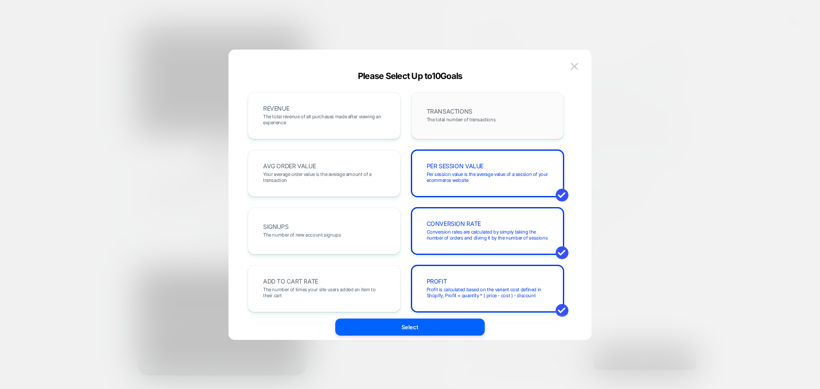
click at [470, 113] on span "TRANSACTIONS" at bounding box center [450, 111] width 46 height 6
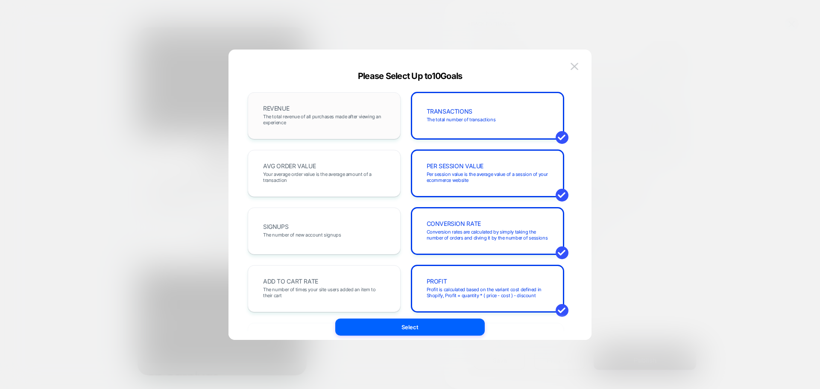
click at [366, 134] on div "REVENUE The total revenue of all purchases made after viewing an experience" at bounding box center [324, 115] width 153 height 47
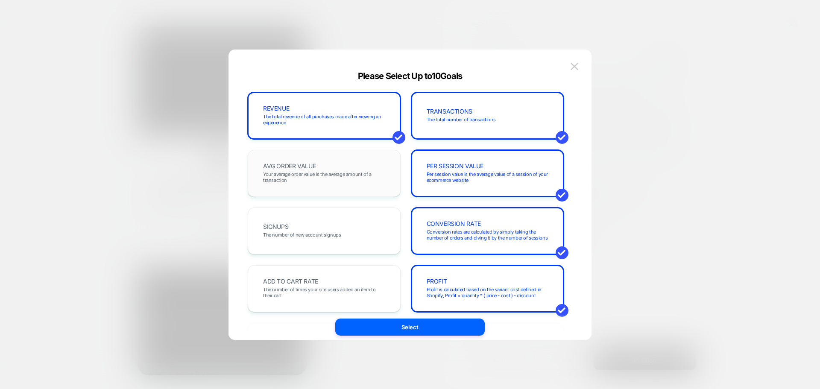
click at [342, 174] on span "Your average order value is the average amount of a transaction" at bounding box center [324, 177] width 122 height 12
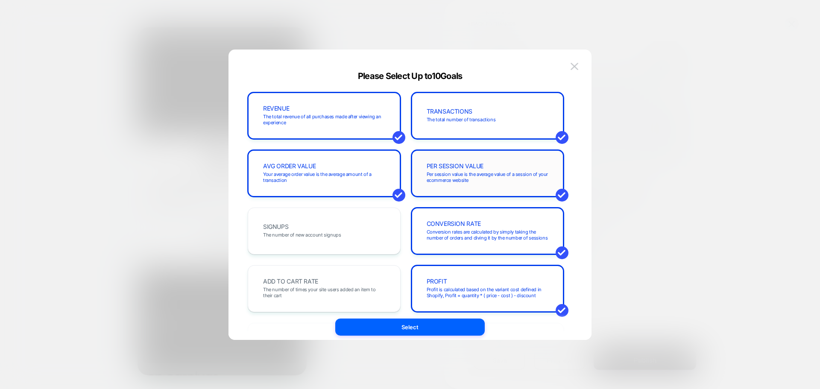
click at [451, 168] on span "PER SESSION VALUE" at bounding box center [455, 166] width 57 height 6
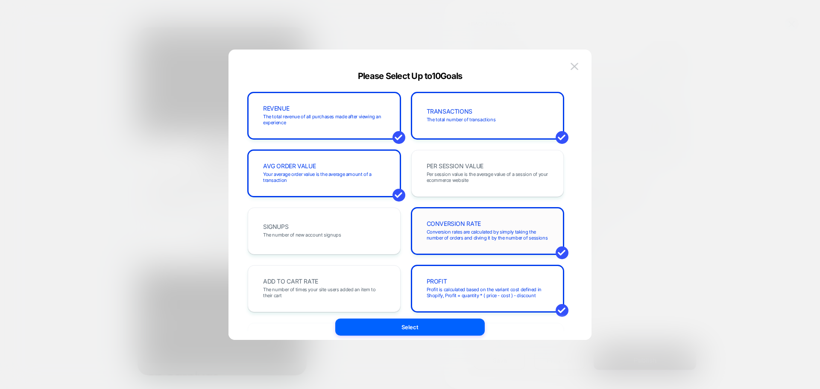
click at [445, 233] on span "Conversion rates are calculated by simply taking the number of orders and divin…" at bounding box center [488, 235] width 122 height 12
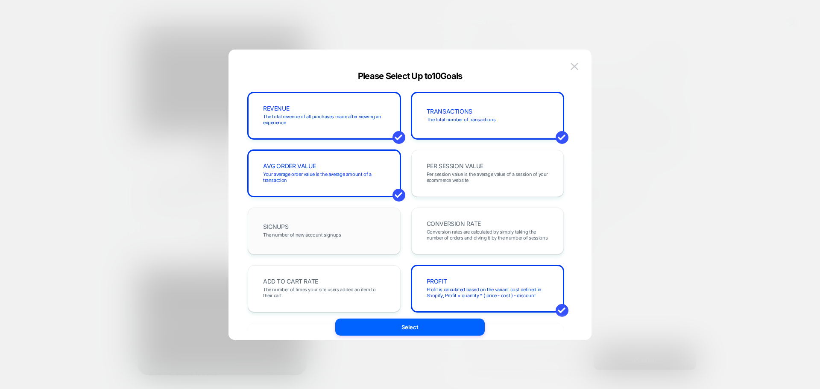
click at [365, 233] on div "SIGNUPS The number of new account signups" at bounding box center [324, 231] width 135 height 29
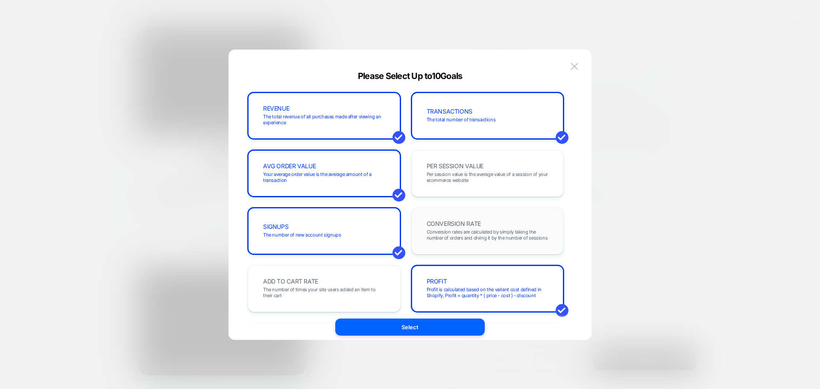
scroll to position [43, 0]
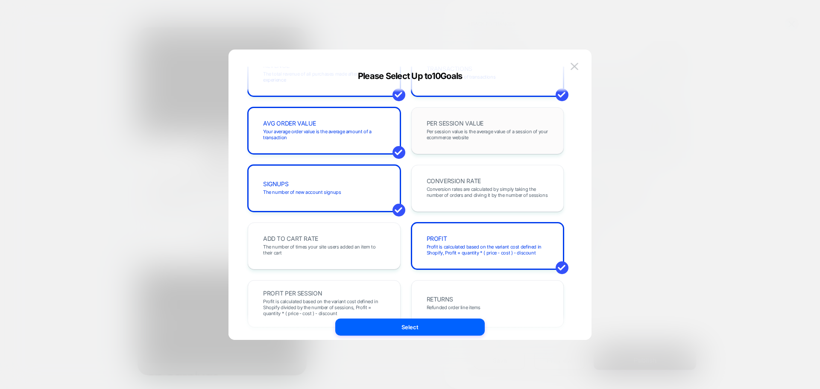
click at [468, 129] on span "Per session value is the average value of a session of your ecommerce website" at bounding box center [488, 135] width 122 height 12
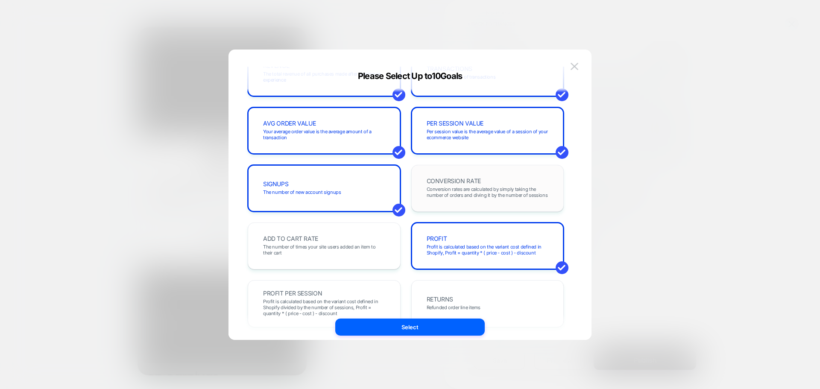
click at [450, 208] on div "CONVERSION RATE Conversion rates are calculated by simply taking the number of …" at bounding box center [487, 188] width 153 height 47
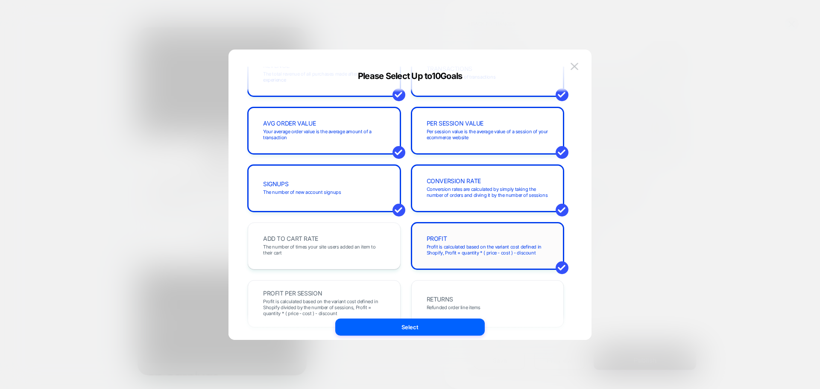
click at [445, 246] on span "Profit is calculated based on the variant cost defined in Shopify, Profit = qua…" at bounding box center [488, 250] width 122 height 12
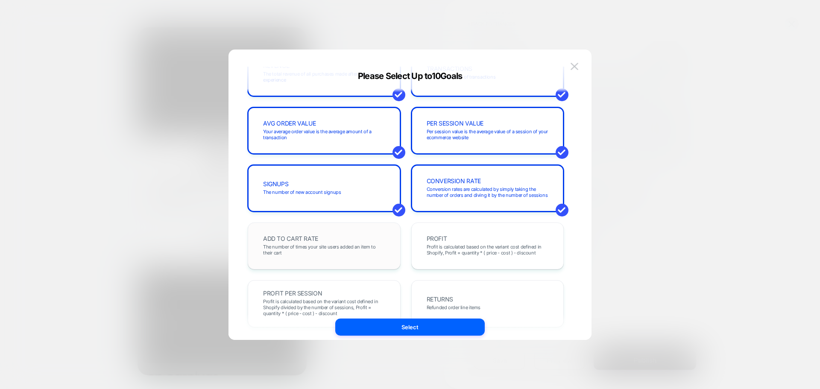
click at [371, 247] on span "The number of times your site users added an item to their cart" at bounding box center [324, 250] width 122 height 12
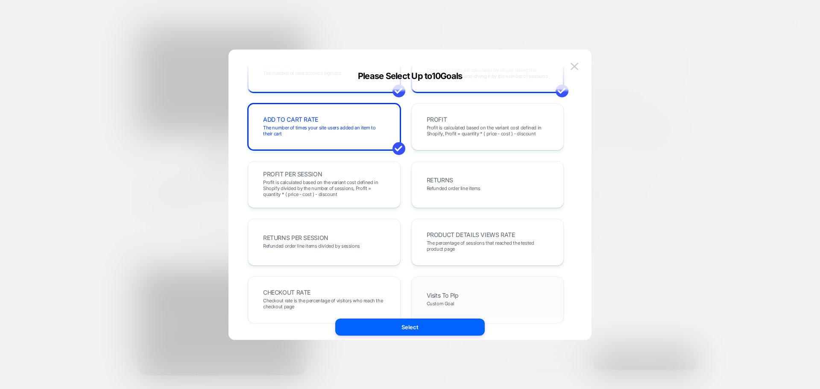
scroll to position [214, 0]
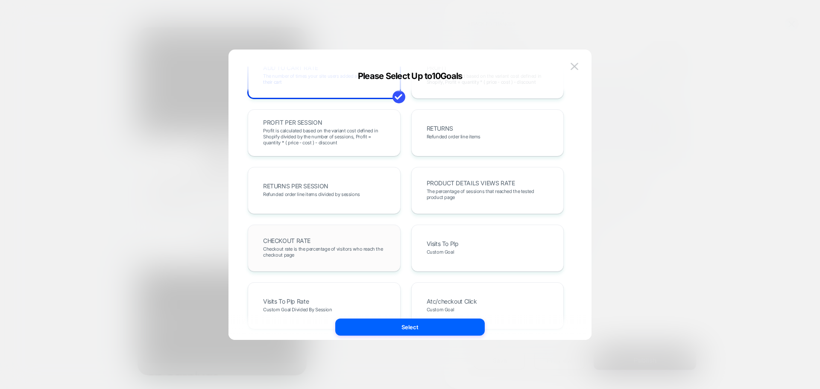
click at [350, 235] on div "CHECKOUT RATE Checkout rate is the percentage of visitors who reach the checkou…" at bounding box center [324, 248] width 135 height 29
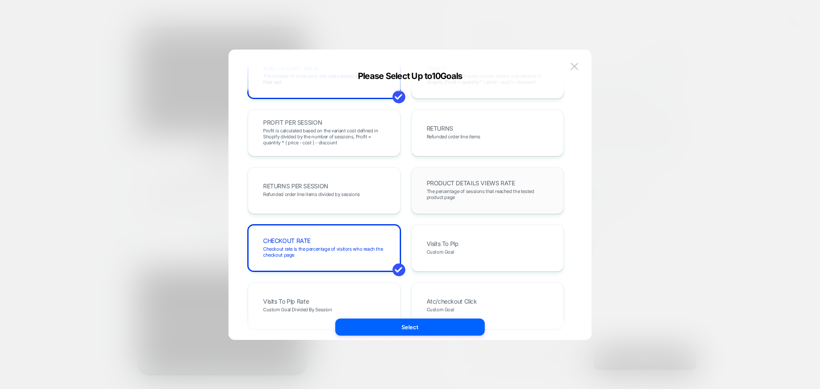
click at [431, 202] on div "PRODUCT DETAILS VIEWS RATE The percentage of sessions that reached the tested p…" at bounding box center [487, 190] width 135 height 29
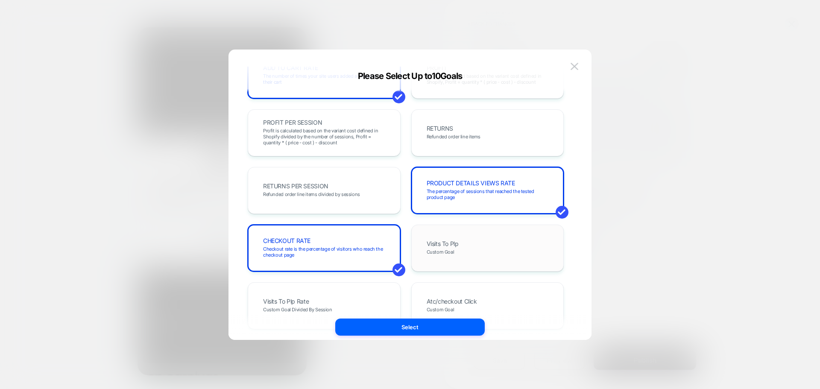
click at [444, 238] on div "Visits To Plp Custom Goal" at bounding box center [487, 248] width 135 height 29
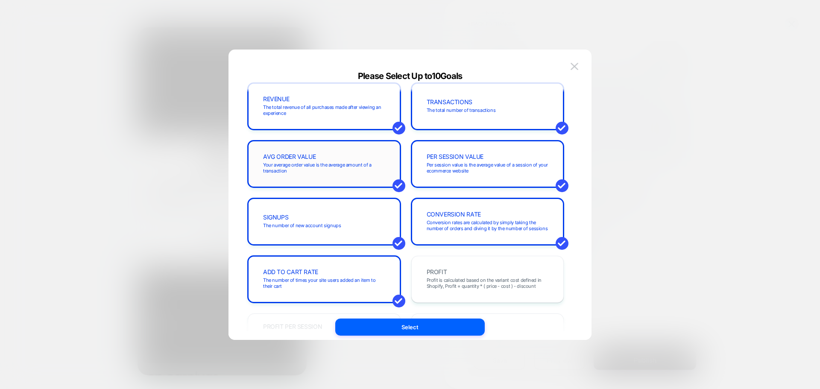
scroll to position [0, 0]
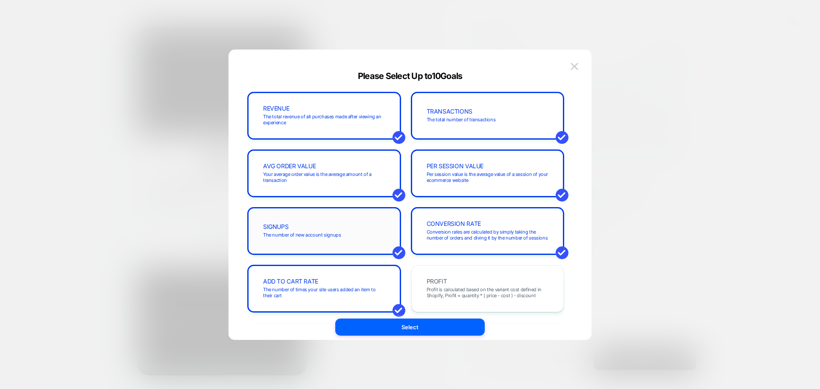
drag, startPoint x: 354, startPoint y: 171, endPoint x: 351, endPoint y: 242, distance: 71.0
click at [354, 238] on div "SIGNUPS The number of new account signups" at bounding box center [324, 231] width 135 height 29
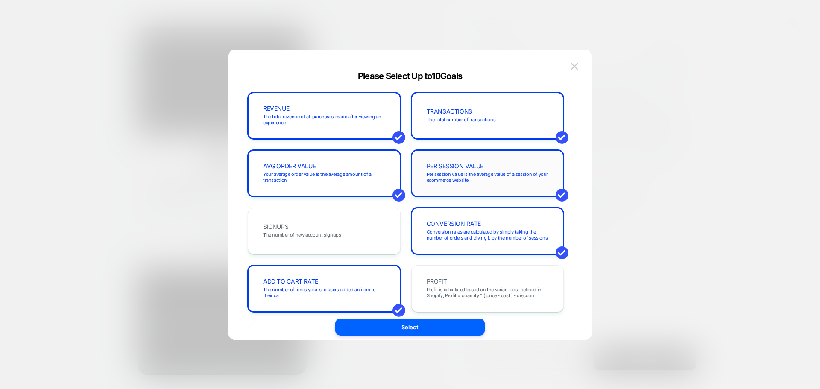
scroll to position [171, 0]
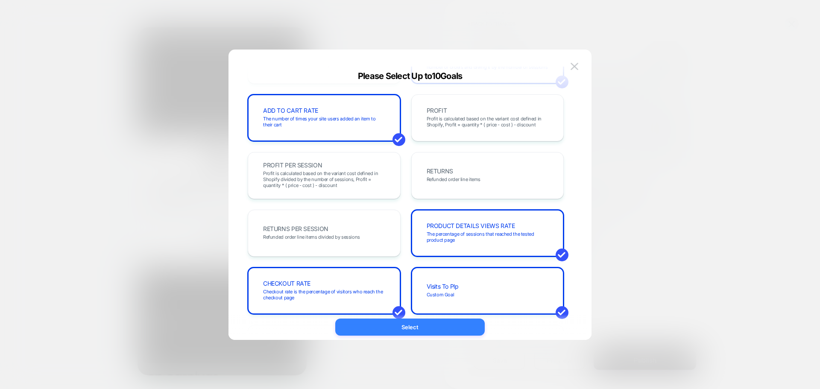
click at [382, 324] on button "Select" at bounding box center [409, 327] width 149 height 17
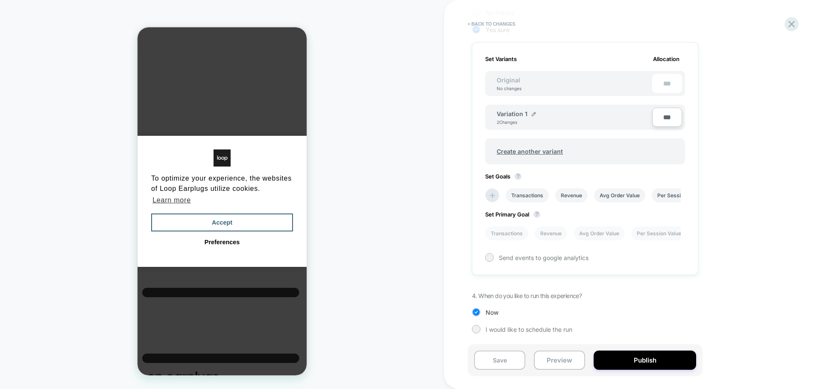
click at [494, 225] on div "Set Primary Goal ? Transactions Revenue Avg Order Value Per Session Value Conve…" at bounding box center [585, 221] width 200 height 38
click at [498, 239] on li "Transactions" at bounding box center [506, 233] width 43 height 14
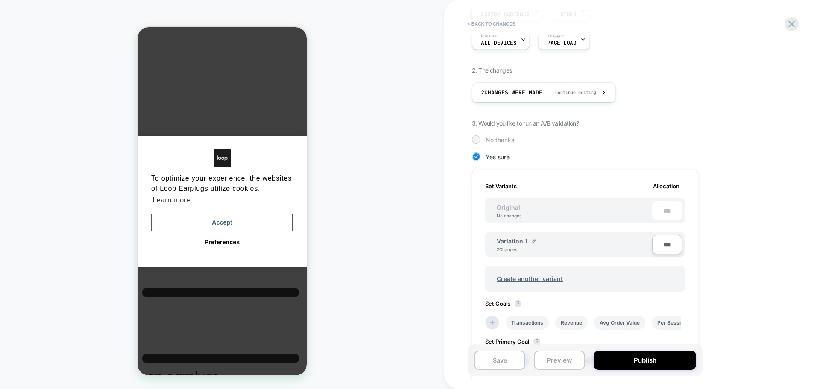
scroll to position [111, 0]
click at [484, 137] on div "No thanks" at bounding box center [585, 140] width 226 height 9
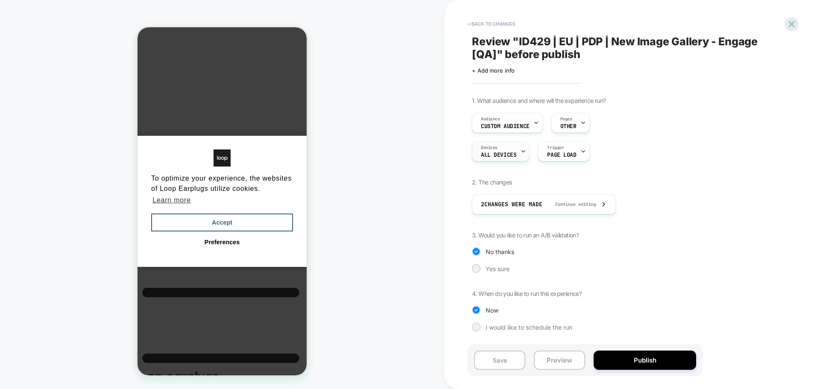
scroll to position [0, 0]
click at [640, 362] on button "Publish" at bounding box center [645, 360] width 102 height 19
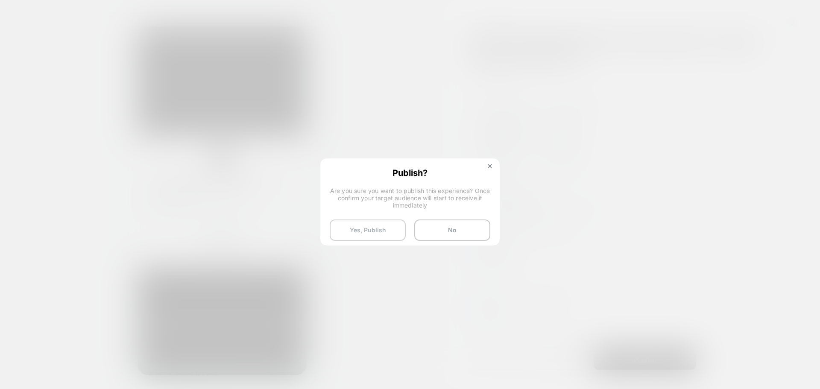
click at [361, 220] on button "Yes, Publish" at bounding box center [368, 230] width 76 height 21
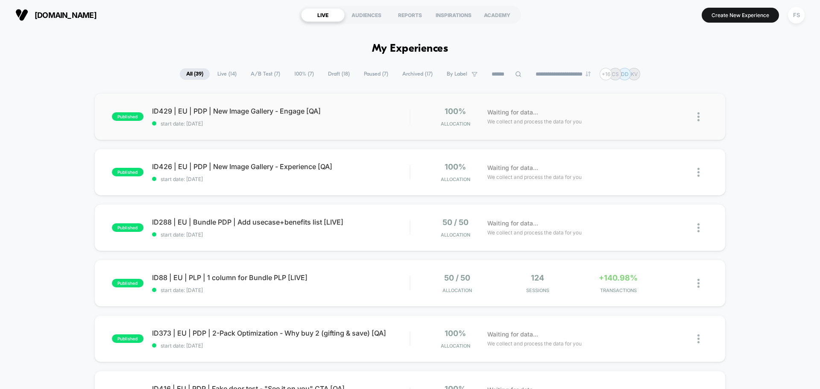
click at [223, 104] on div "published ID429 | EU | PDP | New Image Gallery - Engage [QA] start date: 8/12/2…" at bounding box center [409, 116] width 631 height 47
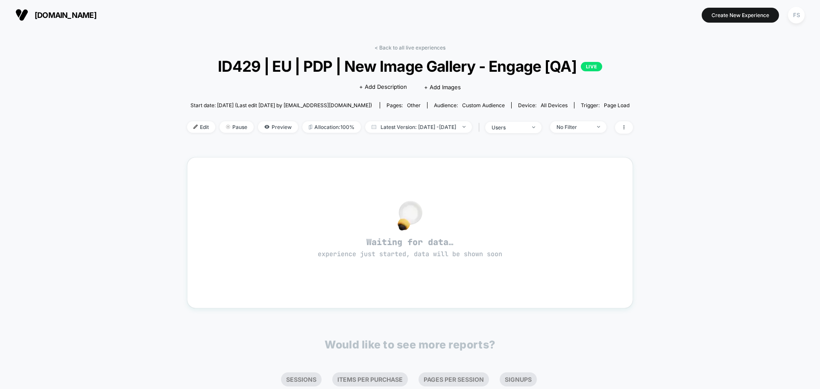
drag, startPoint x: 726, startPoint y: 7, endPoint x: 441, endPoint y: 101, distance: 299.4
click at [441, 101] on div "Start date: 8/12/2025 (Last edit 8/12/2025 by fahim.shahrear@echologyx.com) Pag…" at bounding box center [410, 105] width 446 height 15
click at [200, 124] on div "Edit Pause Preview Allocation: 100% Latest Version: Aug 12, 2025 - Aug 12, 2025…" at bounding box center [410, 127] width 446 height 12
click at [193, 126] on img at bounding box center [195, 127] width 4 height 4
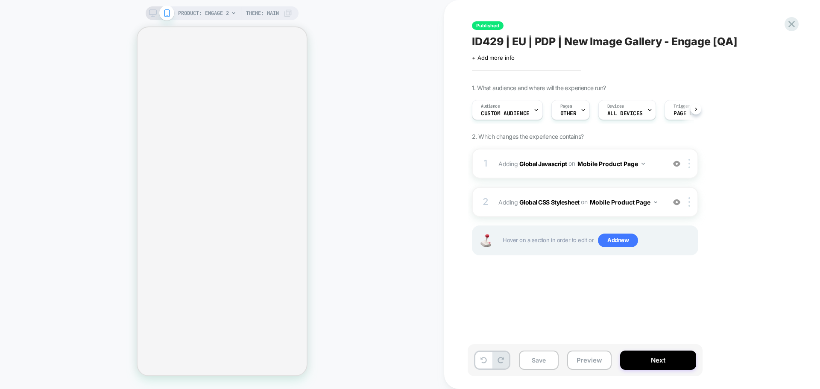
scroll to position [0, 0]
click at [639, 162] on button "Mobile Product Page" at bounding box center [610, 164] width 67 height 12
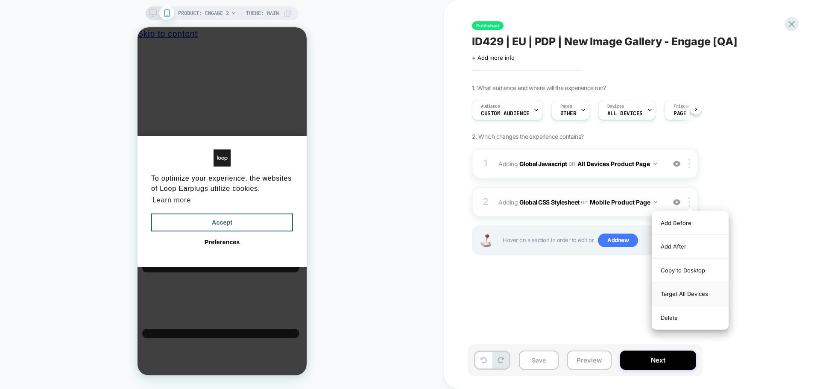
click at [685, 288] on div "Target All Devices" at bounding box center [690, 293] width 76 height 23
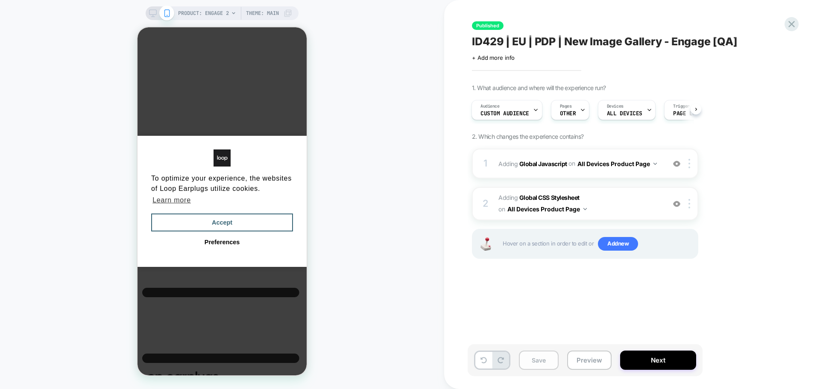
scroll to position [0, 6]
click at [543, 357] on button "Save" at bounding box center [539, 360] width 40 height 19
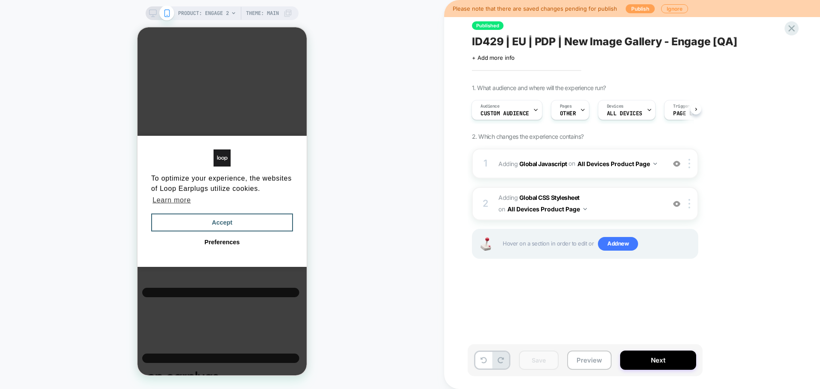
click at [637, 6] on button "Publish" at bounding box center [640, 8] width 29 height 9
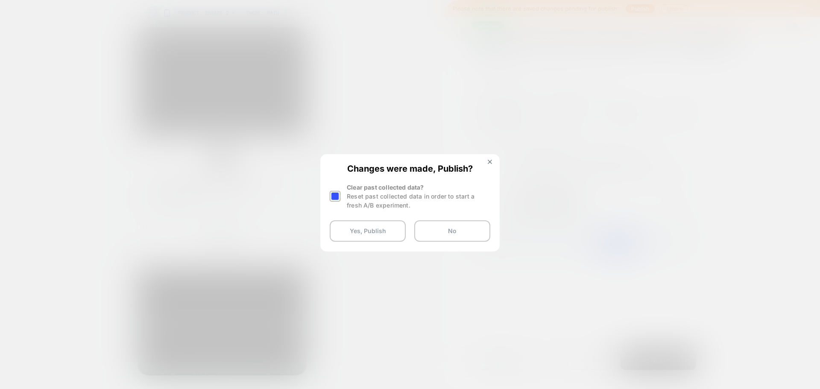
click at [337, 198] on div at bounding box center [335, 196] width 11 height 11
click at [351, 225] on button "Yes, Publish" at bounding box center [368, 230] width 76 height 21
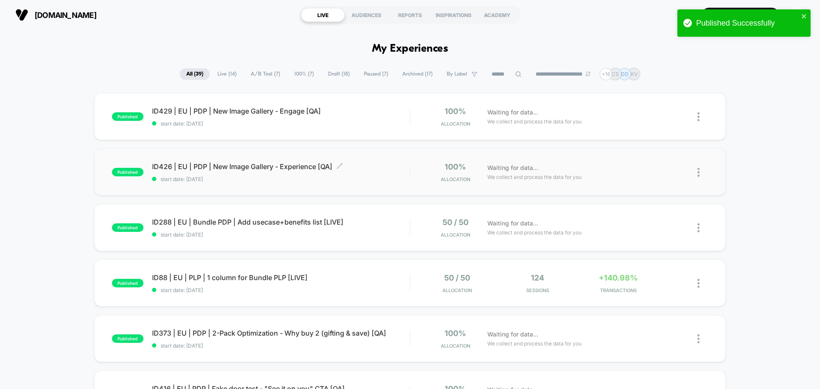
click at [190, 173] on div "ID426 | EU | PDP | New Image Gallery - Experience [QA] Click to edit experience…" at bounding box center [281, 172] width 258 height 20
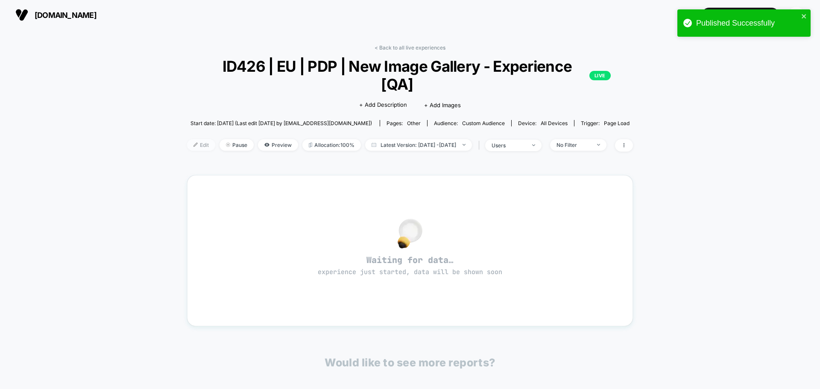
click at [187, 139] on span "Edit" at bounding box center [201, 145] width 28 height 12
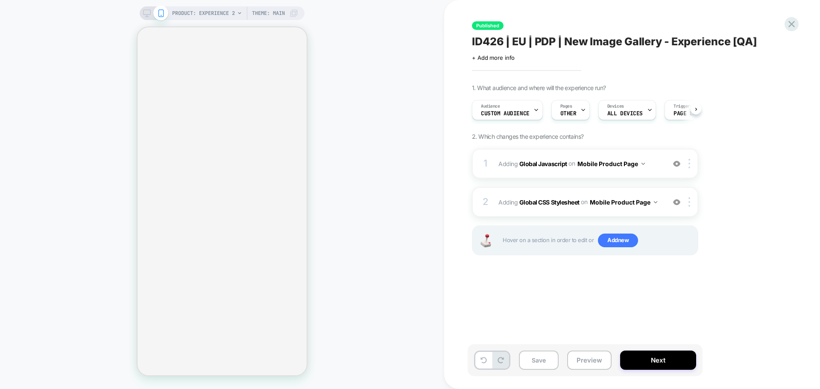
scroll to position [0, 0]
click at [688, 164] on div at bounding box center [691, 163] width 14 height 9
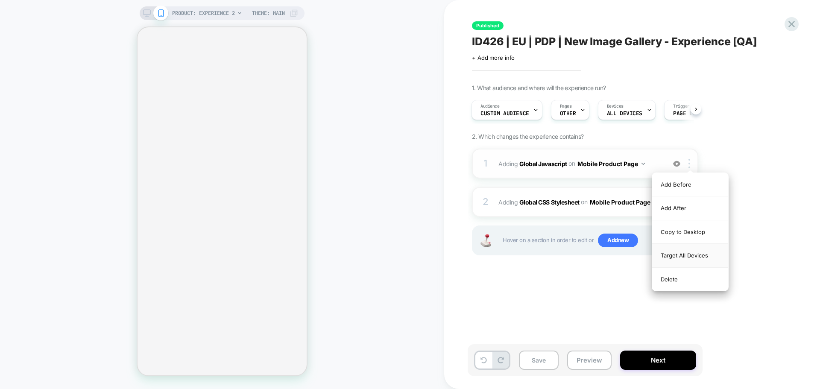
click at [679, 251] on div "Target All Devices" at bounding box center [690, 255] width 76 height 23
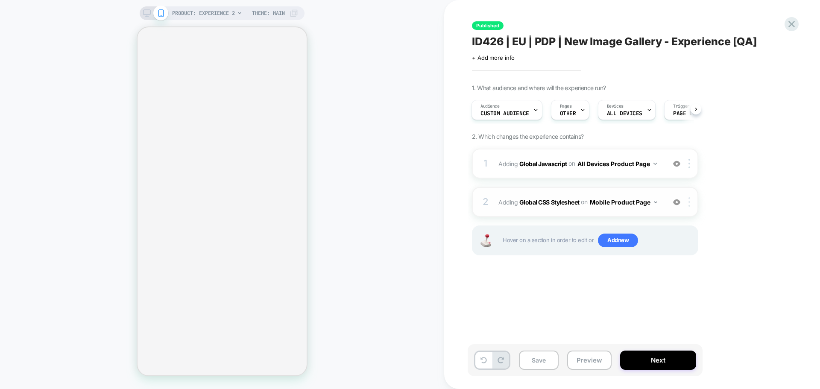
click at [690, 199] on img at bounding box center [689, 201] width 2 height 9
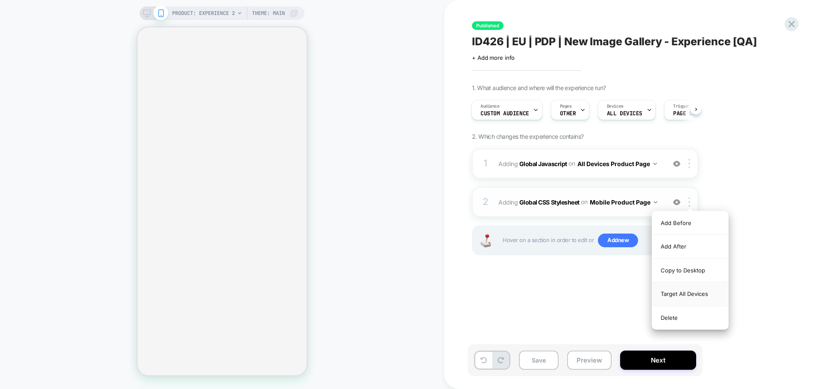
click at [672, 290] on div "Target All Devices" at bounding box center [690, 293] width 76 height 23
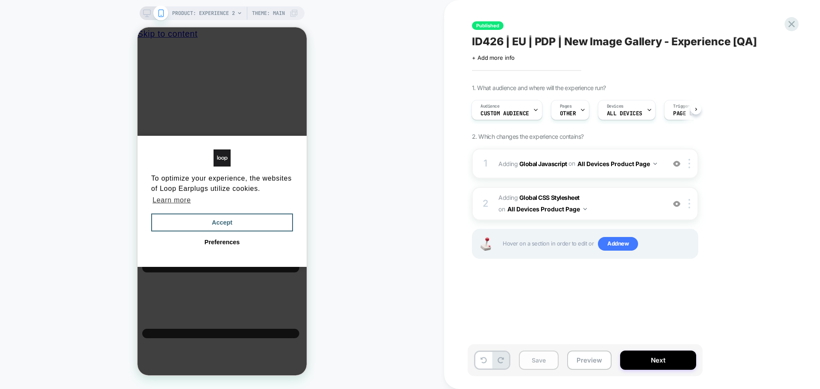
click at [538, 367] on button "Save" at bounding box center [539, 360] width 40 height 19
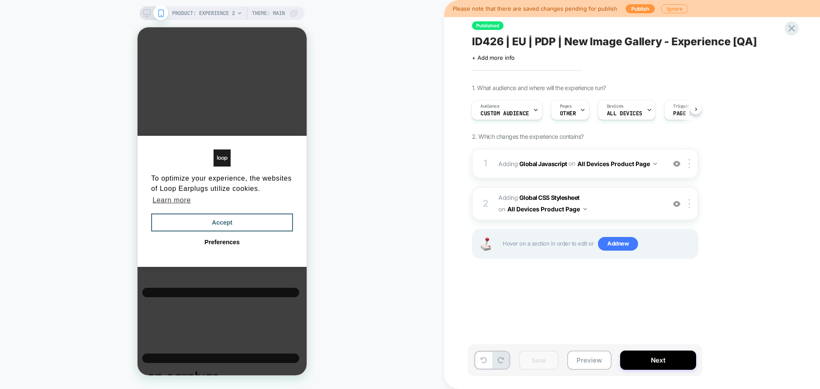
scroll to position [0, 0]
click at [627, 13] on div "Please note that there are saved changes pending for publish Publish Ignore" at bounding box center [632, 8] width 376 height 17
click at [635, 10] on button "Publish" at bounding box center [640, 8] width 29 height 9
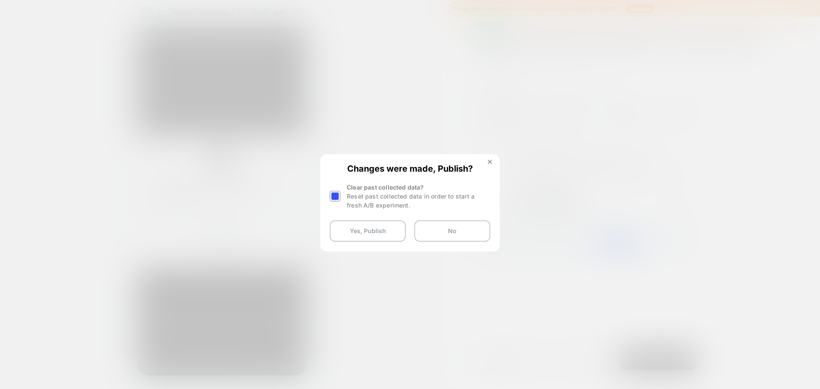
click at [333, 197] on div at bounding box center [335, 196] width 11 height 11
click at [370, 231] on button "Yes, Publish" at bounding box center [368, 230] width 76 height 21
